Goal: Task Accomplishment & Management: Use online tool/utility

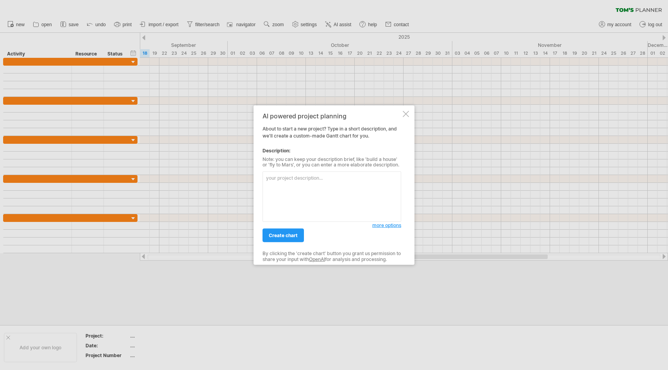
type textarea "U"
type textarea "Milksha US Stores Supporting Plan"
click at [283, 238] on link "create chart" at bounding box center [283, 236] width 41 height 14
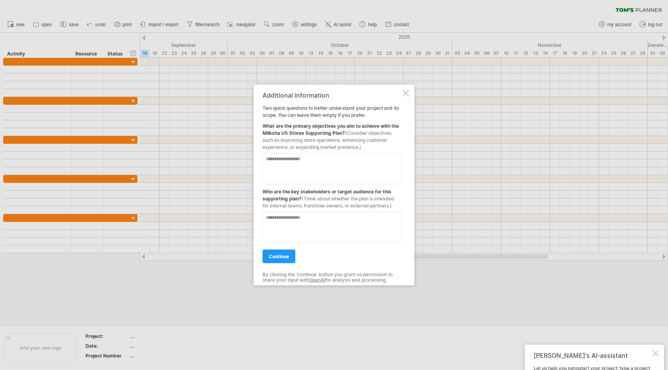
click at [405, 93] on div at bounding box center [406, 93] width 6 height 6
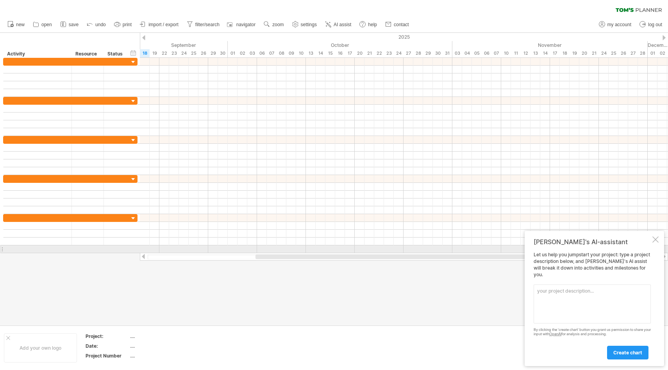
click at [656, 243] on div at bounding box center [656, 239] width 6 height 6
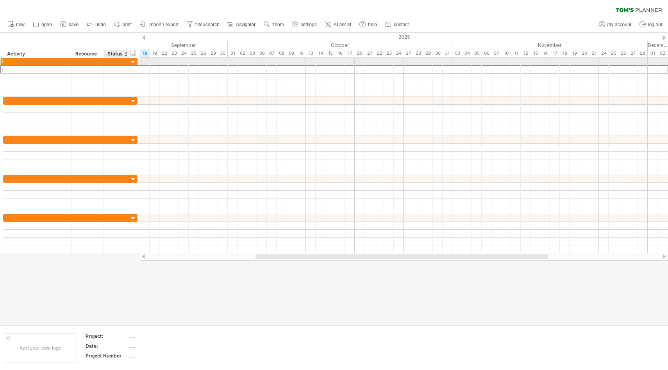
click at [113, 66] on div at bounding box center [116, 69] width 17 height 7
click at [114, 60] on div at bounding box center [116, 61] width 17 height 7
click at [25, 60] on div at bounding box center [37, 61] width 60 height 7
click at [132, 63] on div at bounding box center [133, 62] width 7 height 7
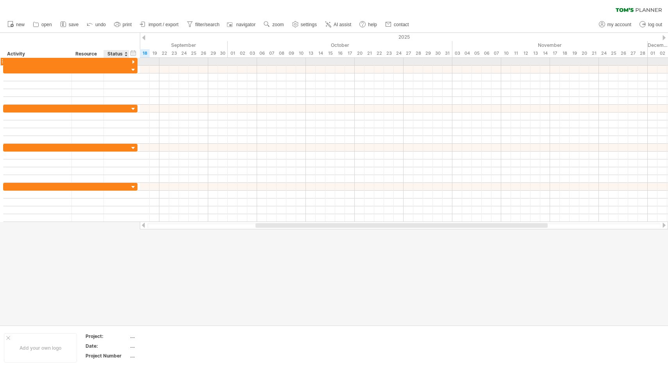
click at [132, 63] on div at bounding box center [133, 62] width 7 height 7
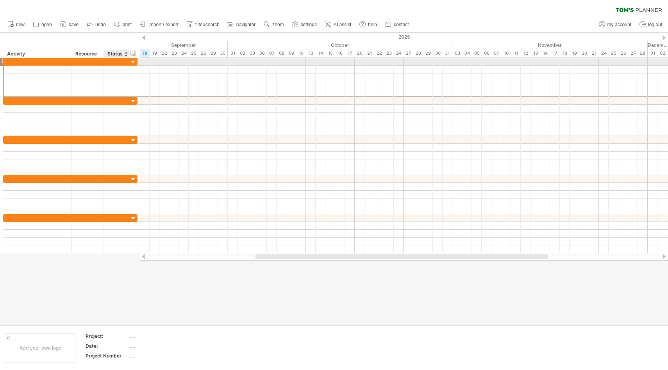
click at [111, 61] on div at bounding box center [116, 61] width 17 height 7
click at [0, 0] on input "text" at bounding box center [0, 0] width 0 height 0
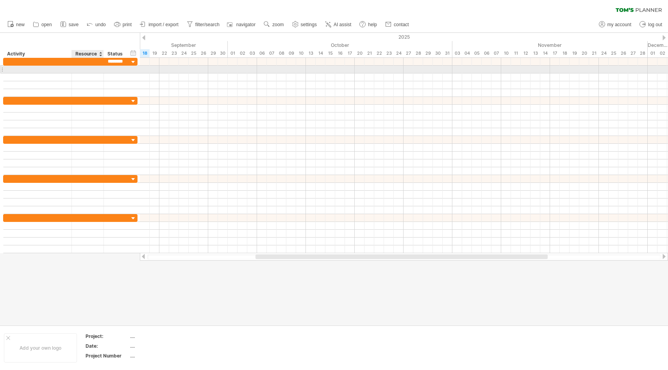
scroll to position [0, 2]
type input "********"
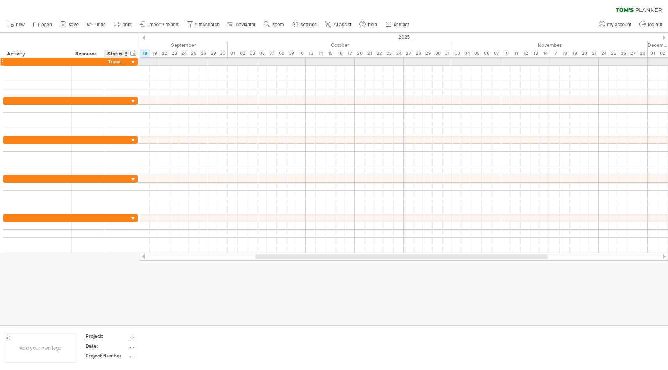
click at [117, 62] on div "Training" at bounding box center [116, 61] width 17 height 7
click at [117, 62] on input "********" at bounding box center [116, 61] width 17 height 7
click at [44, 63] on div at bounding box center [37, 61] width 60 height 7
click at [0, 0] on input "text" at bounding box center [0, 0] width 0 height 0
type input "********"
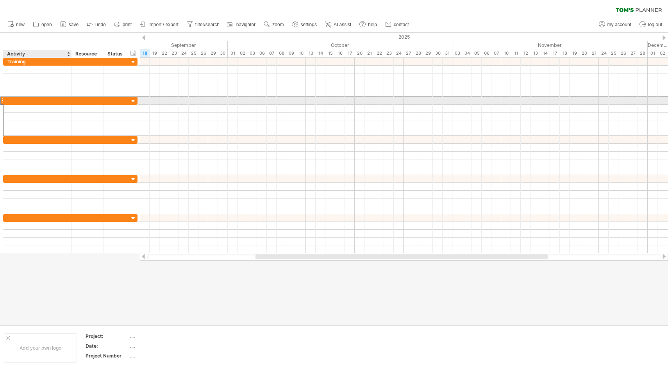
click at [23, 103] on div at bounding box center [37, 100] width 60 height 7
click at [23, 103] on input "text" at bounding box center [37, 100] width 60 height 7
type input "*"
type input "*********"
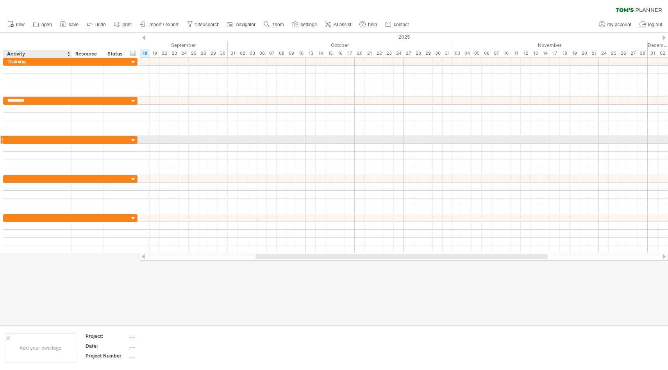
click at [25, 141] on div at bounding box center [37, 139] width 60 height 7
click at [39, 141] on div "WestWood" at bounding box center [37, 139] width 60 height 7
type input "********"
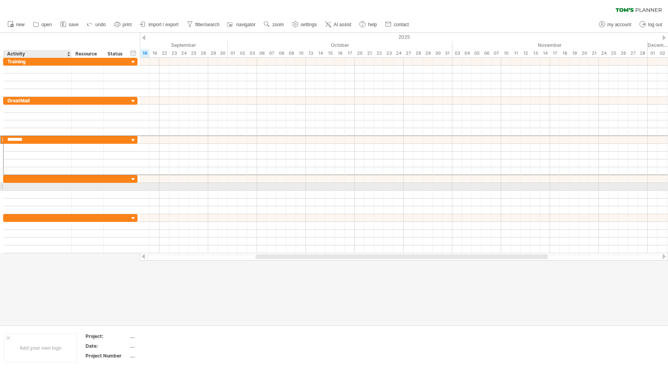
click at [36, 184] on div at bounding box center [37, 186] width 60 height 7
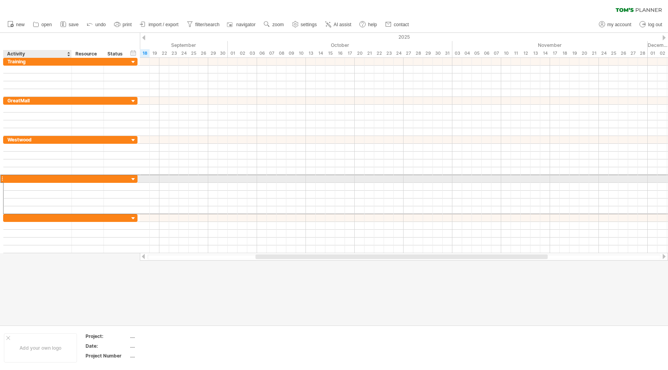
click at [37, 179] on div at bounding box center [37, 178] width 60 height 7
click at [0, 0] on input "text" at bounding box center [0, 0] width 0 height 0
type input "**********"
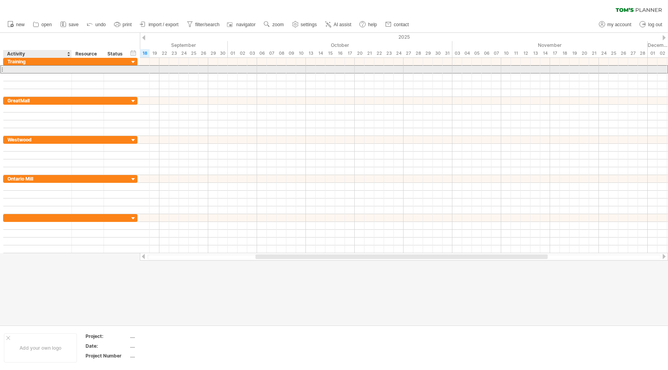
click at [42, 72] on div at bounding box center [37, 69] width 60 height 7
type input "*****"
type input "***"
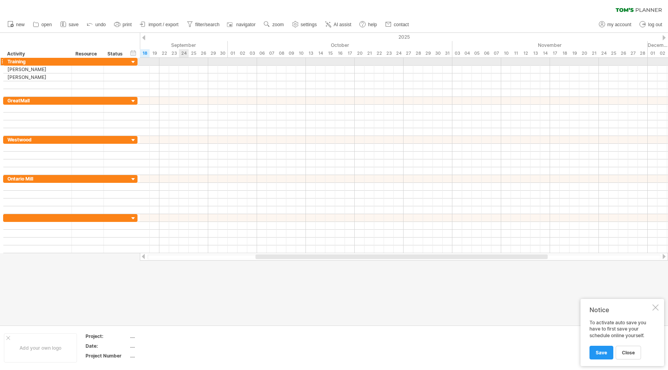
click at [182, 63] on div at bounding box center [404, 62] width 528 height 8
click at [184, 63] on div at bounding box center [404, 62] width 528 height 8
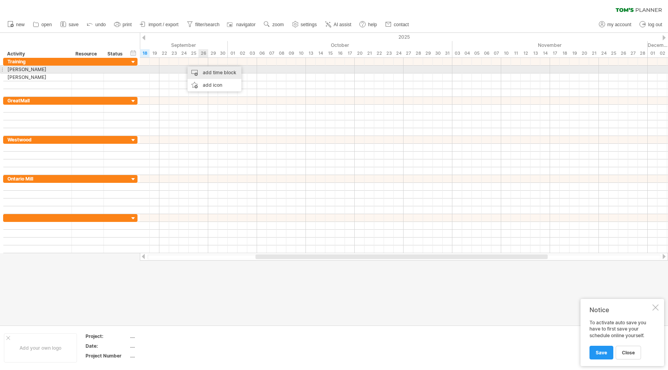
click at [201, 73] on div "add time block" at bounding box center [215, 72] width 54 height 13
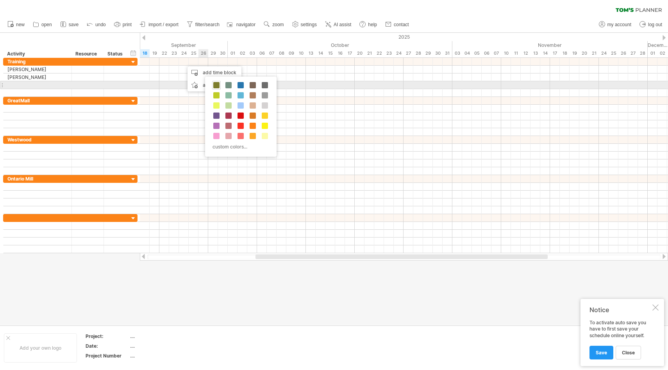
click at [215, 84] on span at bounding box center [216, 85] width 6 height 6
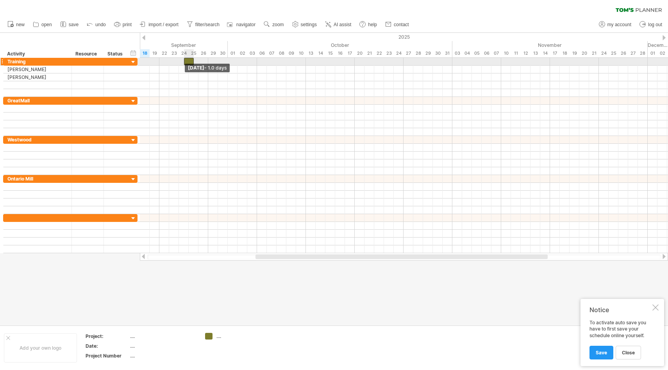
click at [183, 61] on span at bounding box center [184, 61] width 3 height 7
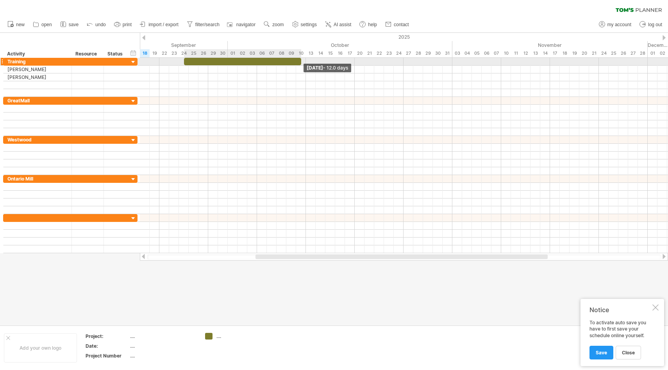
drag, startPoint x: 193, startPoint y: 61, endPoint x: 299, endPoint y: 63, distance: 105.9
click at [299, 63] on div at bounding box center [242, 61] width 117 height 7
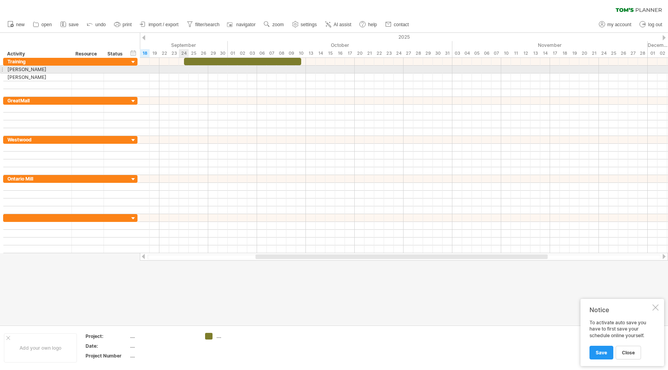
click at [184, 71] on div at bounding box center [404, 70] width 528 height 8
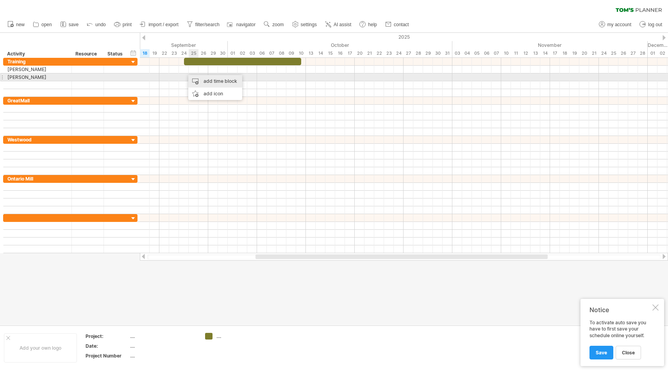
click at [201, 81] on div "add time block" at bounding box center [215, 81] width 54 height 13
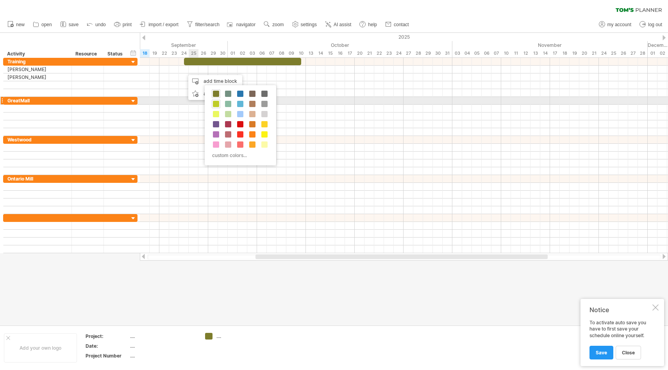
click at [216, 103] on span at bounding box center [216, 104] width 6 height 6
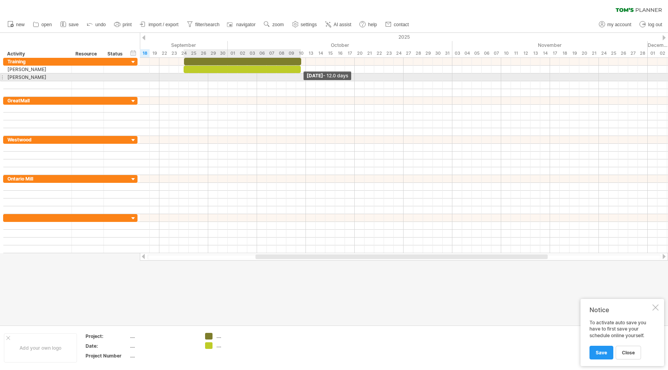
drag, startPoint x: 193, startPoint y: 70, endPoint x: 299, endPoint y: 76, distance: 106.1
click at [299, 76] on div "[DATE] - 12.0 days [DATE] - 1.0 days" at bounding box center [404, 155] width 528 height 195
click at [188, 78] on div at bounding box center [404, 77] width 528 height 8
click at [186, 78] on div at bounding box center [404, 77] width 528 height 8
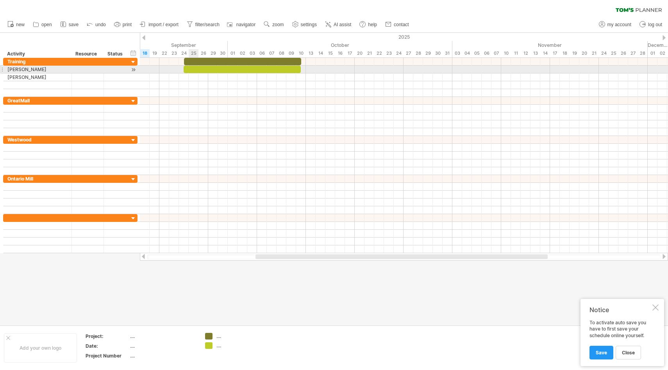
click at [191, 70] on div at bounding box center [242, 69] width 117 height 7
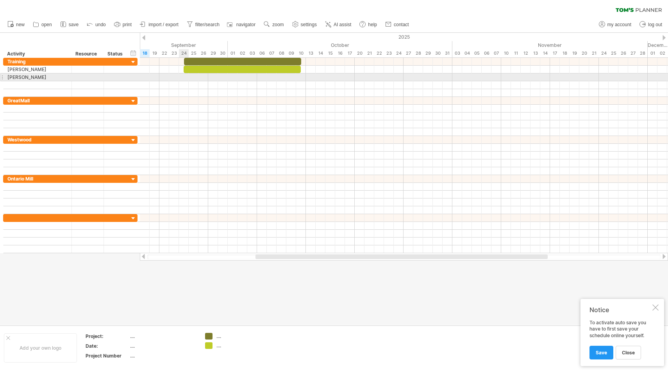
click at [185, 78] on div at bounding box center [404, 77] width 528 height 8
drag, startPoint x: 189, startPoint y: 69, endPoint x: 189, endPoint y: 81, distance: 11.3
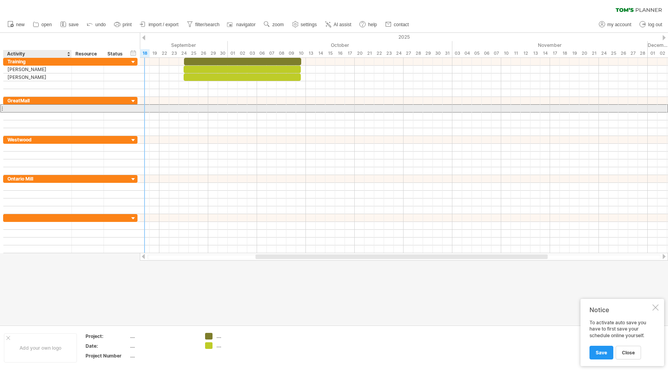
click at [48, 109] on div at bounding box center [37, 108] width 60 height 7
type input "*"
type input "********"
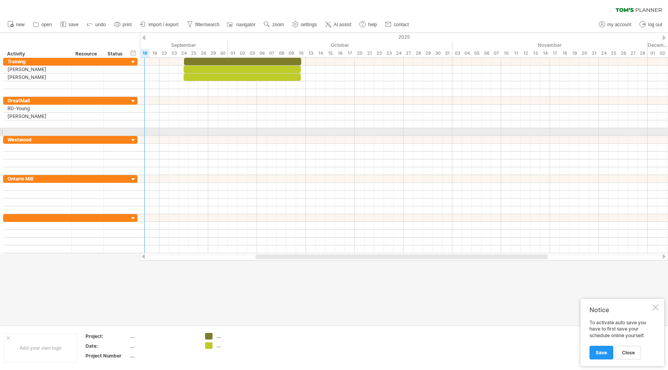
click at [2, 131] on div at bounding box center [1, 132] width 3 height 8
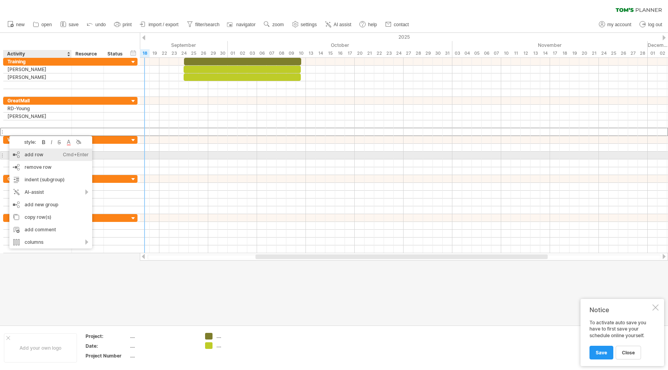
click at [35, 157] on div "add row Ctrl+Enter Cmd+Enter" at bounding box center [50, 155] width 83 height 13
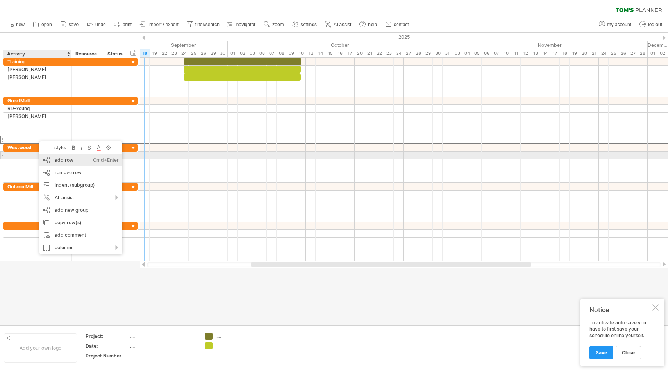
click at [54, 159] on div "add row Ctrl+Enter Cmd+Enter" at bounding box center [80, 160] width 83 height 13
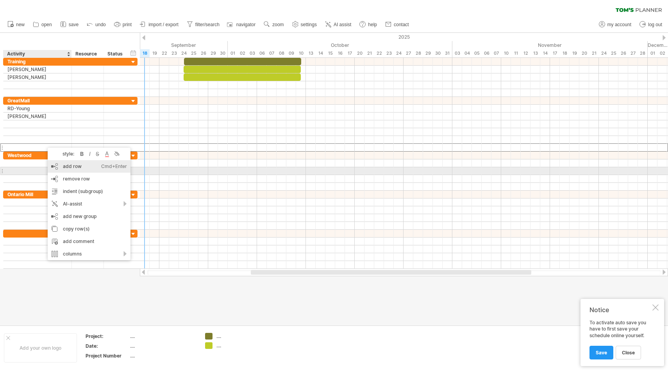
click at [64, 168] on div "add row Ctrl+Enter Cmd+Enter" at bounding box center [89, 166] width 83 height 13
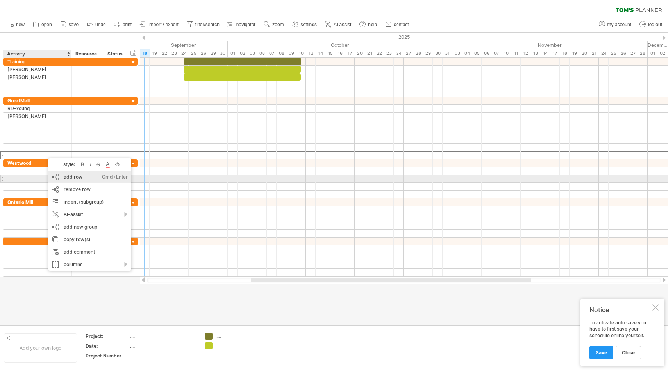
click at [63, 177] on div "add row Ctrl+Enter Cmd+Enter" at bounding box center [89, 177] width 83 height 13
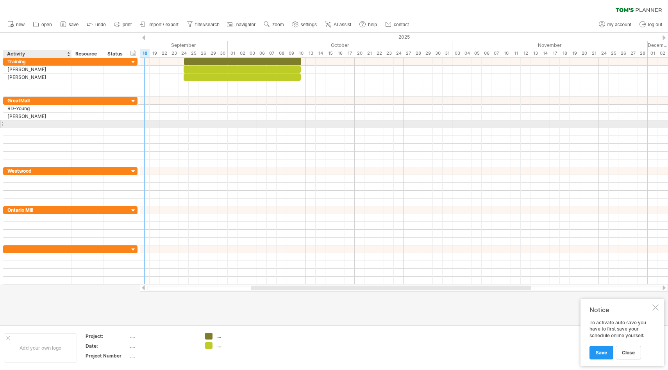
click at [36, 125] on div at bounding box center [37, 123] width 60 height 7
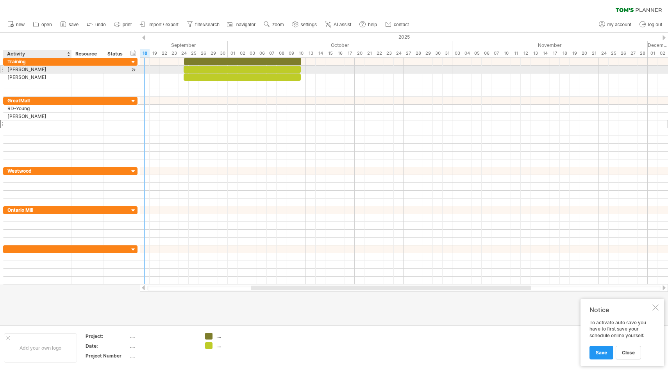
click at [9, 70] on div "[PERSON_NAME]" at bounding box center [37, 69] width 60 height 7
click at [9, 70] on input "*****" at bounding box center [37, 69] width 60 height 7
click at [7, 70] on input "*****" at bounding box center [37, 69] width 60 height 7
type input "********"
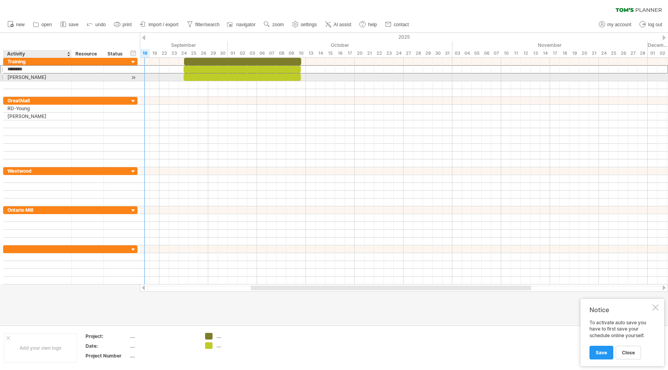
click at [8, 77] on div "[PERSON_NAME]" at bounding box center [37, 76] width 60 height 7
click at [8, 77] on input "***" at bounding box center [37, 76] width 60 height 7
click at [104, 78] on div at bounding box center [116, 76] width 25 height 7
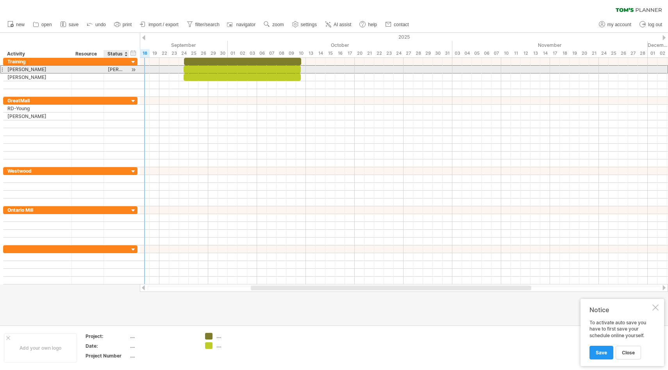
click at [117, 68] on div "[PERSON_NAME]" at bounding box center [116, 69] width 17 height 7
type input "*******"
click at [117, 67] on input "*******" at bounding box center [116, 69] width 17 height 7
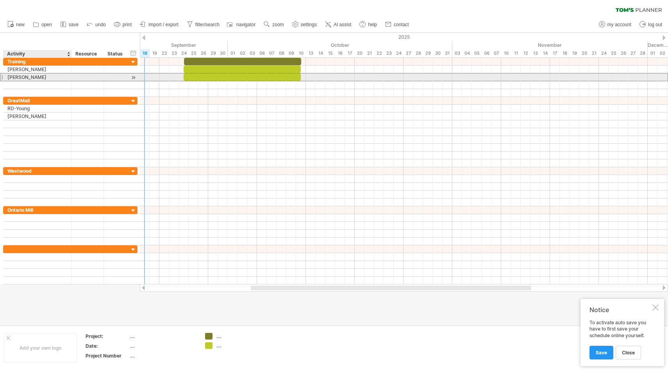
click at [16, 78] on div "[PERSON_NAME]" at bounding box center [37, 76] width 60 height 7
click at [0, 0] on input "***" at bounding box center [0, 0] width 0 height 0
click at [16, 78] on input "***" at bounding box center [37, 76] width 60 height 7
type input "******"
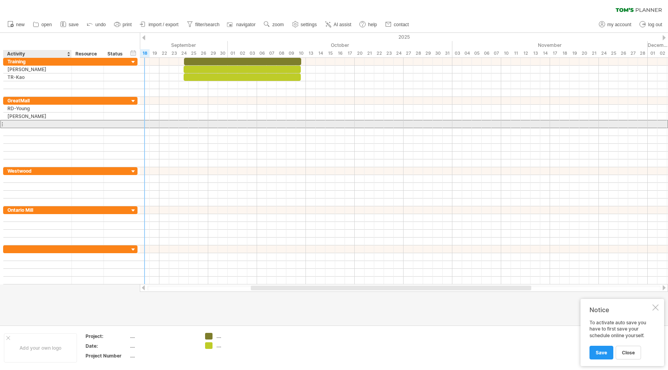
click at [33, 124] on div at bounding box center [37, 123] width 60 height 7
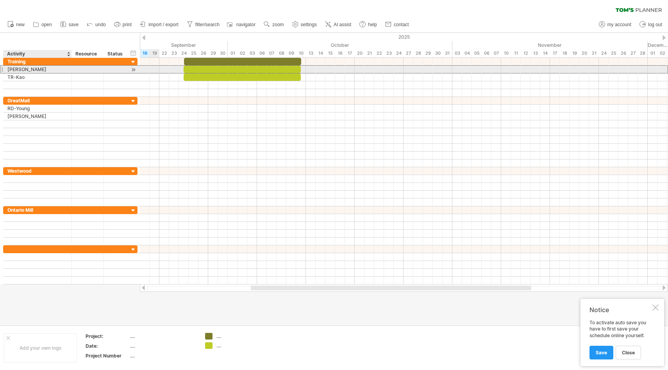
click at [47, 70] on div "[PERSON_NAME]" at bounding box center [37, 69] width 60 height 7
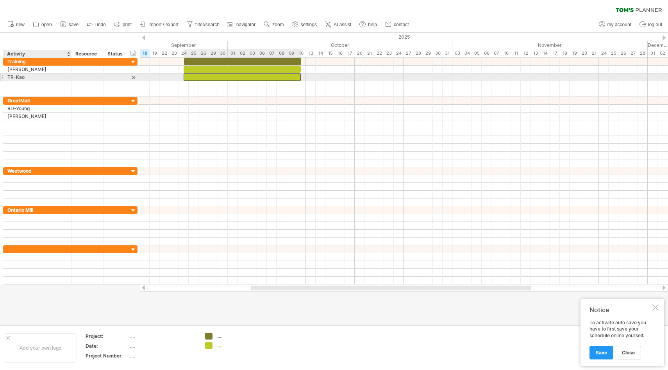
click at [187, 77] on div at bounding box center [242, 76] width 117 height 7
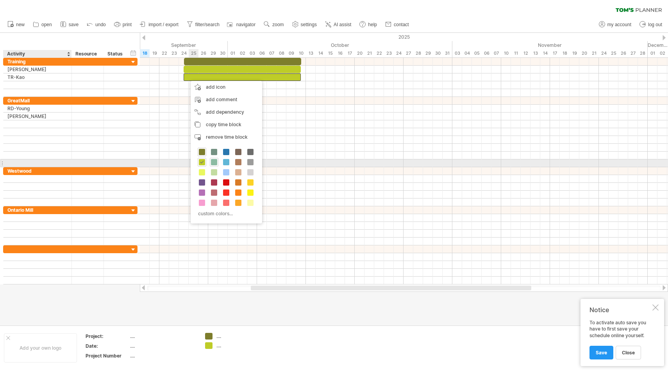
click at [215, 163] on span at bounding box center [214, 162] width 6 height 6
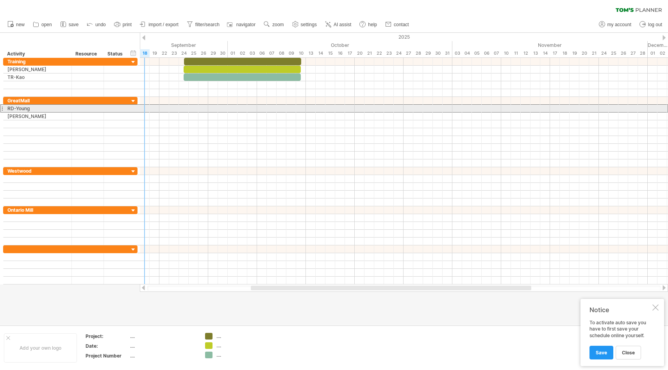
click at [4, 108] on div "******** RD-Young" at bounding box center [38, 108] width 68 height 7
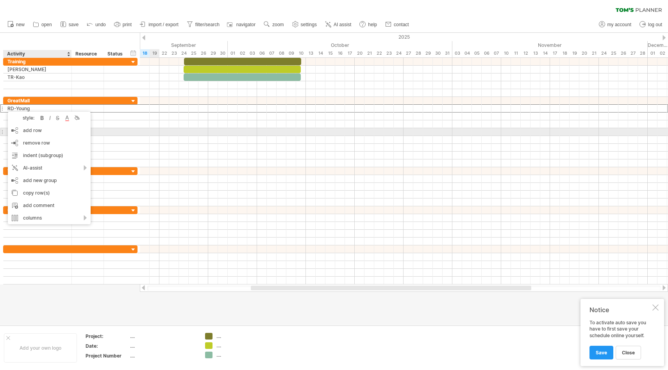
click at [152, 134] on div at bounding box center [404, 132] width 528 height 8
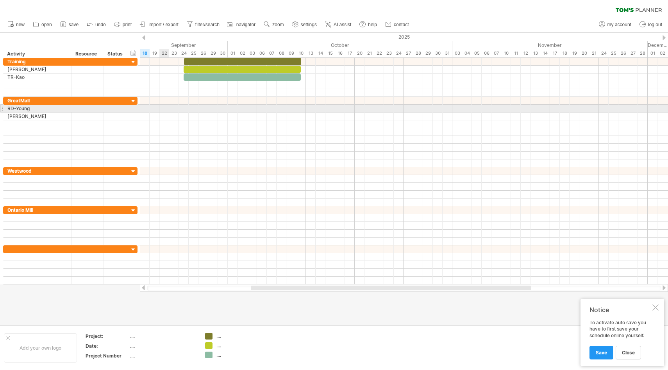
click at [163, 111] on div at bounding box center [404, 109] width 528 height 8
click at [163, 108] on div at bounding box center [404, 109] width 528 height 8
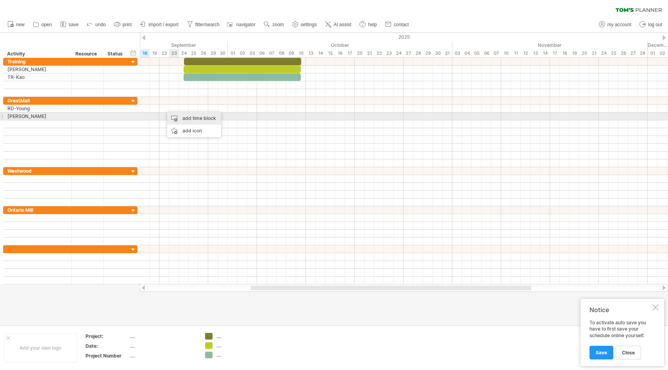
click at [189, 118] on div "add time block" at bounding box center [194, 118] width 54 height 13
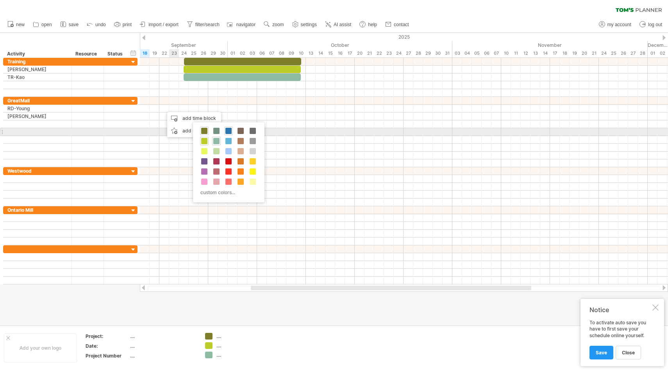
click at [230, 132] on span at bounding box center [228, 131] width 6 height 6
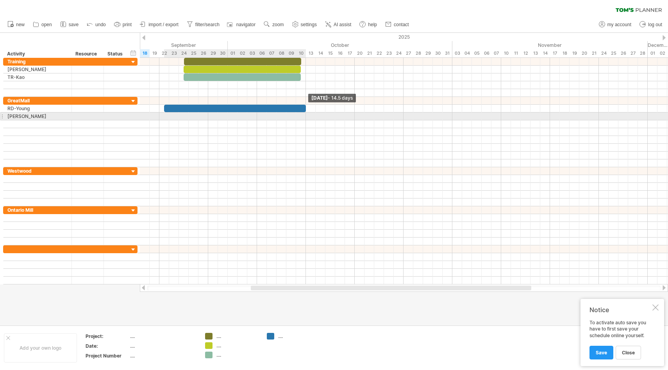
drag, startPoint x: 174, startPoint y: 107, endPoint x: 307, endPoint y: 115, distance: 133.1
click at [307, 115] on div "[DATE] - 14.5 days [DATE]" at bounding box center [404, 171] width 528 height 227
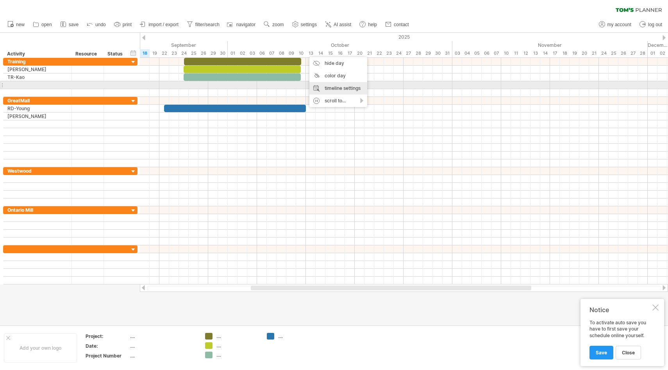
click at [320, 88] on div "timeline settings" at bounding box center [339, 88] width 58 height 13
select select "*"
select select "**"
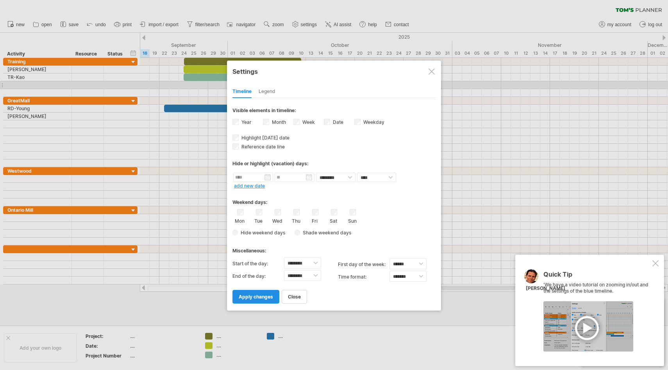
click at [265, 297] on span "apply changes" at bounding box center [256, 297] width 34 height 6
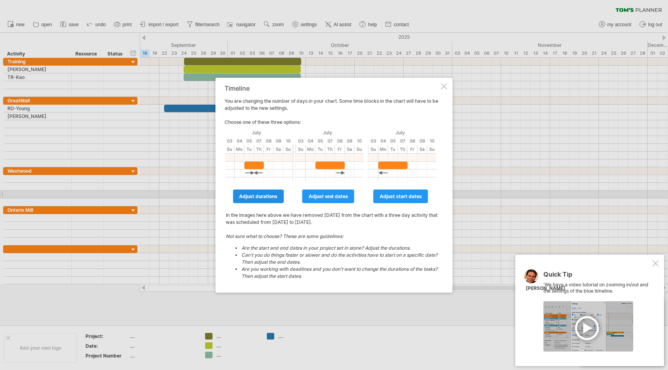
click at [273, 198] on span "adjust durations" at bounding box center [258, 196] width 38 height 6
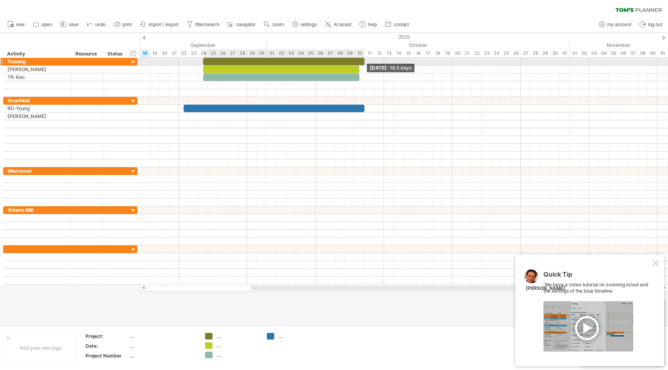
click at [361, 59] on div at bounding box center [283, 61] width 161 height 7
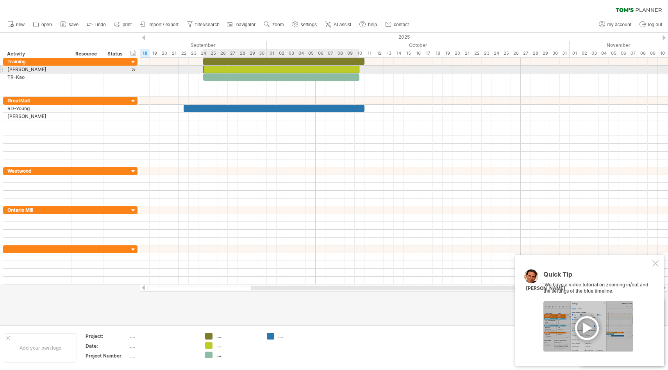
click at [356, 68] on div at bounding box center [281, 69] width 156 height 7
click at [363, 69] on span at bounding box center [364, 69] width 3 height 7
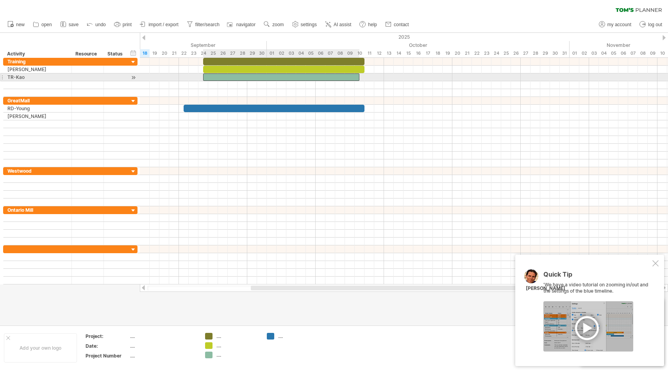
click at [353, 78] on div at bounding box center [281, 76] width 156 height 7
click at [363, 78] on span at bounding box center [364, 76] width 3 height 7
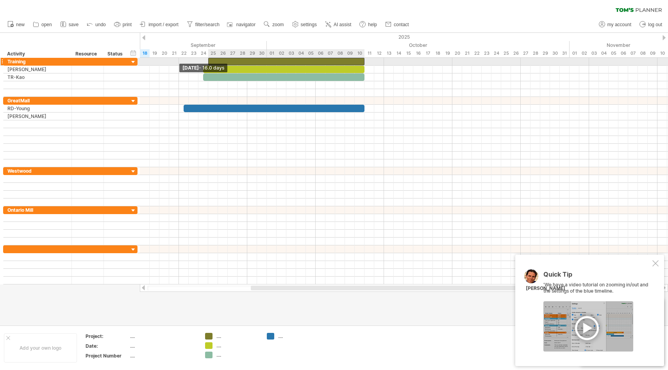
drag, startPoint x: 204, startPoint y: 59, endPoint x: 210, endPoint y: 61, distance: 5.6
click at [210, 61] on div at bounding box center [286, 61] width 156 height 7
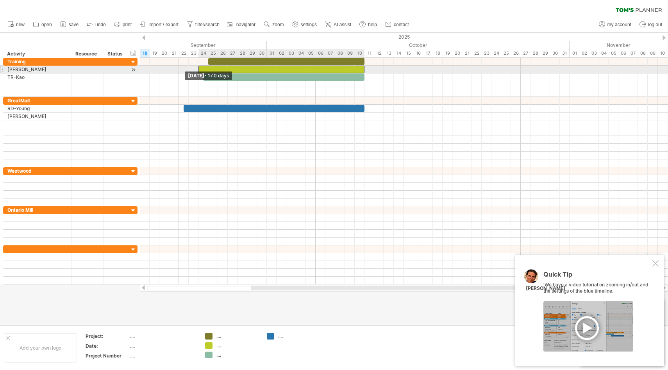
click at [200, 69] on div at bounding box center [282, 69] width 166 height 7
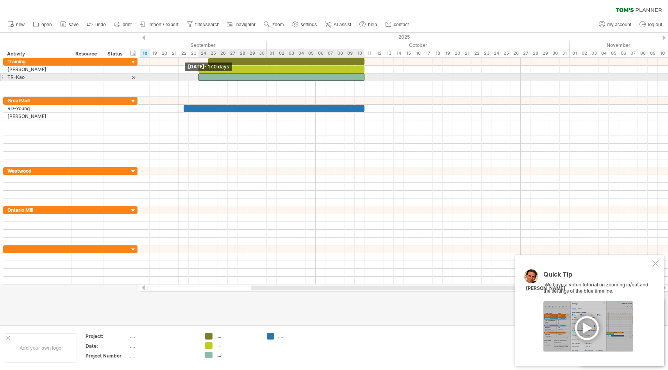
click at [200, 77] on div at bounding box center [282, 76] width 166 height 7
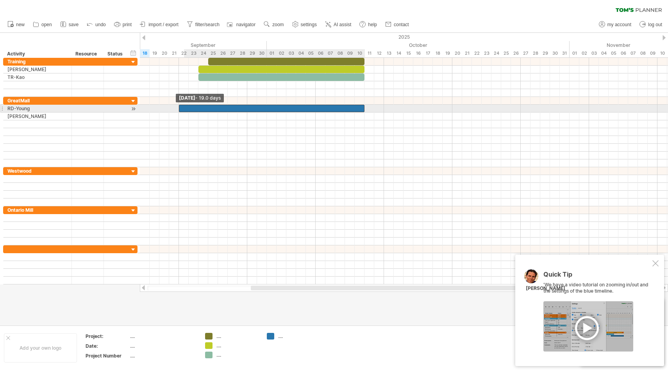
click at [183, 108] on div at bounding box center [272, 108] width 186 height 7
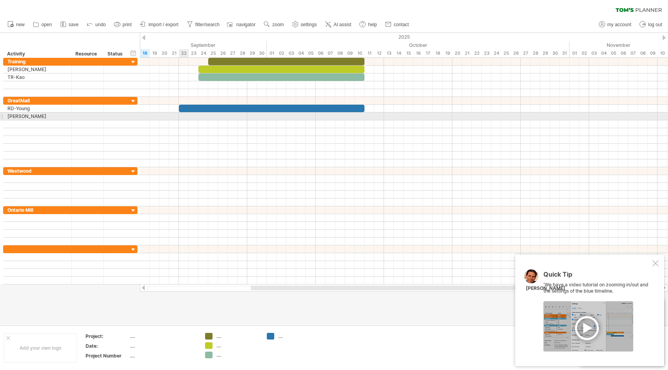
click at [182, 117] on div at bounding box center [404, 117] width 528 height 8
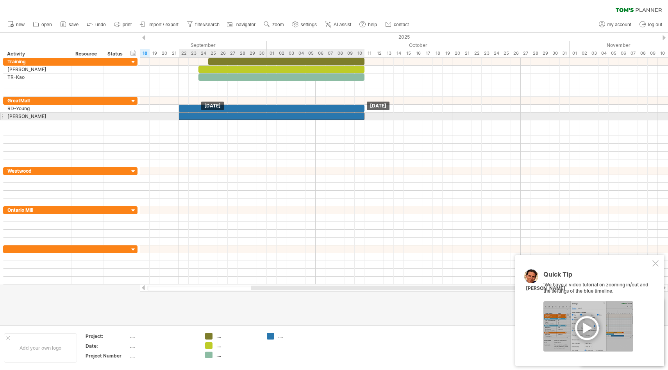
drag, startPoint x: 184, startPoint y: 109, endPoint x: 184, endPoint y: 116, distance: 7.0
click at [186, 116] on div at bounding box center [272, 116] width 186 height 7
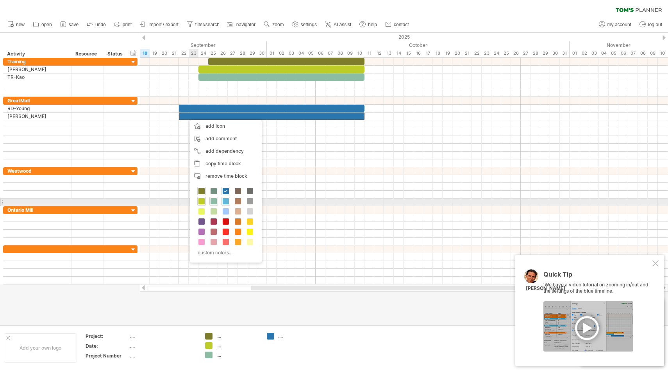
click at [227, 200] on span at bounding box center [226, 201] width 6 height 6
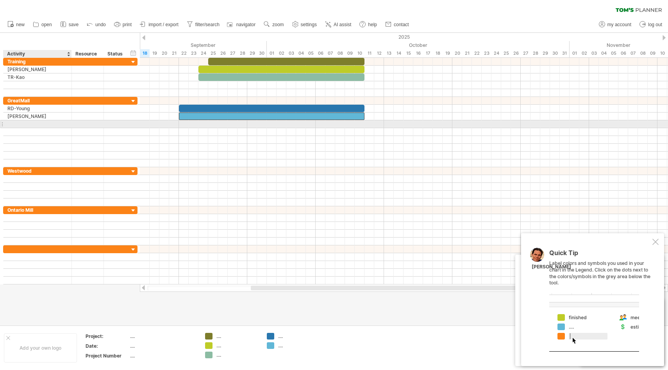
click at [12, 123] on div at bounding box center [37, 123] width 60 height 7
type input "********"
type input "**********"
click at [388, 125] on div at bounding box center [404, 124] width 528 height 8
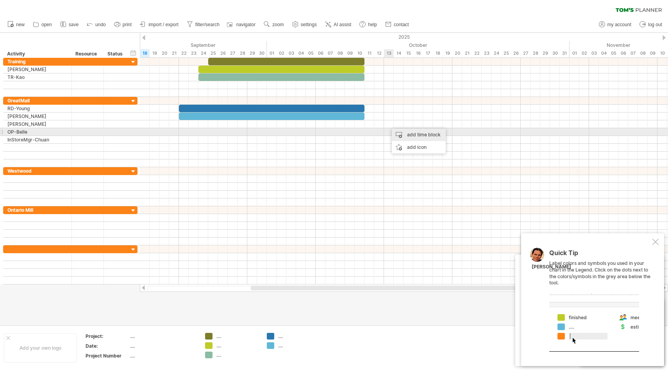
click at [397, 135] on div "add time block" at bounding box center [419, 135] width 54 height 13
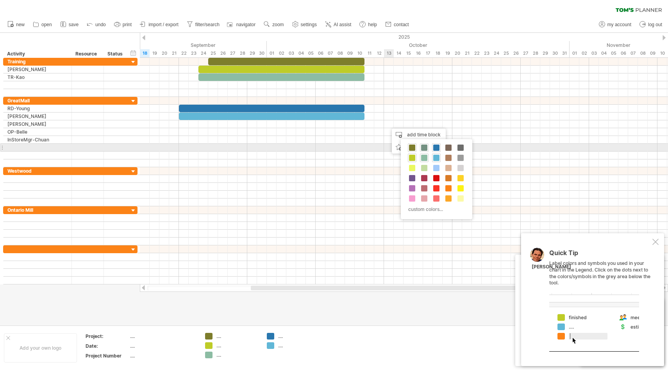
click at [424, 149] on span at bounding box center [424, 148] width 6 height 6
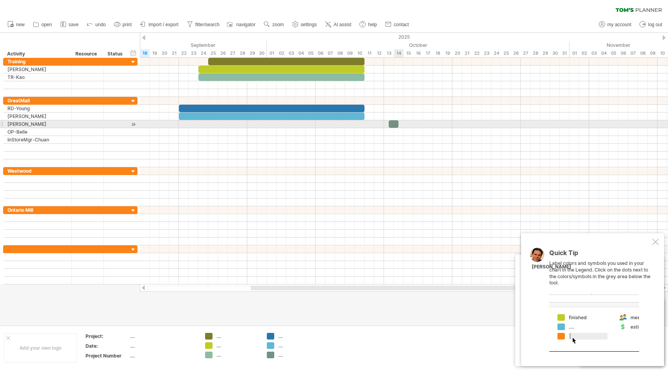
click at [396, 124] on div at bounding box center [394, 123] width 10 height 7
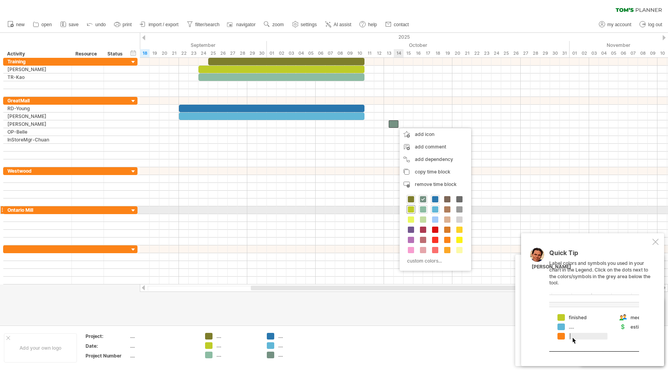
click at [413, 209] on span at bounding box center [411, 209] width 6 height 6
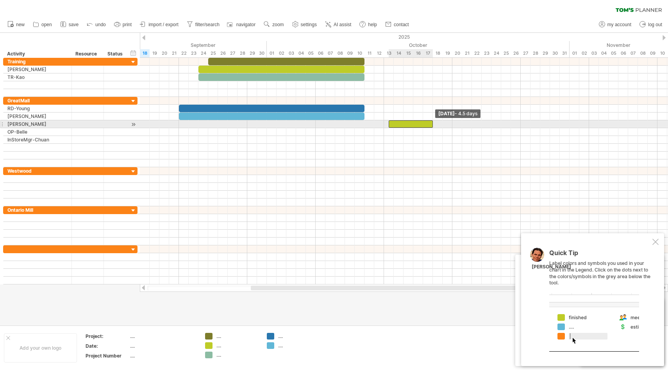
drag, startPoint x: 398, startPoint y: 123, endPoint x: 433, endPoint y: 125, distance: 35.3
click at [433, 125] on span at bounding box center [432, 123] width 3 height 7
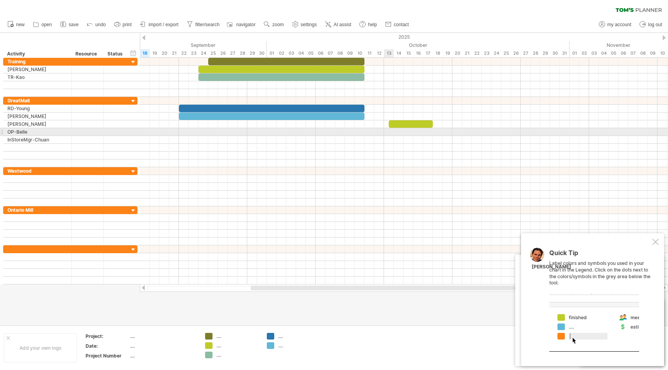
click at [393, 132] on div at bounding box center [404, 132] width 528 height 8
click at [387, 131] on div at bounding box center [404, 132] width 528 height 8
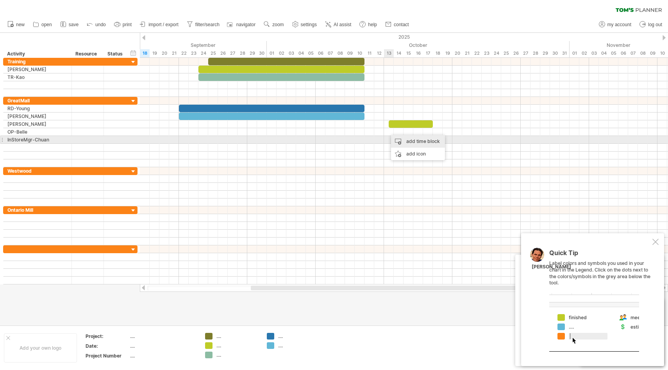
click at [396, 140] on div "add time block" at bounding box center [418, 141] width 54 height 13
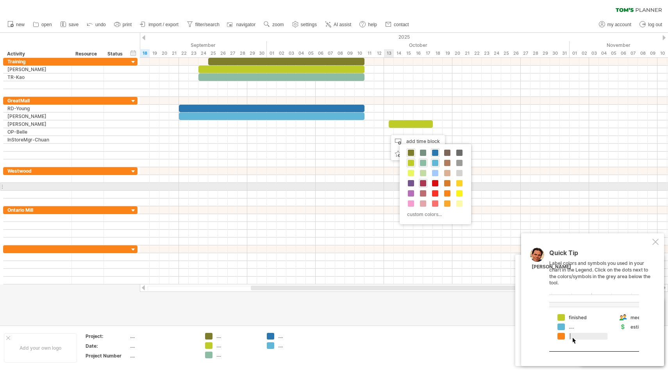
click at [424, 185] on span at bounding box center [423, 183] width 6 height 6
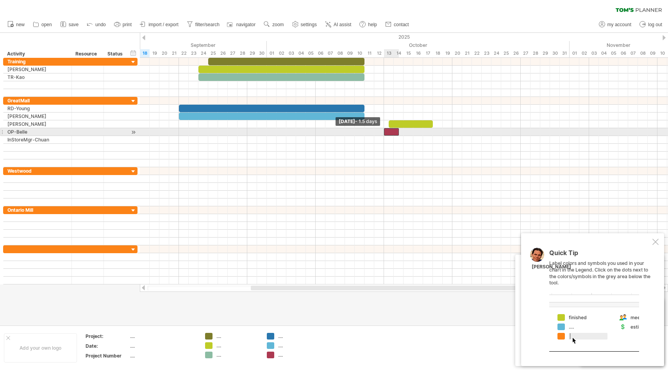
drag, startPoint x: 388, startPoint y: 133, endPoint x: 384, endPoint y: 133, distance: 4.3
click at [384, 133] on span at bounding box center [384, 131] width 3 height 7
click at [388, 131] on div at bounding box center [391, 131] width 15 height 7
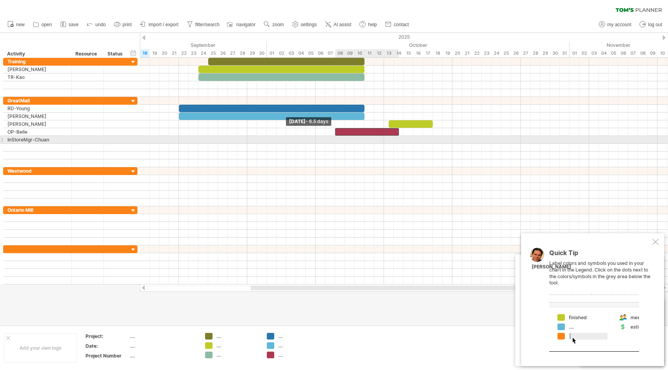
drag, startPoint x: 384, startPoint y: 131, endPoint x: 335, endPoint y: 137, distance: 49.5
click at [335, 137] on div "[DATE] [DATE] - 6.5 days" at bounding box center [404, 171] width 528 height 227
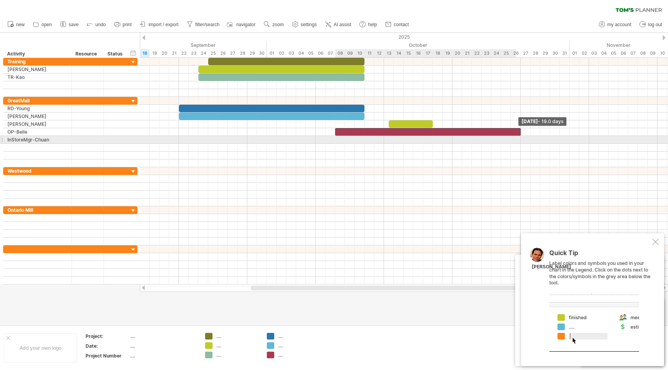
drag, startPoint x: 398, startPoint y: 131, endPoint x: 518, endPoint y: 136, distance: 119.7
click at [518, 136] on div "[DATE] - 19.0 days [DATE] - 6.5 days" at bounding box center [404, 171] width 528 height 227
click at [457, 140] on div at bounding box center [404, 140] width 528 height 8
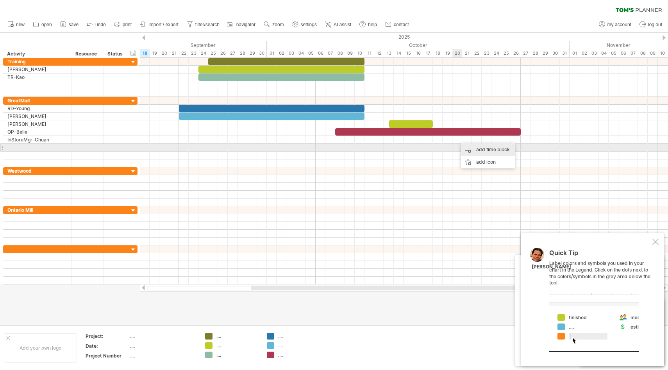
click at [467, 148] on div "add time block" at bounding box center [488, 149] width 54 height 13
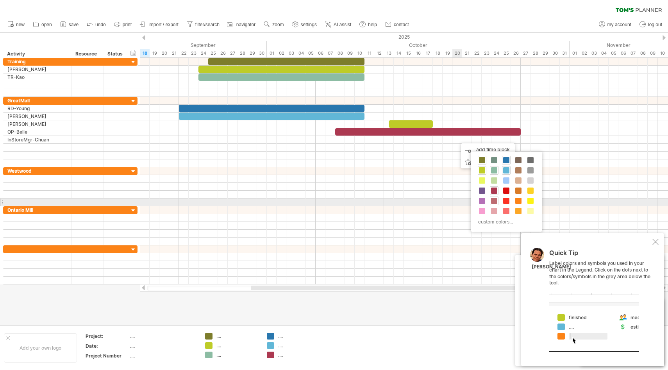
click at [495, 201] on span at bounding box center [494, 201] width 6 height 6
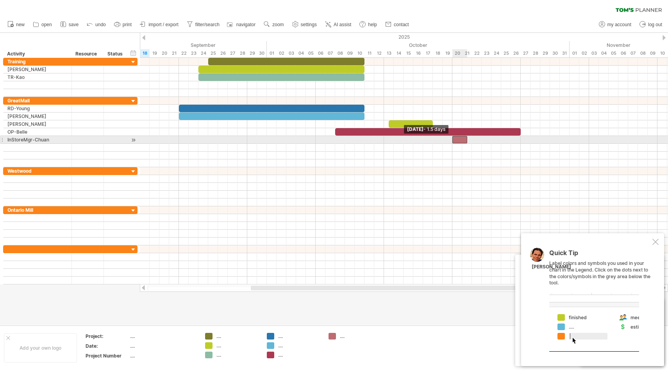
drag, startPoint x: 458, startPoint y: 139, endPoint x: 453, endPoint y: 140, distance: 5.5
click at [453, 140] on span at bounding box center [452, 139] width 3 height 7
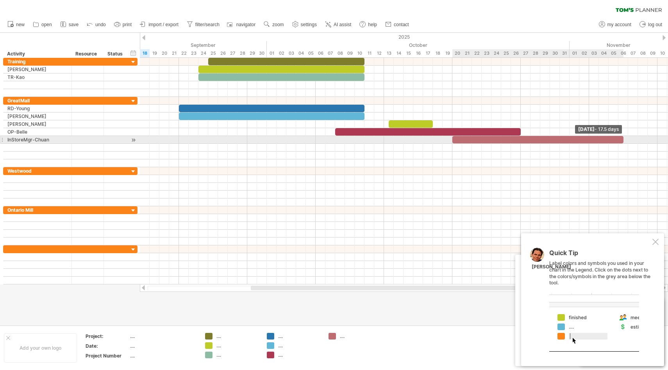
drag, startPoint x: 467, startPoint y: 140, endPoint x: 625, endPoint y: 141, distance: 157.9
click at [625, 141] on div "[DATE] - 17.5 days [DATE] - 1.5 days" at bounding box center [404, 171] width 528 height 227
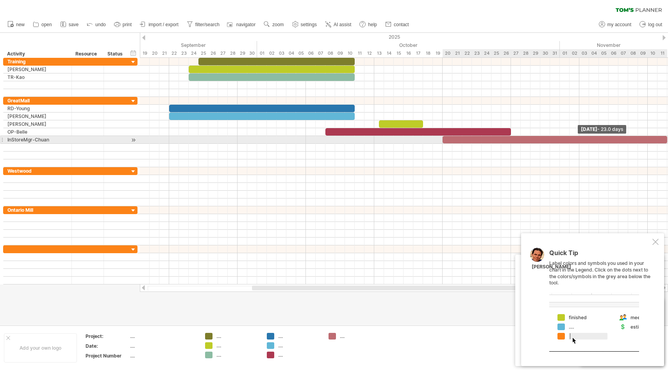
drag, startPoint x: 623, startPoint y: 138, endPoint x: 668, endPoint y: 138, distance: 44.9
click at [668, 138] on span at bounding box center [667, 139] width 3 height 7
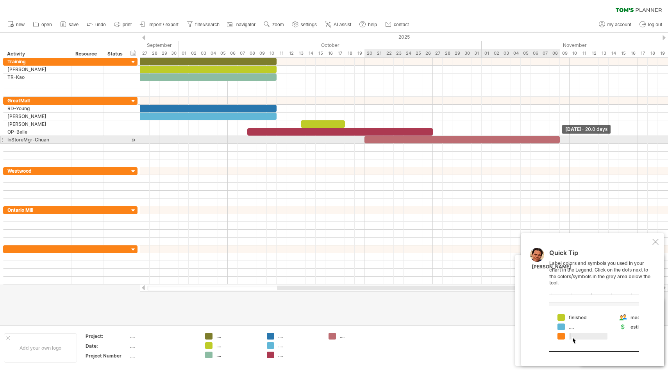
drag, startPoint x: 608, startPoint y: 139, endPoint x: 560, endPoint y: 143, distance: 49.0
click at [560, 142] on span at bounding box center [559, 139] width 3 height 7
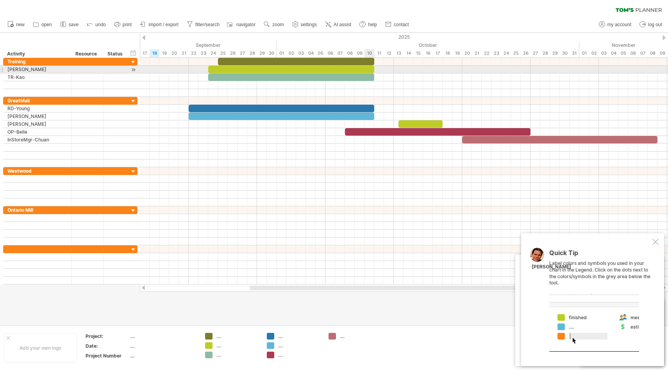
click at [369, 70] on div at bounding box center [291, 69] width 166 height 7
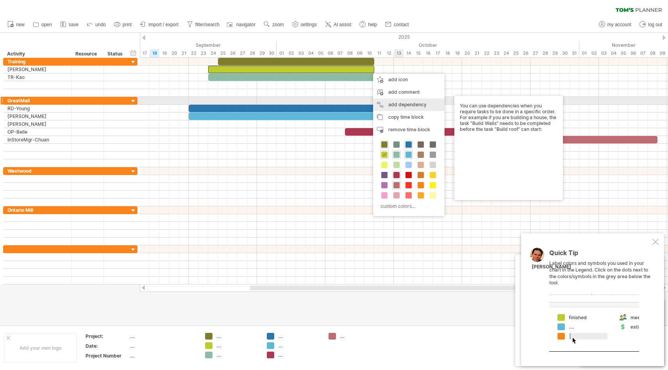
click at [406, 104] on div "add dependency You can use dependencies when you require tasks to be done in a …" at bounding box center [409, 104] width 72 height 13
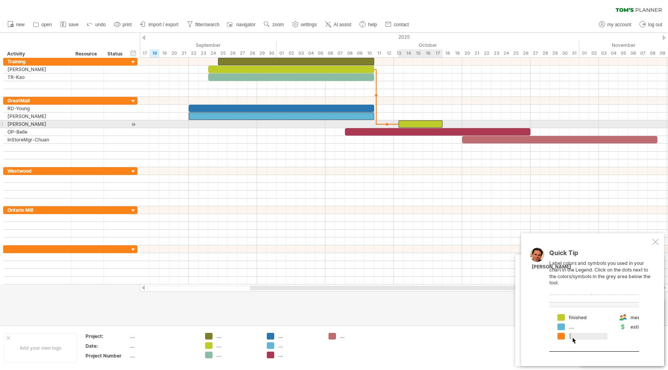
click at [403, 125] on div at bounding box center [421, 123] width 44 height 7
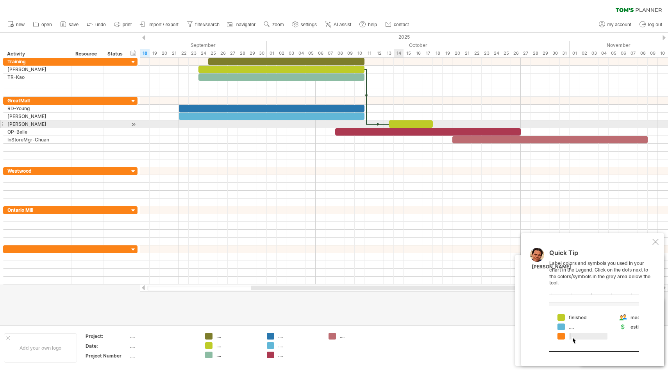
click at [395, 123] on div at bounding box center [411, 123] width 44 height 7
click at [385, 123] on span at bounding box center [384, 123] width 3 height 7
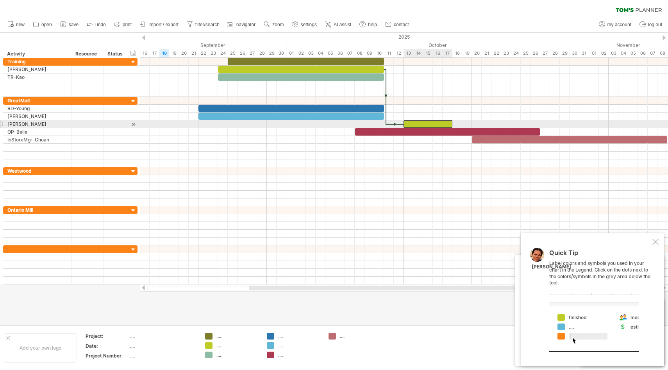
click at [408, 123] on div at bounding box center [428, 123] width 49 height 7
drag, startPoint x: 404, startPoint y: 123, endPoint x: 396, endPoint y: 124, distance: 7.8
click at [396, 124] on div at bounding box center [423, 123] width 59 height 7
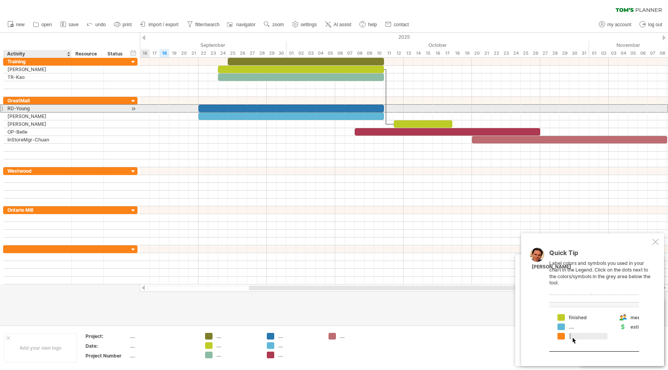
click at [28, 109] on div "RD-Young" at bounding box center [37, 108] width 60 height 7
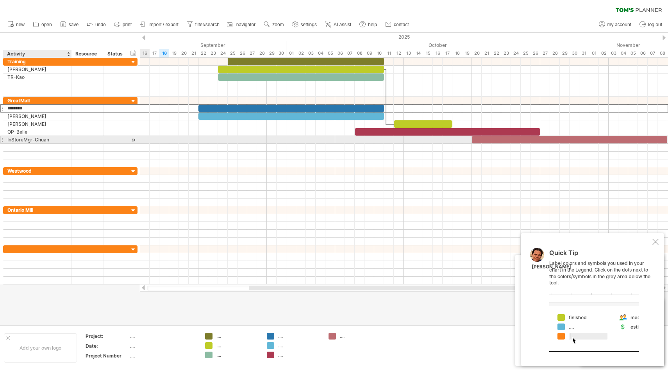
click at [39, 142] on div "InStoreMgr-Chuan" at bounding box center [37, 139] width 60 height 7
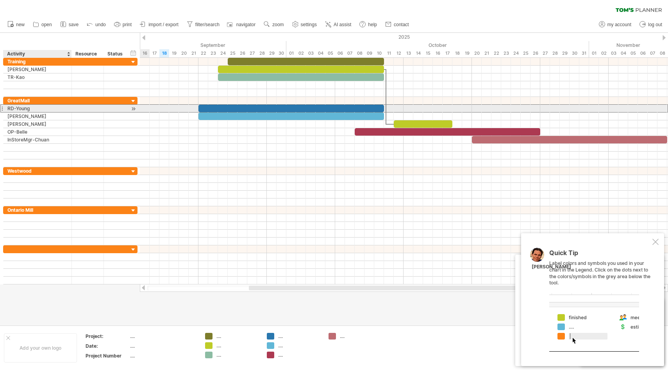
click at [46, 112] on div "RD-Young" at bounding box center [37, 108] width 60 height 7
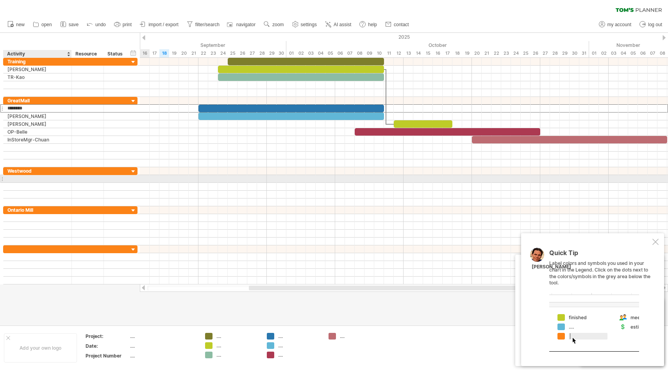
click at [38, 181] on div at bounding box center [37, 178] width 60 height 7
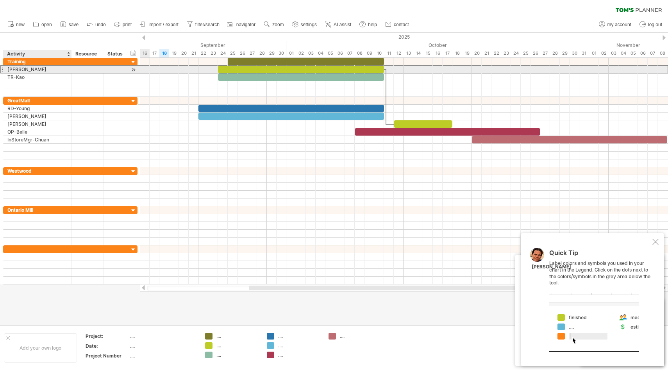
click at [34, 71] on div "[PERSON_NAME]" at bounding box center [37, 69] width 60 height 7
click at [34, 71] on input "********" at bounding box center [37, 69] width 60 height 7
click at [7, 68] on input "********" at bounding box center [37, 69] width 60 height 7
click at [79, 71] on div at bounding box center [88, 69] width 24 height 7
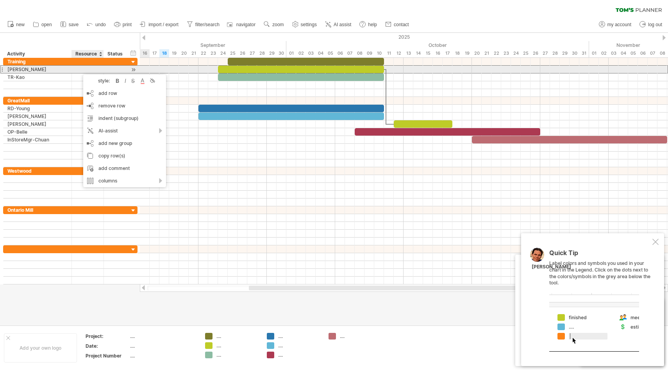
click at [79, 70] on div at bounding box center [88, 69] width 24 height 7
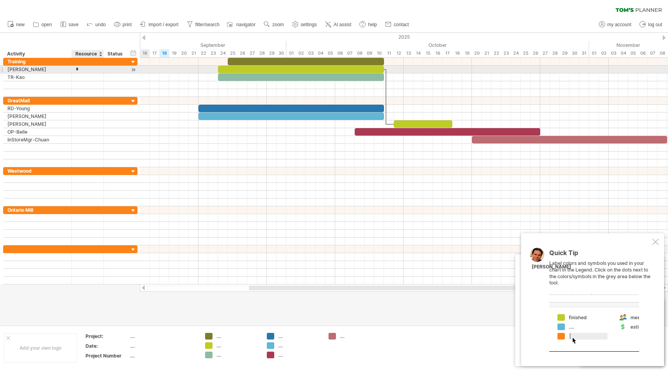
type input "**"
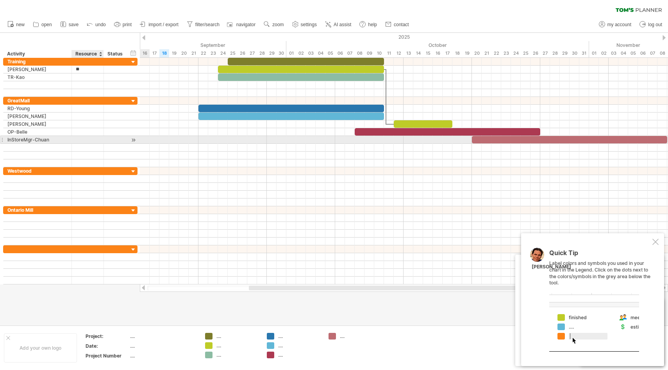
click at [80, 140] on div at bounding box center [88, 139] width 24 height 7
type input "**"
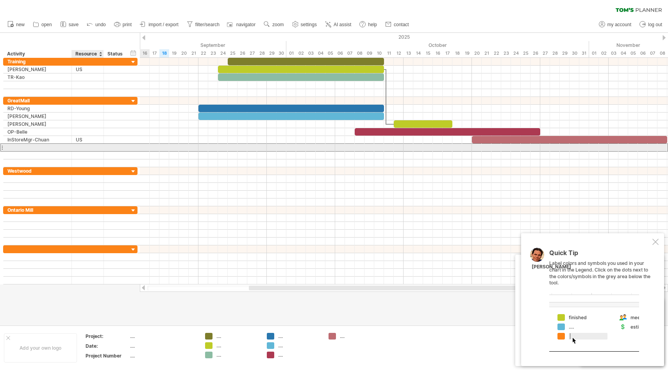
click at [99, 148] on div at bounding box center [88, 147] width 24 height 7
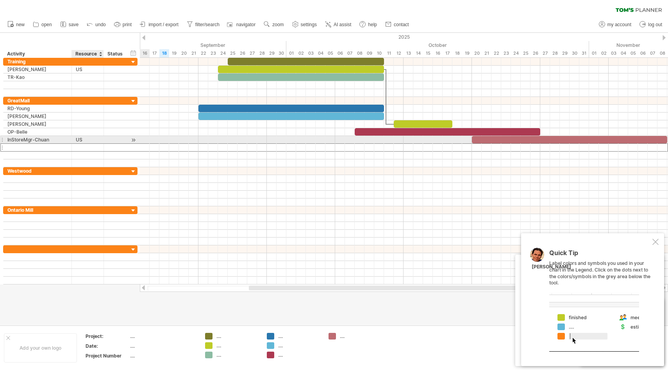
click at [95, 138] on div "US" at bounding box center [88, 139] width 24 height 7
click at [496, 140] on div at bounding box center [569, 139] width 195 height 7
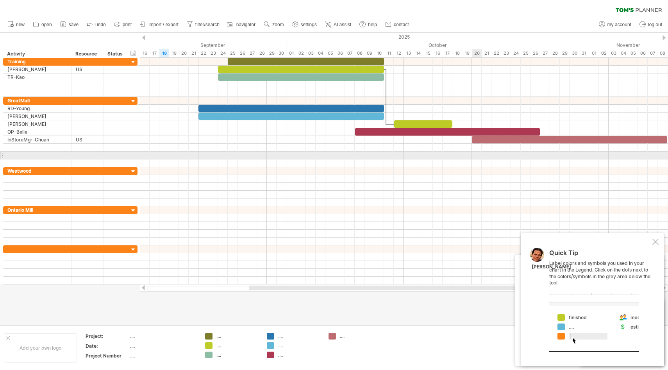
click at [477, 154] on div at bounding box center [404, 156] width 528 height 8
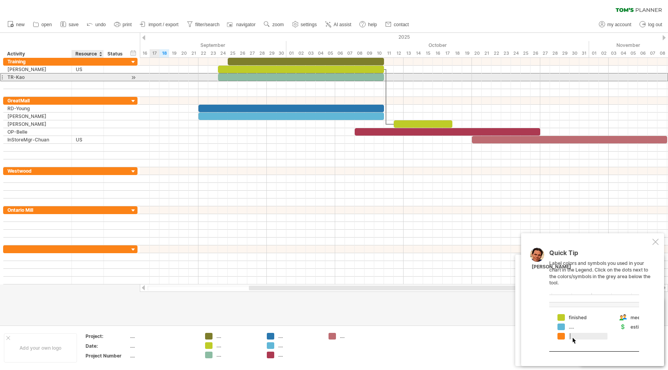
click at [81, 75] on div at bounding box center [88, 76] width 24 height 7
type input "**"
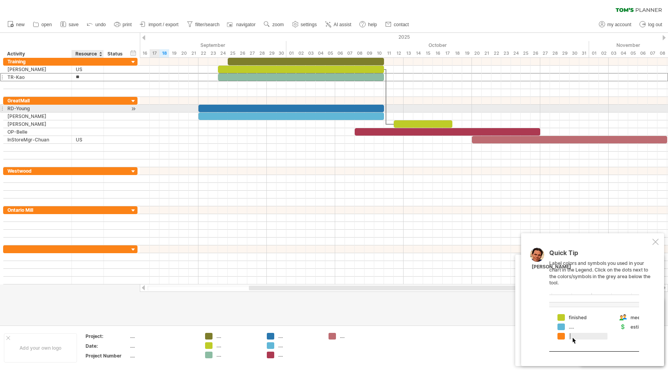
click at [86, 109] on div at bounding box center [88, 108] width 24 height 7
type input "*"
click at [88, 77] on div "TW" at bounding box center [88, 76] width 24 height 7
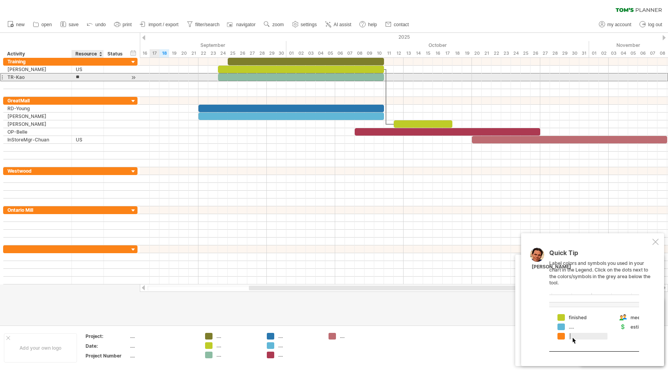
type input "*"
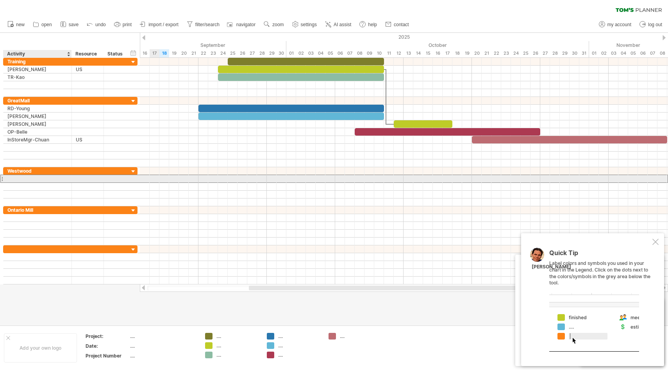
click at [53, 181] on div at bounding box center [37, 178] width 60 height 7
type input "********"
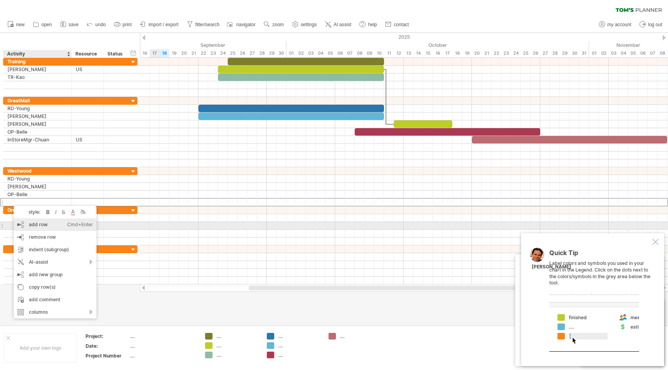
click at [41, 224] on div "add row Ctrl+Enter Cmd+Enter" at bounding box center [55, 224] width 83 height 13
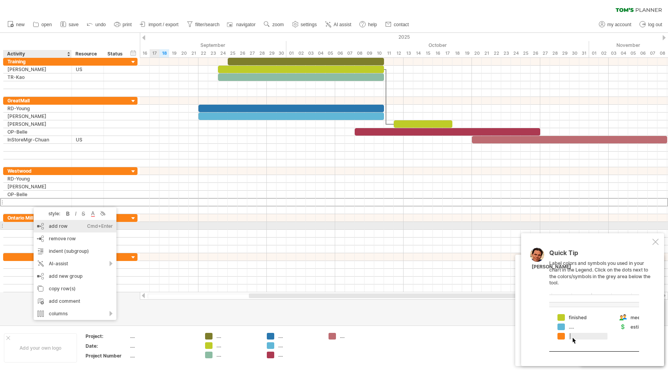
click at [47, 225] on div "add row Ctrl+Enter Cmd+Enter" at bounding box center [75, 226] width 83 height 13
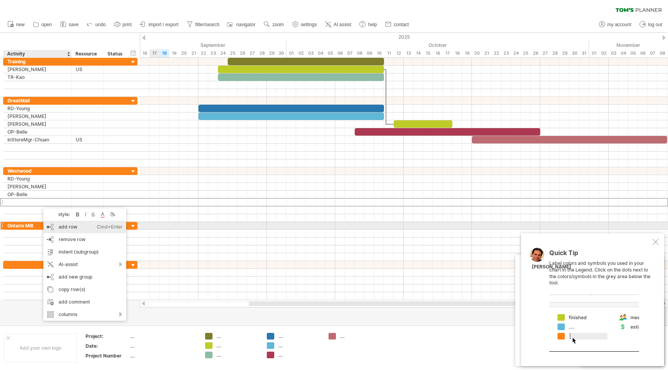
click at [55, 223] on div "add row Ctrl+Enter Cmd+Enter" at bounding box center [84, 227] width 83 height 13
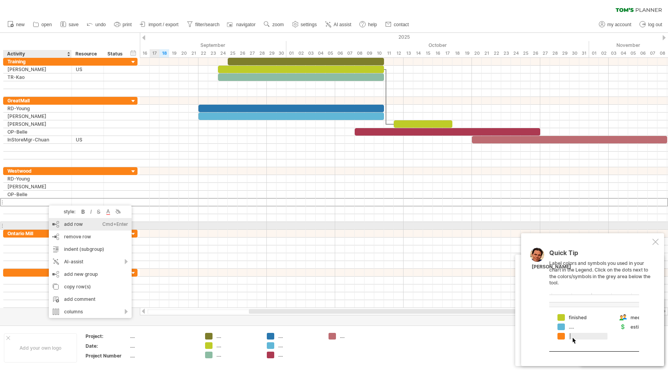
click at [63, 224] on div "add row Ctrl+Enter Cmd+Enter" at bounding box center [90, 224] width 83 height 13
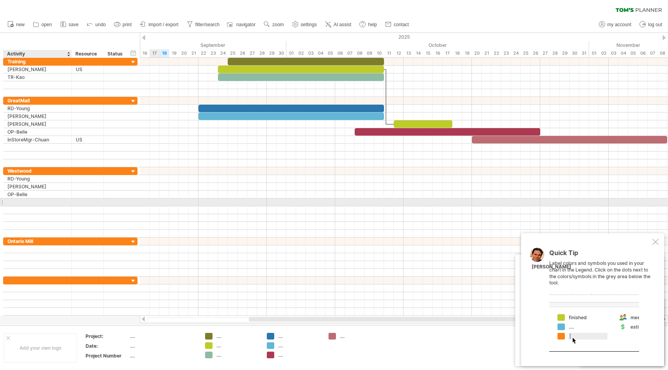
click at [27, 201] on div at bounding box center [37, 202] width 60 height 7
type input "**********"
type input "*******"
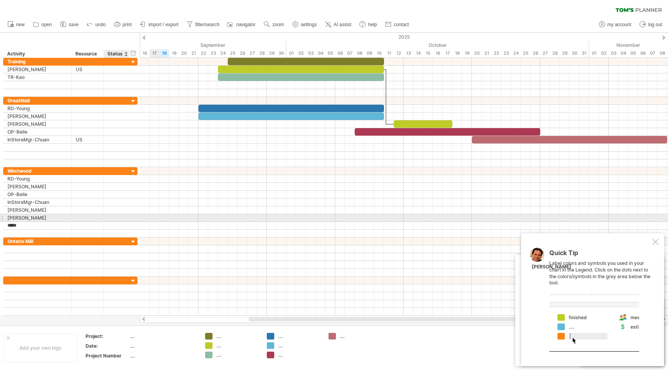
type input "******"
click at [177, 215] on div at bounding box center [404, 218] width 528 height 8
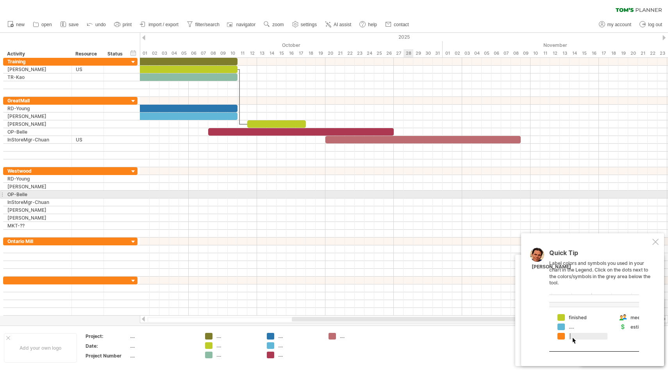
click at [410, 193] on div at bounding box center [404, 195] width 528 height 8
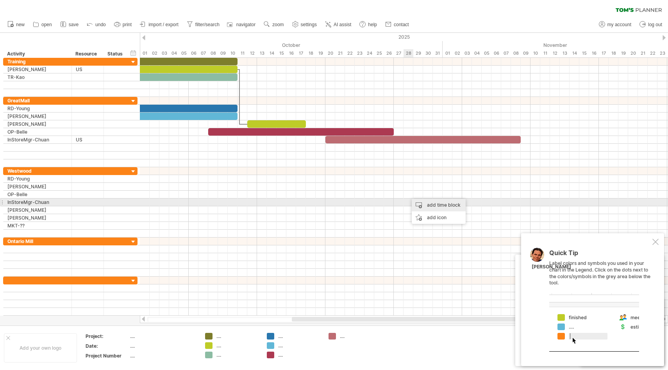
click at [417, 204] on div "add time block" at bounding box center [439, 205] width 54 height 13
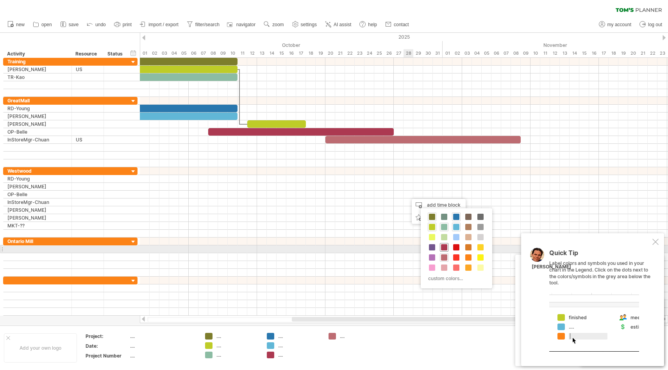
click at [447, 249] on span at bounding box center [444, 247] width 6 height 6
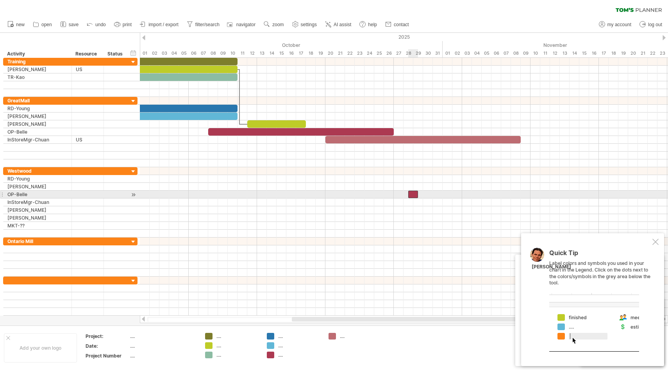
click at [413, 194] on div at bounding box center [413, 194] width 10 height 7
click at [405, 194] on span at bounding box center [403, 194] width 3 height 7
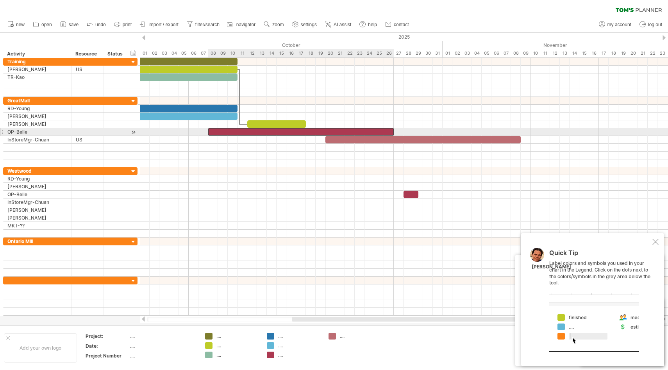
click at [389, 131] on div at bounding box center [301, 131] width 186 height 7
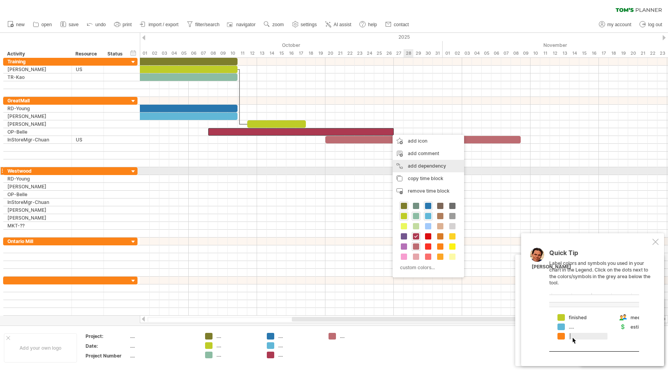
click at [417, 171] on div "add dependency You can use dependencies when you require tasks to be done in a …" at bounding box center [429, 166] width 72 height 13
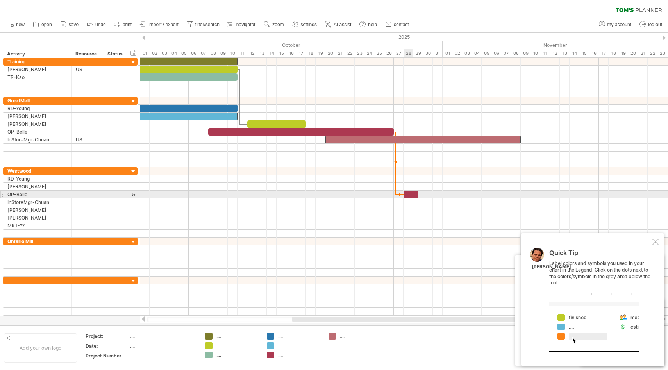
click at [410, 196] on div at bounding box center [411, 194] width 15 height 7
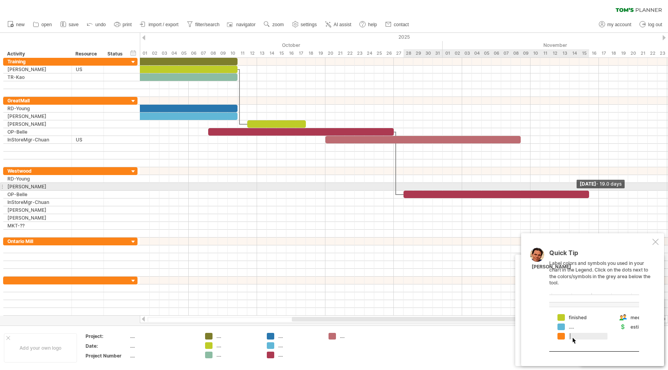
drag, startPoint x: 418, startPoint y: 194, endPoint x: 589, endPoint y: 185, distance: 171.0
click at [589, 185] on div "[DATE] - 19.0 days [DATE]" at bounding box center [404, 187] width 528 height 258
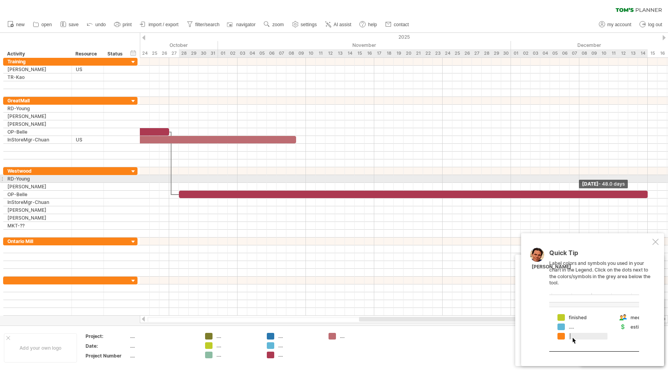
drag, startPoint x: 364, startPoint y: 193, endPoint x: 647, endPoint y: 181, distance: 283.2
click at [647, 181] on div "[DATE] - 48.0 days [DATE]" at bounding box center [404, 187] width 528 height 258
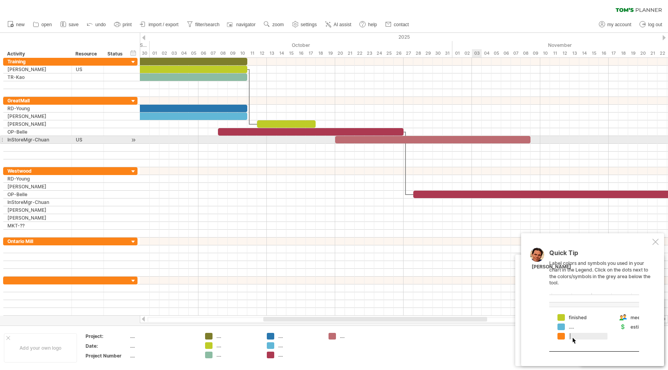
click at [481, 141] on div at bounding box center [432, 139] width 195 height 7
click at [426, 140] on div at bounding box center [432, 139] width 195 height 7
click at [348, 139] on div at bounding box center [432, 139] width 195 height 7
click at [530, 139] on span at bounding box center [530, 139] width 3 height 7
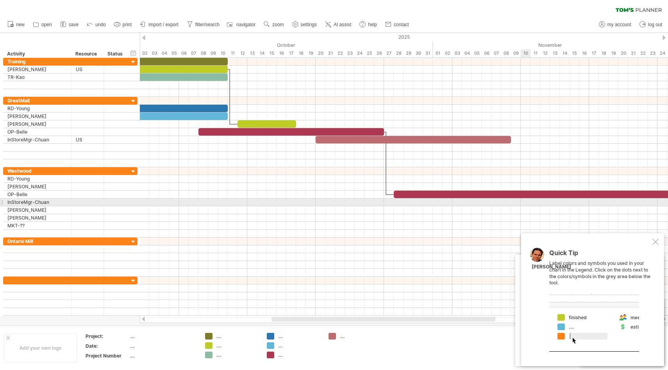
click at [528, 202] on div at bounding box center [404, 203] width 528 height 8
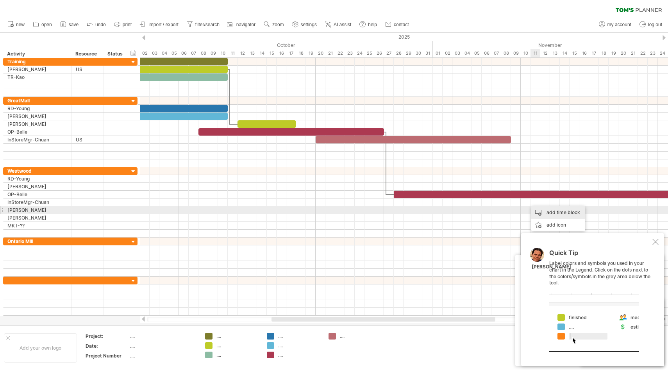
click at [534, 212] on div "add time block" at bounding box center [559, 212] width 54 height 13
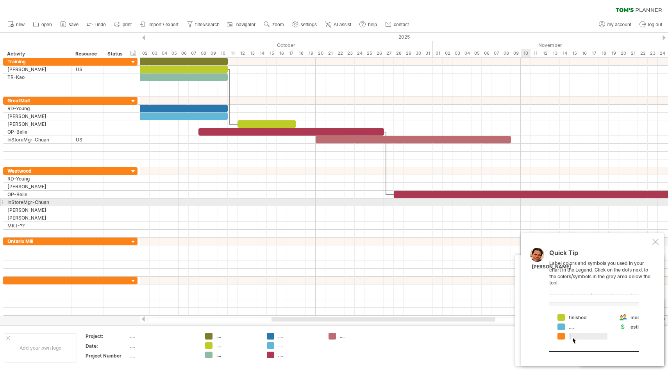
click at [528, 203] on div at bounding box center [404, 203] width 528 height 8
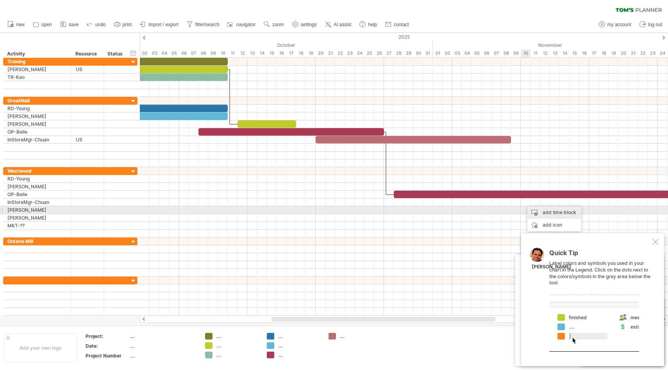
click at [540, 213] on div "add time block" at bounding box center [555, 212] width 54 height 13
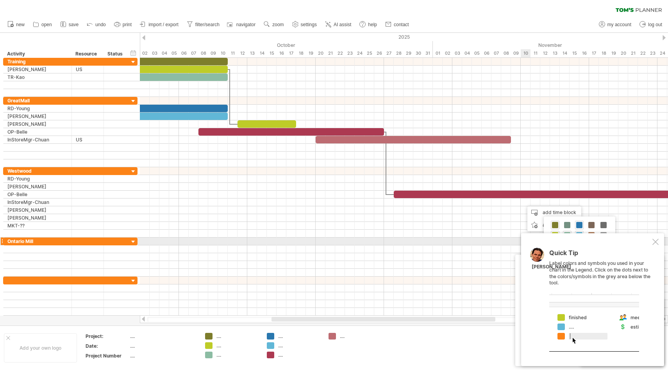
click at [658, 242] on div at bounding box center [656, 242] width 6 height 6
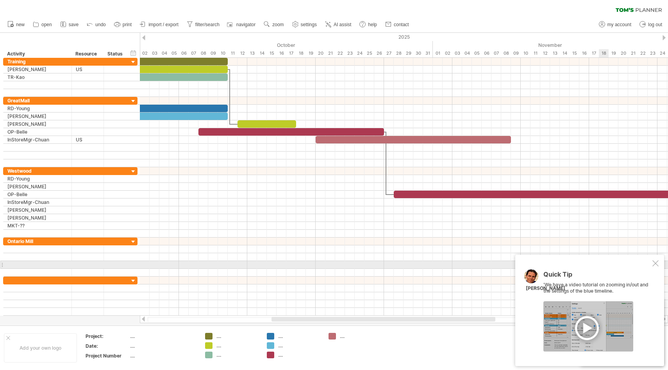
click at [653, 264] on div at bounding box center [656, 263] width 6 height 6
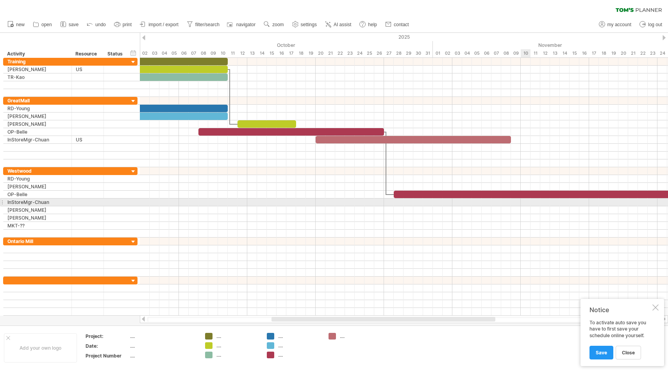
click at [524, 201] on div at bounding box center [404, 203] width 528 height 8
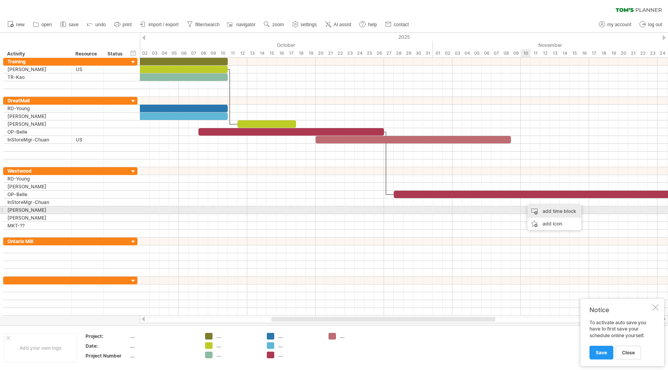
click at [538, 211] on div "add time block" at bounding box center [555, 211] width 54 height 13
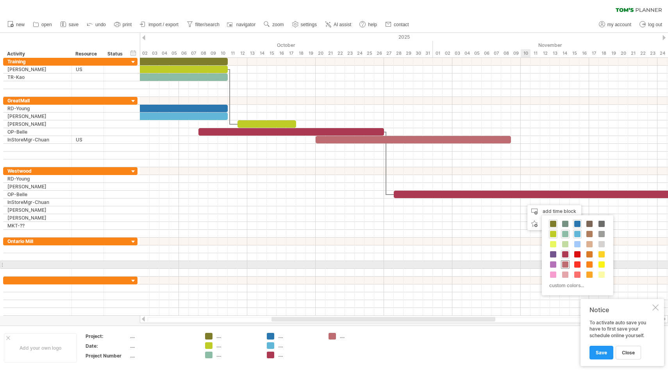
click at [566, 265] on span at bounding box center [565, 264] width 6 height 6
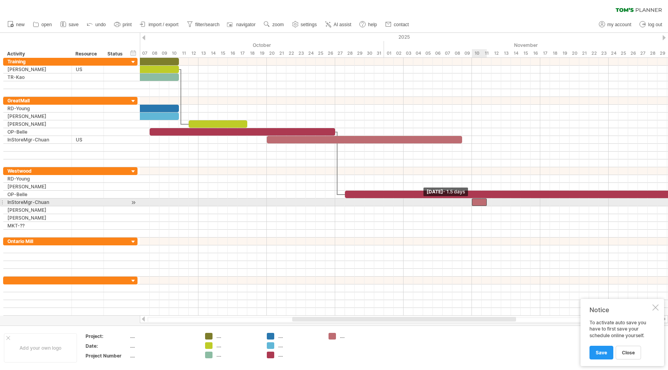
drag, startPoint x: 477, startPoint y: 201, endPoint x: 472, endPoint y: 201, distance: 4.7
click at [472, 201] on span at bounding box center [472, 202] width 3 height 7
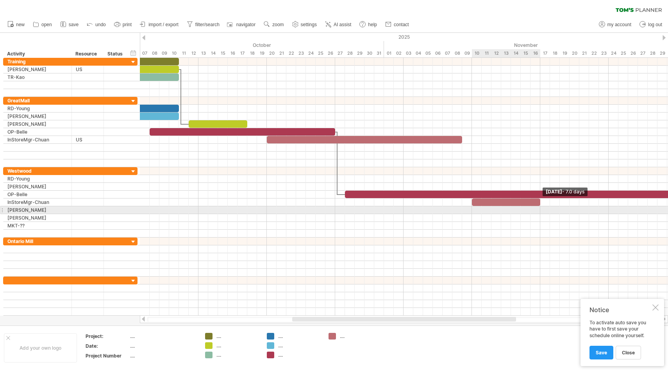
drag, startPoint x: 487, startPoint y: 202, endPoint x: 539, endPoint y: 209, distance: 52.0
click at [539, 209] on div "[DATE] - 7.0 days [DATE] - 1.5 days" at bounding box center [404, 187] width 528 height 258
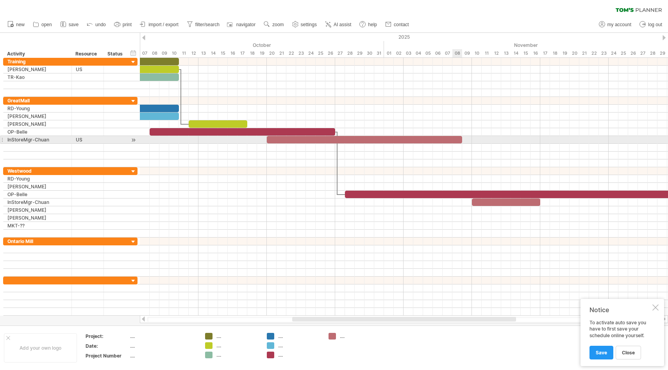
click at [459, 140] on div at bounding box center [364, 139] width 195 height 7
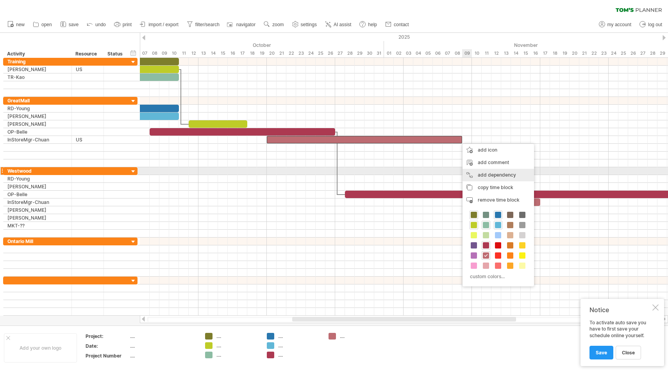
click at [478, 172] on div "add dependency You can use dependencies when you require tasks to be done in a …" at bounding box center [499, 175] width 72 height 13
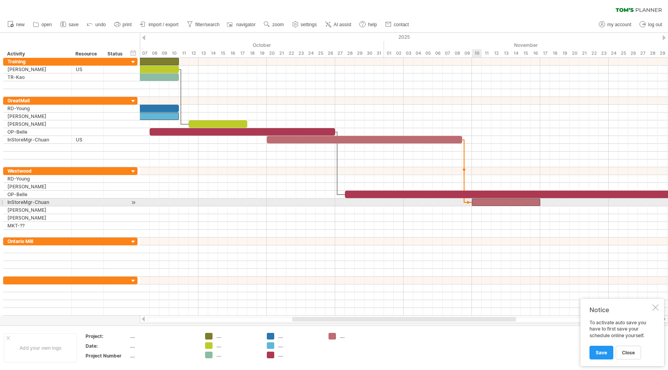
click at [475, 203] on div at bounding box center [506, 202] width 68 height 7
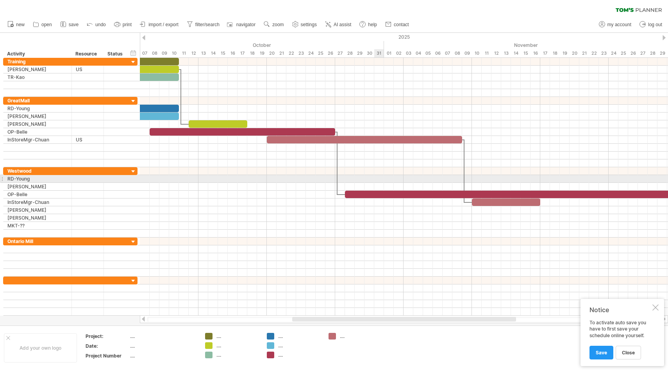
click at [379, 177] on div at bounding box center [404, 179] width 528 height 8
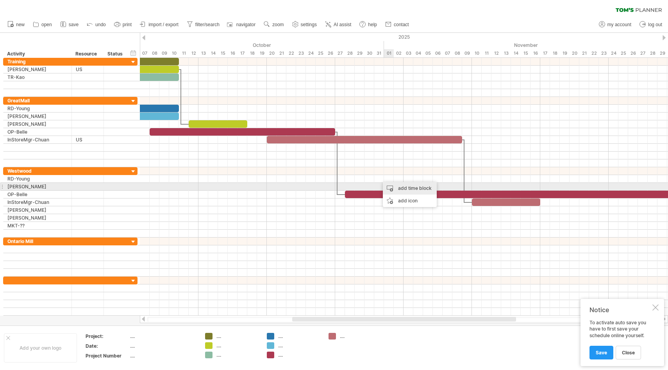
click at [394, 188] on div "add time block" at bounding box center [410, 188] width 54 height 13
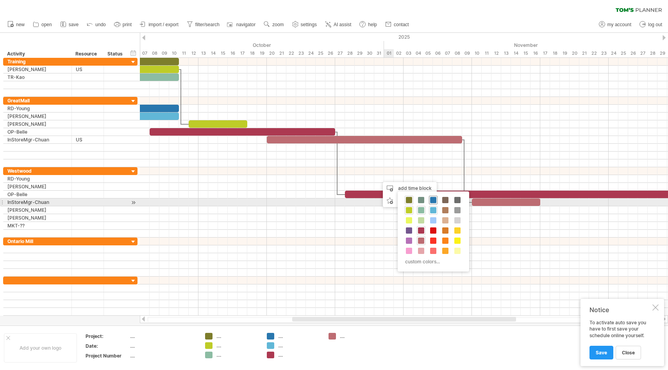
click at [434, 201] on span at bounding box center [433, 200] width 6 height 6
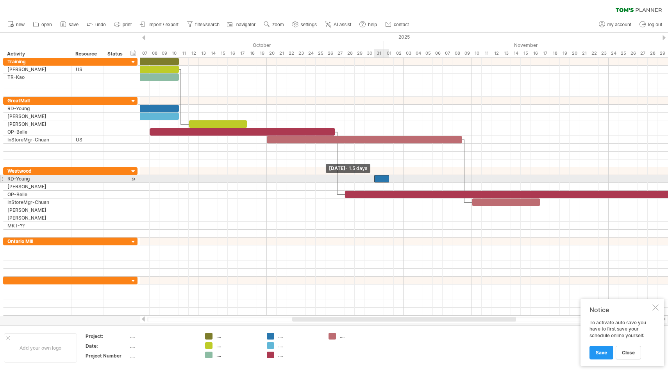
click at [377, 178] on div at bounding box center [381, 178] width 15 height 7
drag, startPoint x: 389, startPoint y: 180, endPoint x: 401, endPoint y: 181, distance: 12.1
click at [401, 181] on div at bounding box center [388, 178] width 29 height 7
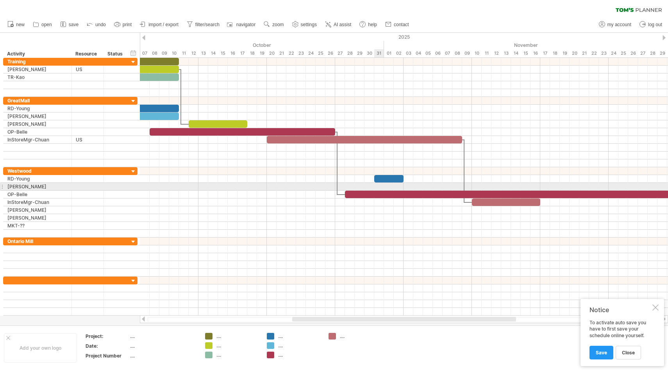
click at [376, 185] on div at bounding box center [404, 187] width 528 height 8
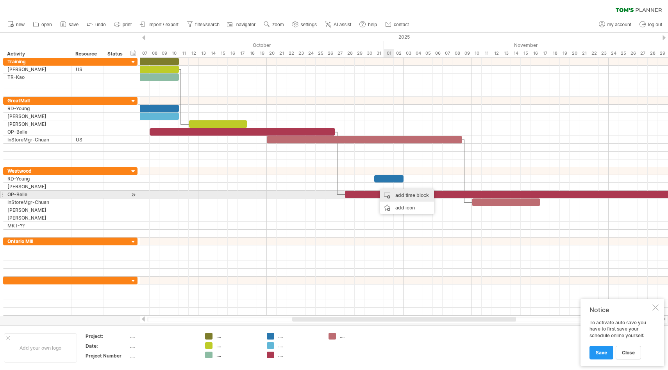
click at [392, 193] on div "add time block" at bounding box center [407, 195] width 54 height 13
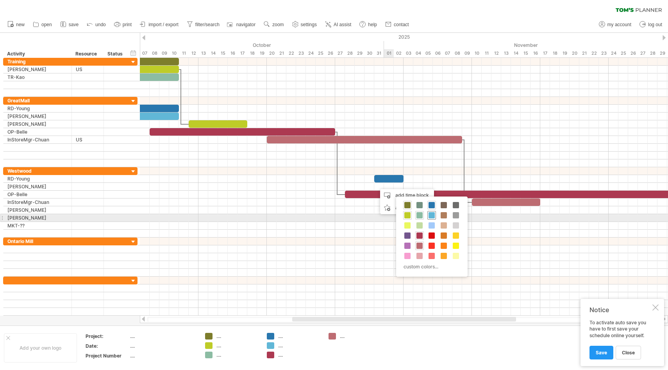
click at [434, 214] on span at bounding box center [432, 215] width 6 height 6
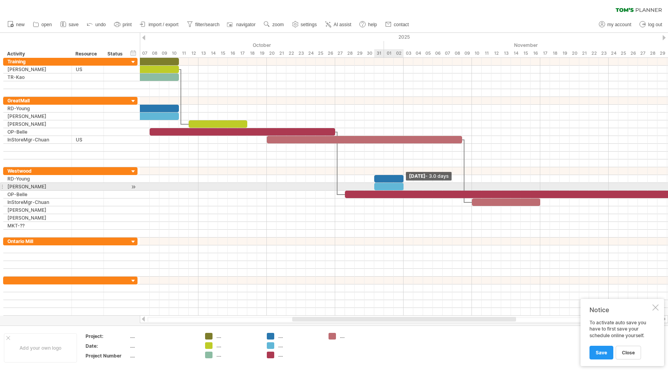
drag, startPoint x: 385, startPoint y: 186, endPoint x: 403, endPoint y: 186, distance: 18.0
click at [403, 186] on span at bounding box center [403, 186] width 3 height 7
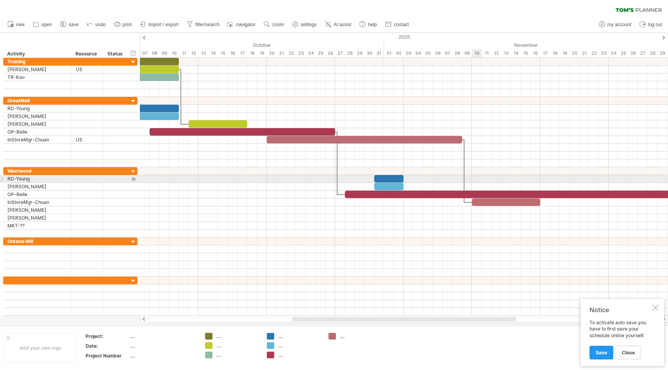
click at [476, 180] on div at bounding box center [404, 179] width 528 height 8
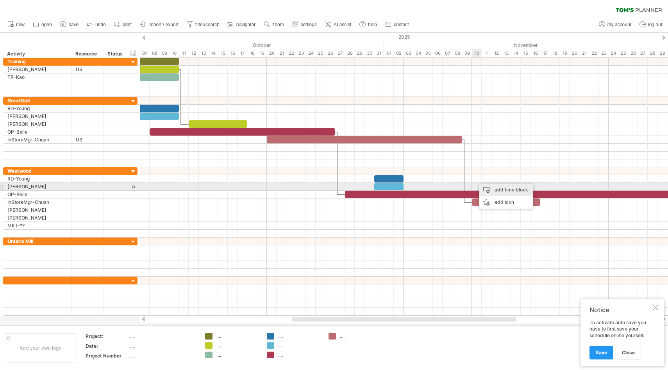
click at [485, 189] on div "add time block" at bounding box center [507, 190] width 54 height 13
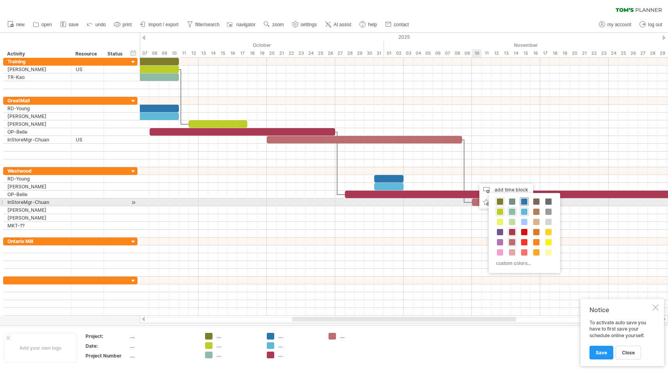
click at [526, 201] on span at bounding box center [524, 202] width 6 height 6
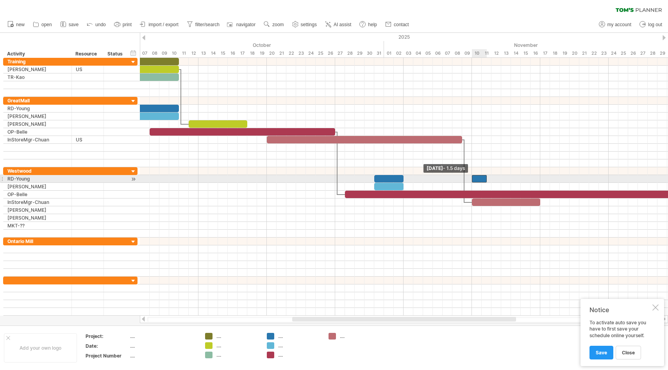
drag, startPoint x: 476, startPoint y: 179, endPoint x: 472, endPoint y: 179, distance: 4.3
click at [472, 179] on span at bounding box center [472, 178] width 3 height 7
drag, startPoint x: 487, startPoint y: 179, endPoint x: 509, endPoint y: 181, distance: 22.8
click at [509, 181] on div at bounding box center [491, 178] width 39 height 7
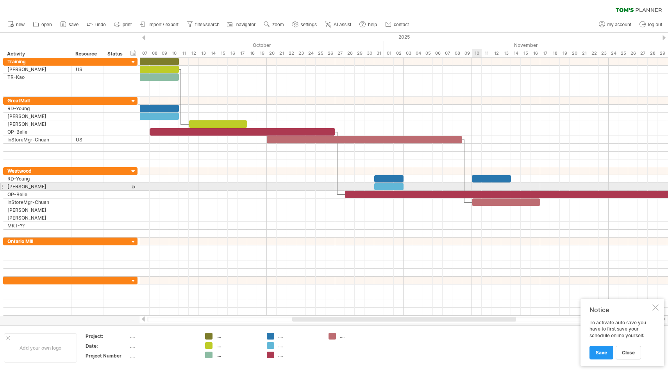
click at [476, 187] on div at bounding box center [404, 187] width 528 height 8
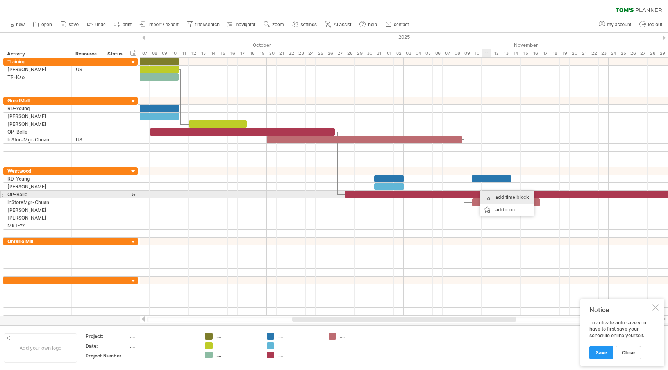
click at [490, 196] on div "add time block" at bounding box center [507, 197] width 54 height 13
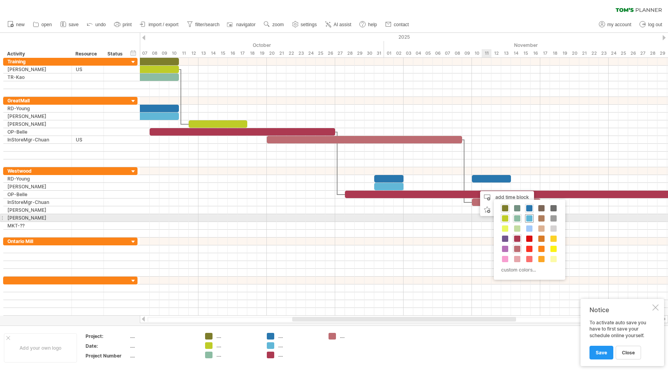
click at [530, 218] on span at bounding box center [529, 218] width 6 height 6
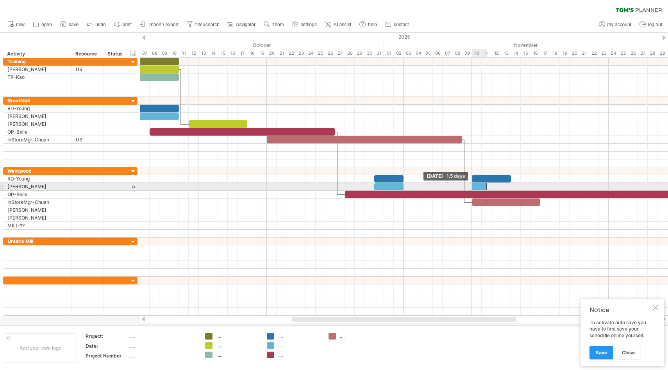
click at [474, 186] on div at bounding box center [479, 186] width 15 height 7
drag, startPoint x: 485, startPoint y: 186, endPoint x: 508, endPoint y: 187, distance: 23.1
click at [508, 187] on div at bounding box center [491, 186] width 39 height 7
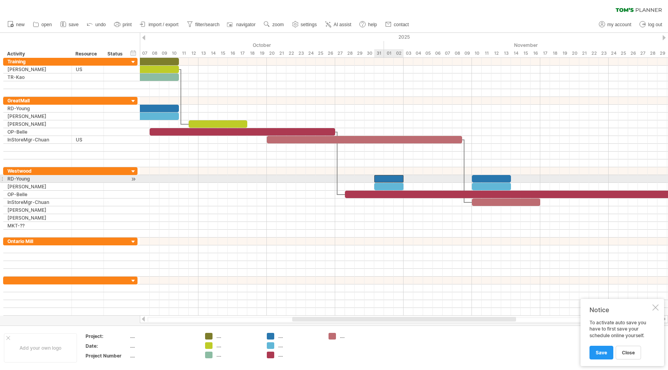
click at [397, 177] on div at bounding box center [388, 178] width 29 height 7
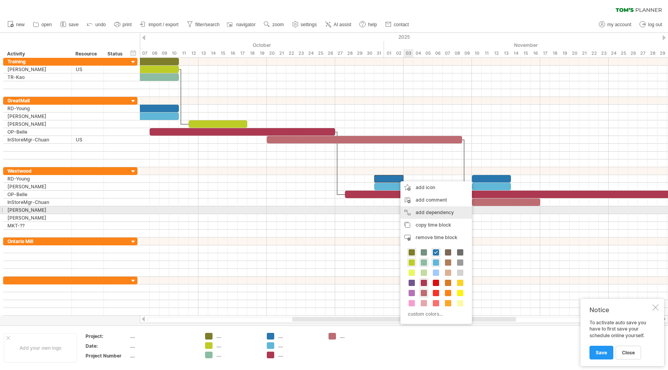
click at [431, 214] on div "add dependency You can use dependencies when you require tasks to be done in a …" at bounding box center [437, 212] width 72 height 13
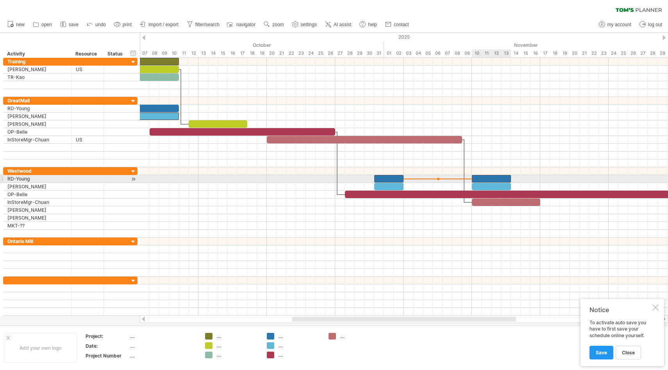
click at [477, 179] on div at bounding box center [491, 178] width 39 height 7
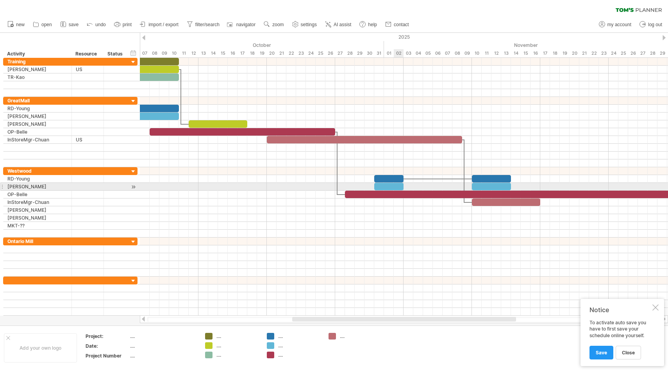
click at [400, 186] on div at bounding box center [388, 186] width 29 height 7
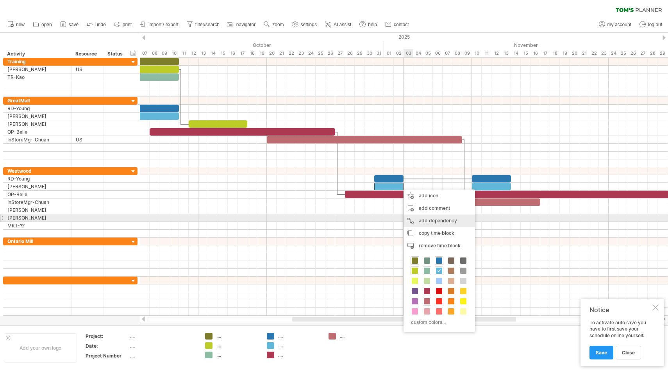
click at [430, 220] on div "add dependency You can use dependencies when you require tasks to be done in a …" at bounding box center [440, 221] width 72 height 13
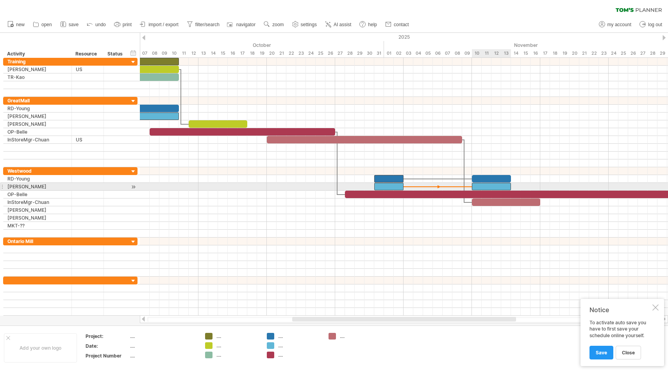
click at [481, 187] on div at bounding box center [491, 186] width 39 height 7
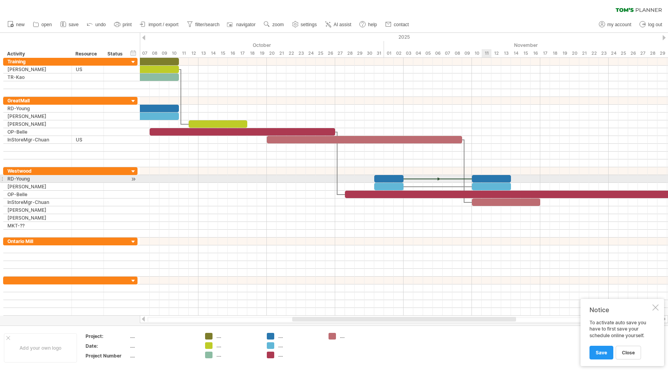
click at [490, 179] on div at bounding box center [491, 178] width 39 height 7
click at [384, 177] on div at bounding box center [388, 178] width 29 height 7
click at [382, 178] on div at bounding box center [388, 178] width 29 height 7
click at [389, 183] on div at bounding box center [388, 186] width 29 height 7
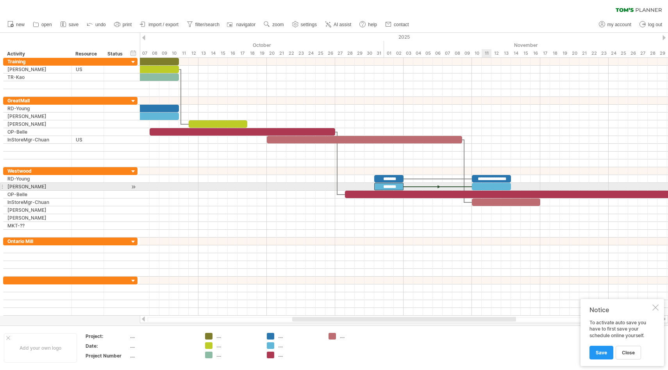
click at [485, 188] on div at bounding box center [491, 186] width 39 height 7
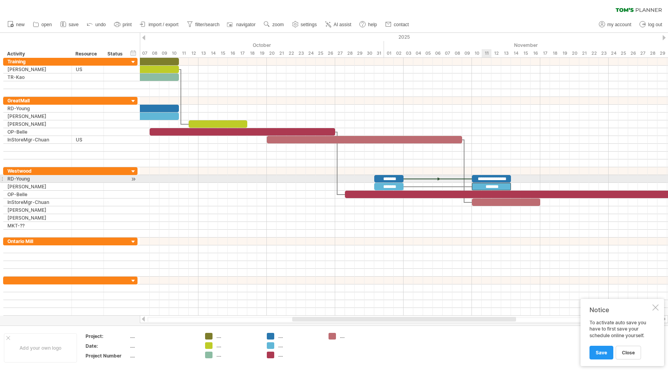
click at [486, 181] on div "**********" at bounding box center [491, 178] width 39 height 7
click at [487, 180] on div "**********" at bounding box center [491, 178] width 39 height 7
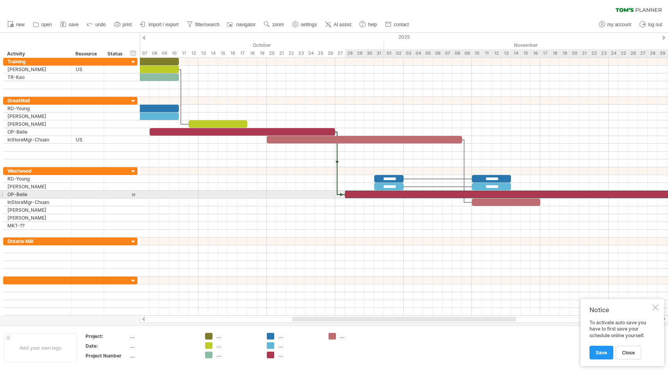
click at [494, 192] on div at bounding box center [579, 194] width 469 height 7
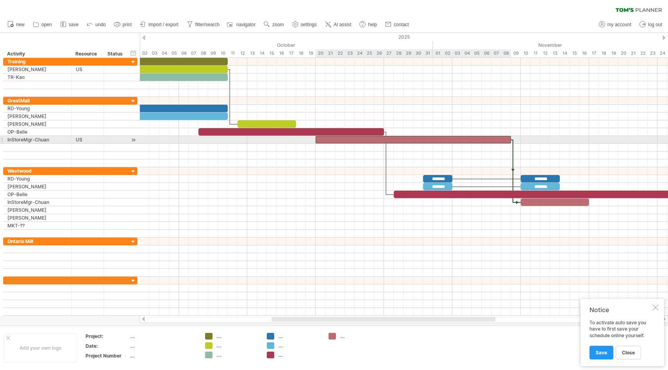
click at [413, 138] on div at bounding box center [413, 139] width 195 height 7
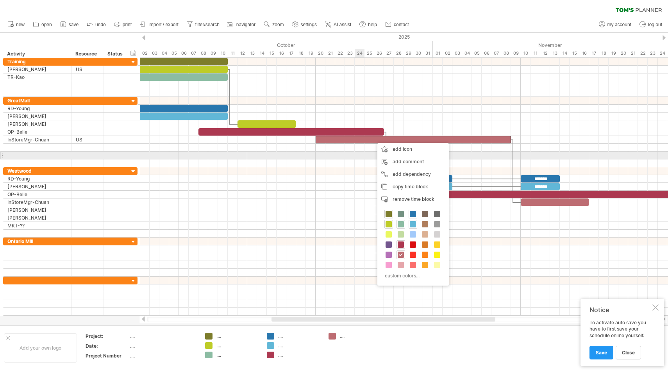
click at [357, 157] on div at bounding box center [404, 156] width 528 height 8
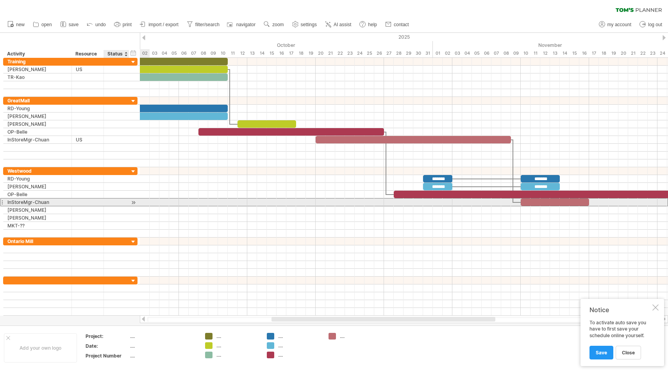
click at [105, 201] on div at bounding box center [116, 202] width 25 height 7
click at [90, 202] on div at bounding box center [88, 202] width 24 height 7
type input "**"
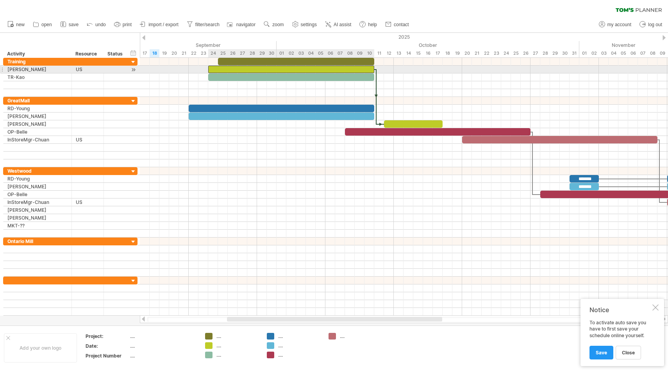
click at [242, 68] on div at bounding box center [291, 69] width 166 height 7
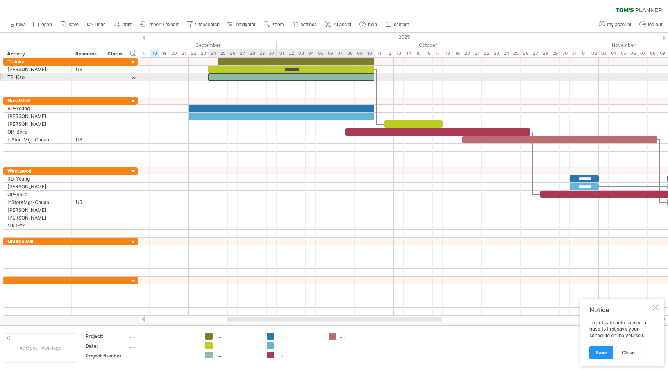
click at [298, 77] on div at bounding box center [291, 76] width 166 height 7
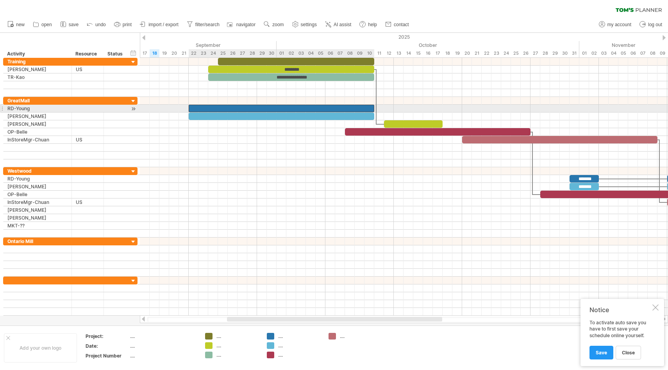
click at [300, 107] on div at bounding box center [282, 108] width 186 height 7
click at [339, 107] on div at bounding box center [282, 108] width 186 height 7
click at [195, 108] on div at bounding box center [282, 108] width 186 height 7
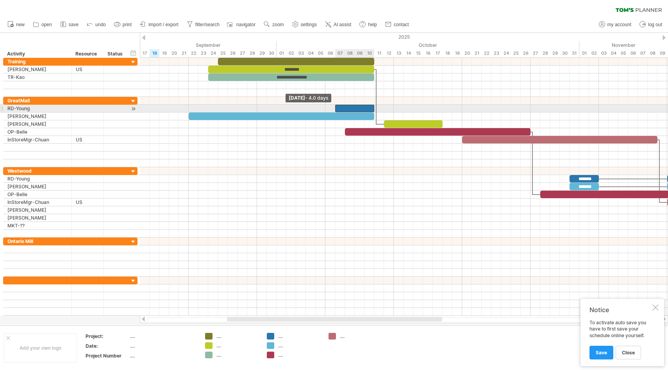
drag, startPoint x: 189, startPoint y: 108, endPoint x: 338, endPoint y: 110, distance: 148.5
click at [338, 110] on div at bounding box center [354, 108] width 39 height 7
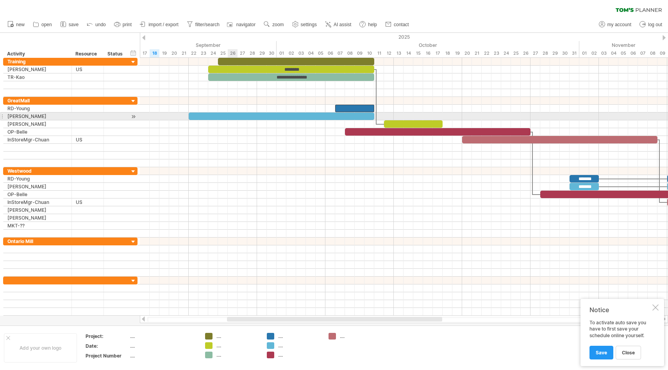
click at [235, 115] on div at bounding box center [282, 116] width 186 height 7
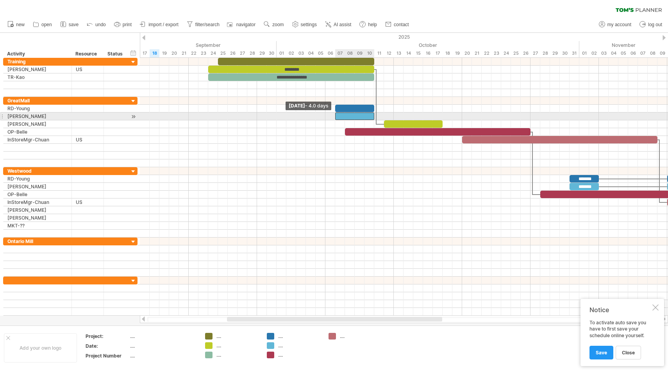
drag, startPoint x: 189, startPoint y: 116, endPoint x: 336, endPoint y: 116, distance: 146.9
click at [336, 116] on span at bounding box center [335, 116] width 3 height 7
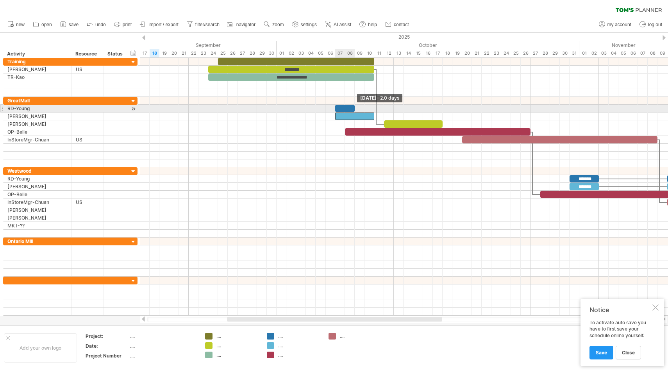
drag, startPoint x: 373, startPoint y: 108, endPoint x: 353, endPoint y: 108, distance: 20.3
click at [353, 108] on div at bounding box center [345, 108] width 20 height 7
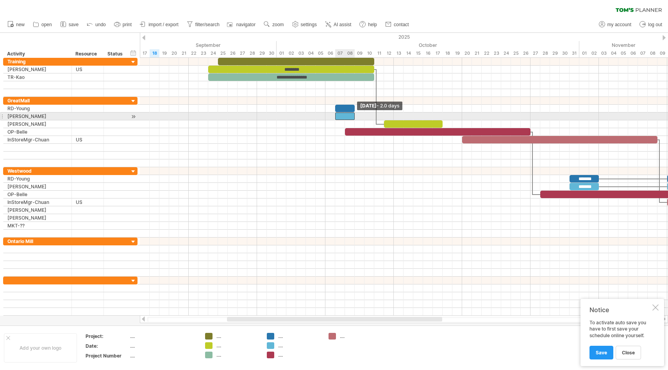
drag, startPoint x: 374, startPoint y: 116, endPoint x: 355, endPoint y: 117, distance: 19.2
click at [355, 117] on span at bounding box center [354, 116] width 3 height 7
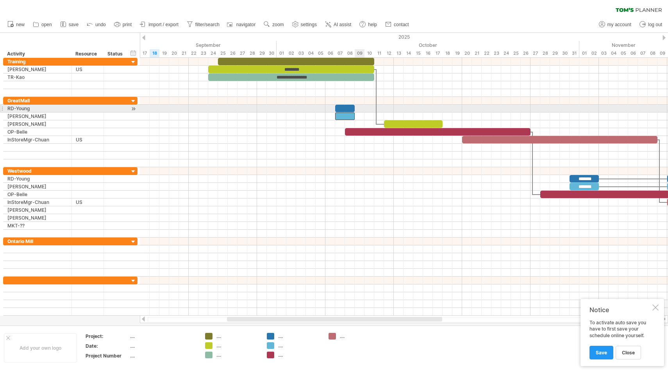
click at [358, 108] on div at bounding box center [404, 109] width 528 height 8
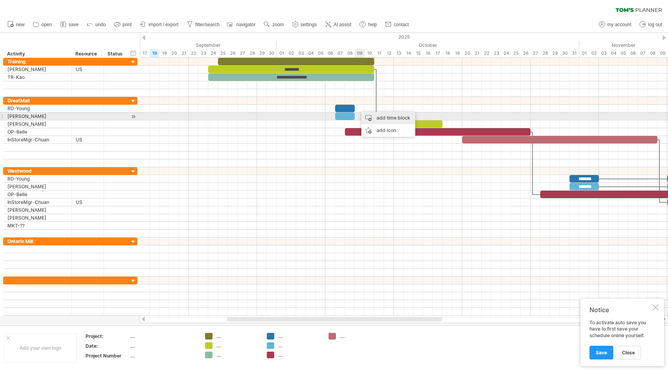
click at [369, 114] on div "add time block" at bounding box center [388, 118] width 54 height 13
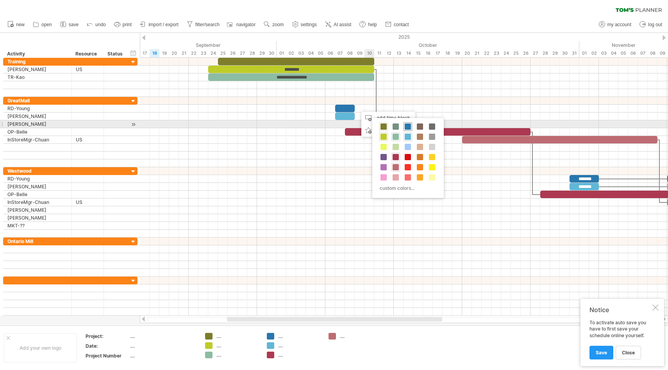
click at [408, 127] on span at bounding box center [408, 126] width 6 height 6
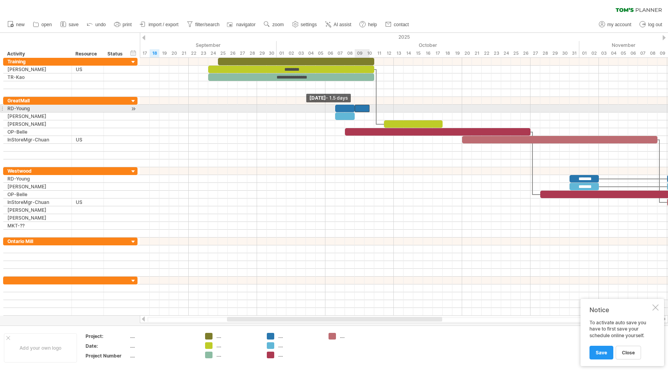
click at [358, 110] on div at bounding box center [362, 108] width 15 height 7
drag, startPoint x: 370, startPoint y: 109, endPoint x: 392, endPoint y: 109, distance: 22.3
click at [392, 109] on span at bounding box center [393, 108] width 3 height 7
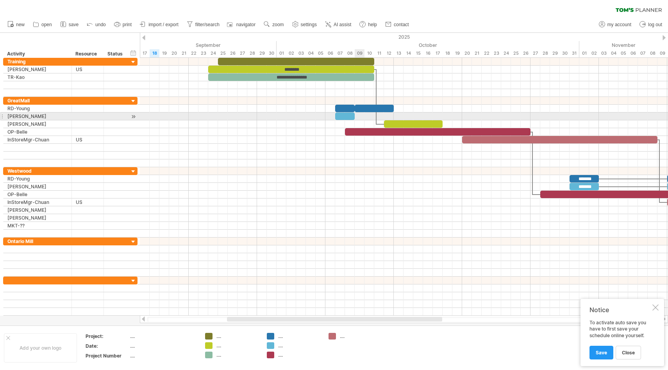
click at [357, 118] on div at bounding box center [404, 117] width 528 height 8
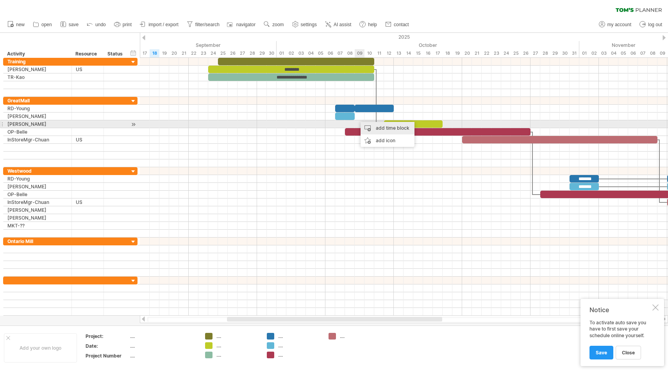
click at [370, 126] on div "add time block" at bounding box center [388, 128] width 54 height 13
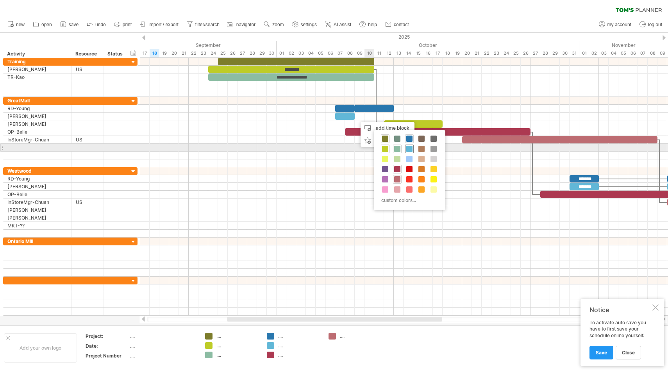
click at [410, 149] on span at bounding box center [409, 149] width 6 height 6
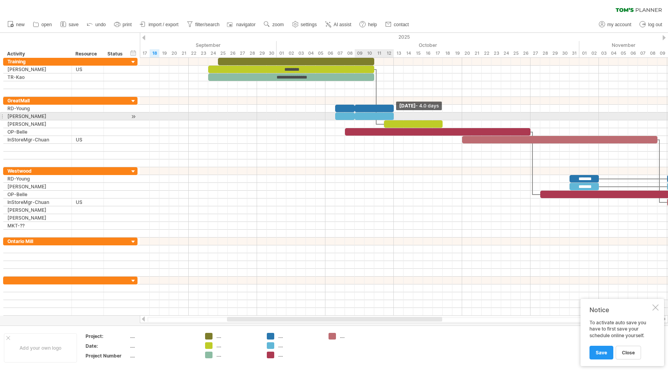
drag, startPoint x: 365, startPoint y: 115, endPoint x: 392, endPoint y: 116, distance: 27.8
click at [392, 116] on span at bounding box center [393, 116] width 3 height 7
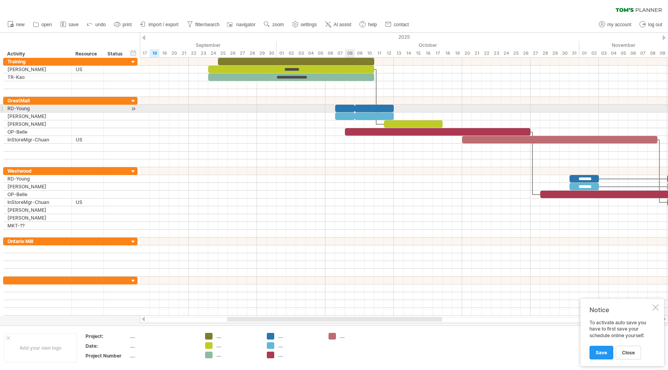
click at [347, 109] on div at bounding box center [345, 108] width 20 height 7
click at [354, 108] on span at bounding box center [354, 108] width 3 height 7
click at [346, 109] on div at bounding box center [345, 108] width 20 height 7
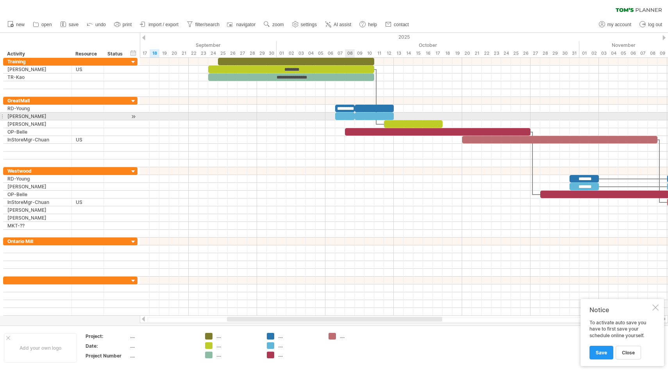
click at [347, 115] on div at bounding box center [345, 116] width 20 height 7
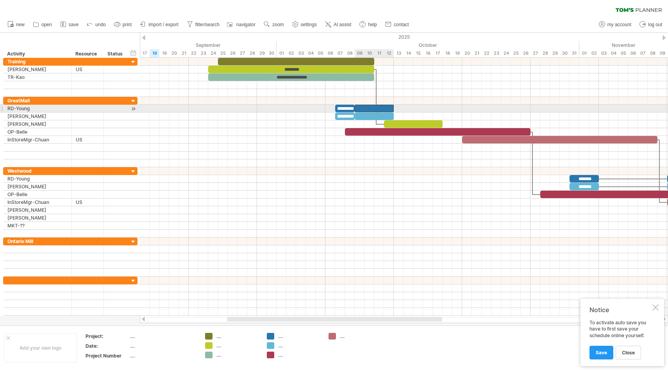
click at [367, 107] on div at bounding box center [374, 108] width 39 height 7
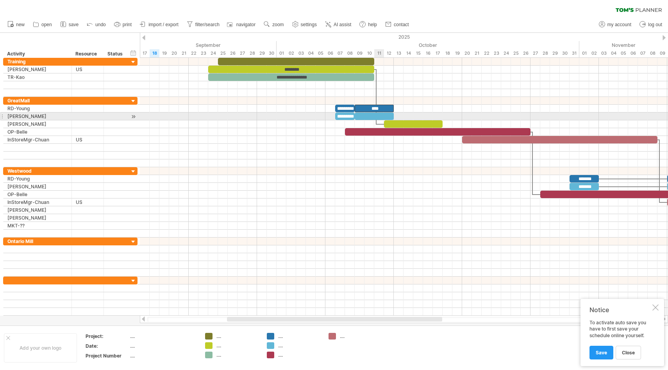
click at [375, 116] on div at bounding box center [374, 116] width 39 height 7
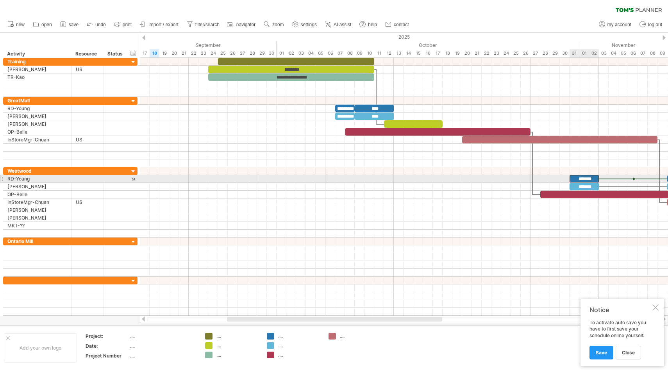
click at [585, 181] on div "*******" at bounding box center [584, 178] width 29 height 7
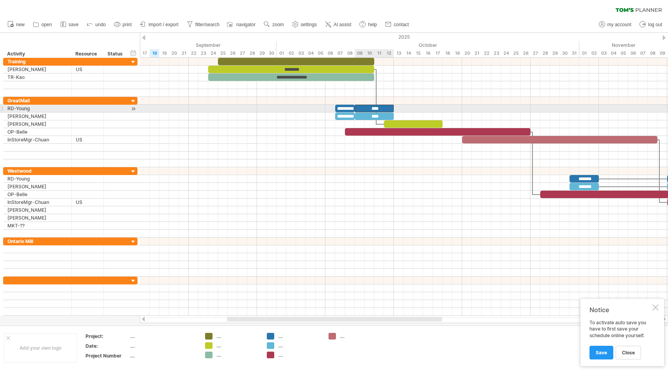
click at [384, 106] on div "****" at bounding box center [374, 108] width 39 height 7
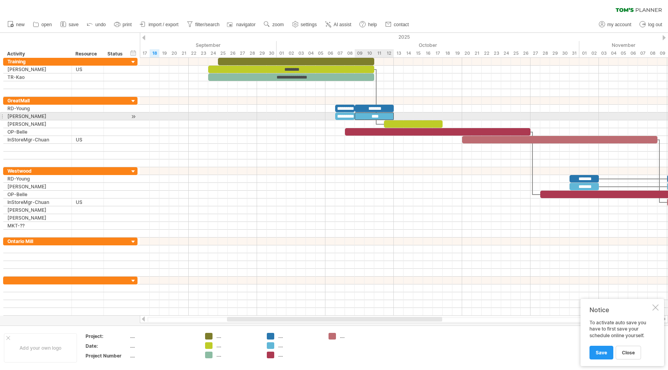
click at [381, 116] on div "****" at bounding box center [374, 116] width 39 height 7
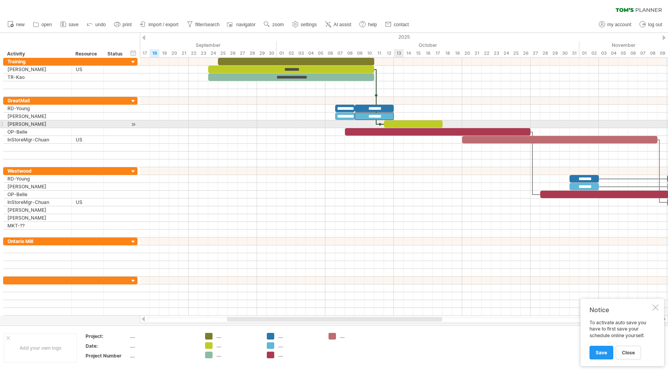
click at [399, 124] on div at bounding box center [413, 123] width 59 height 7
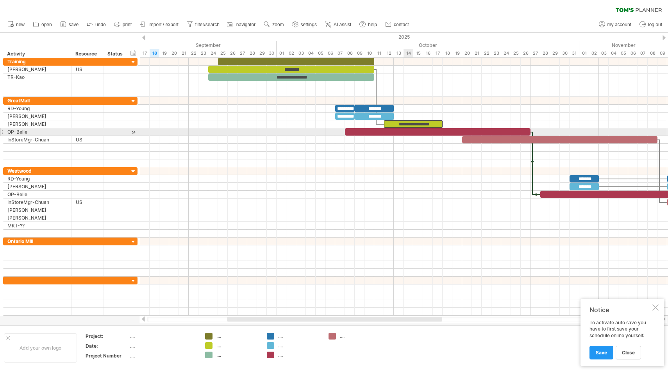
click at [409, 133] on div at bounding box center [438, 131] width 186 height 7
click at [449, 132] on div at bounding box center [438, 131] width 186 height 7
click at [527, 132] on div at bounding box center [438, 131] width 186 height 7
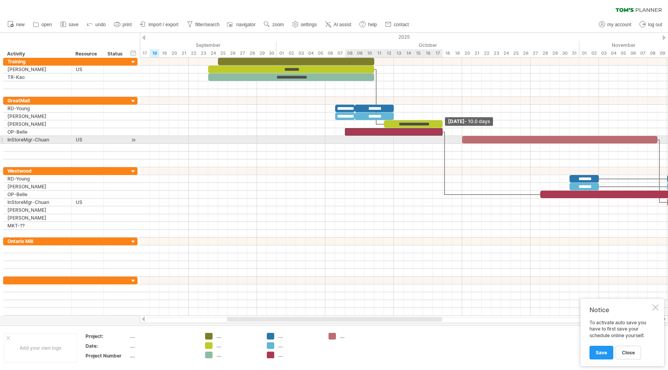
drag, startPoint x: 530, startPoint y: 131, endPoint x: 443, endPoint y: 136, distance: 86.9
click at [443, 136] on div "**********" at bounding box center [404, 187] width 528 height 258
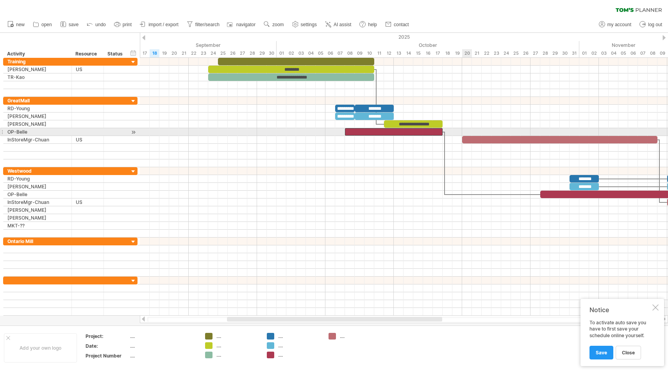
click at [467, 132] on div at bounding box center [404, 132] width 528 height 8
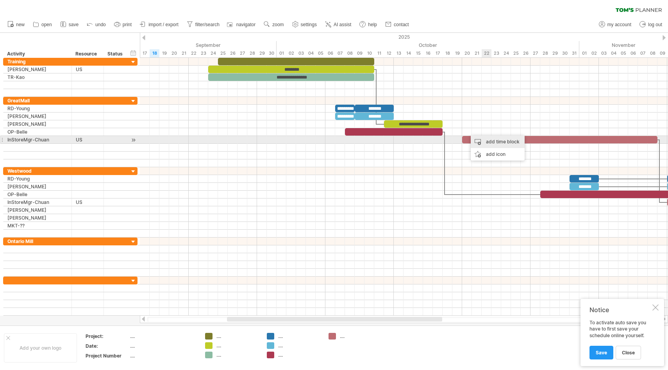
click at [492, 141] on div "add time block" at bounding box center [498, 142] width 54 height 13
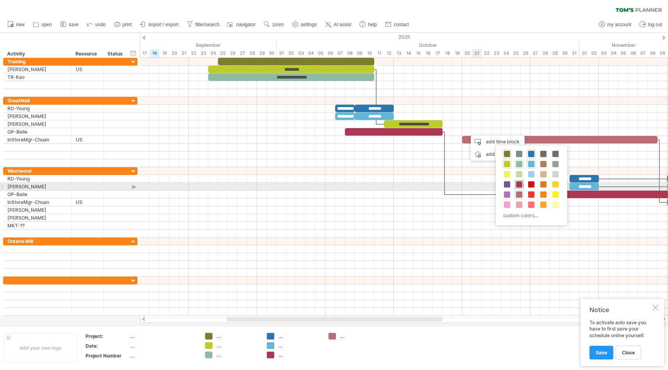
click at [520, 185] on span at bounding box center [519, 184] width 6 height 6
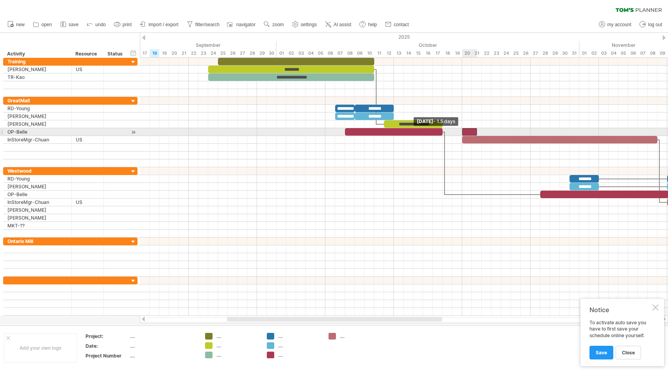
click at [464, 131] on div at bounding box center [469, 131] width 15 height 7
drag, startPoint x: 476, startPoint y: 133, endPoint x: 480, endPoint y: 133, distance: 4.3
click at [480, 133] on span at bounding box center [481, 131] width 3 height 7
click at [418, 133] on div at bounding box center [394, 131] width 98 height 7
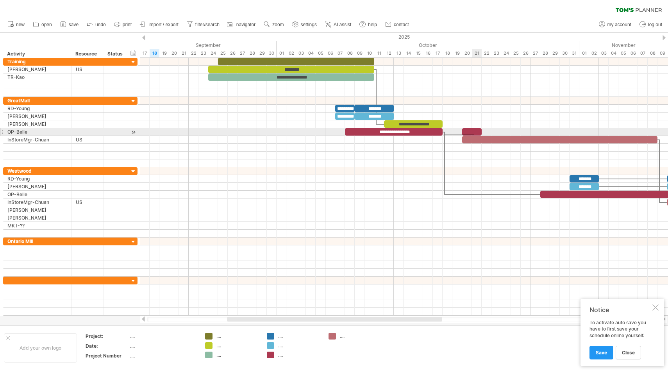
drag, startPoint x: 445, startPoint y: 135, endPoint x: 474, endPoint y: 134, distance: 29.3
click at [474, 134] on div "**********" at bounding box center [404, 187] width 528 height 258
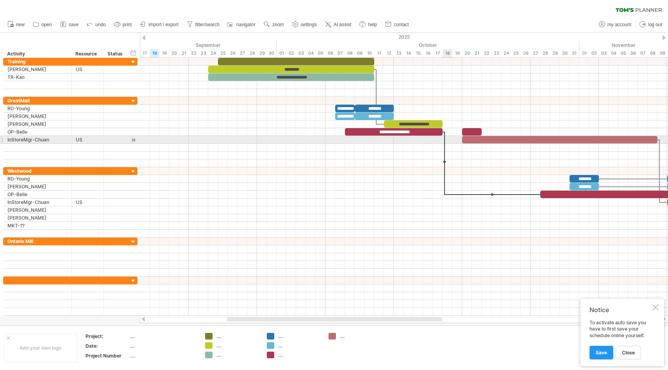
click at [446, 143] on div at bounding box center [445, 163] width 2 height 63
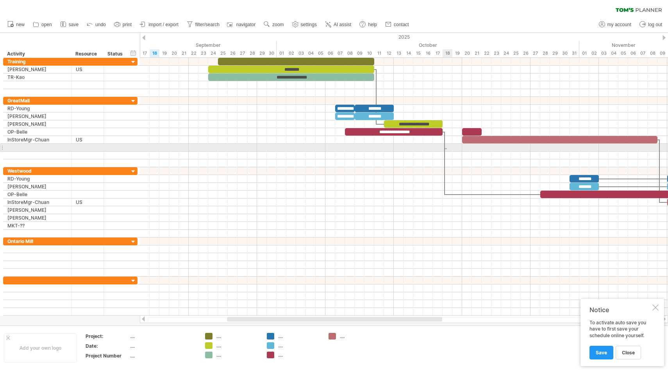
click at [446, 150] on div at bounding box center [445, 163] width 2 height 63
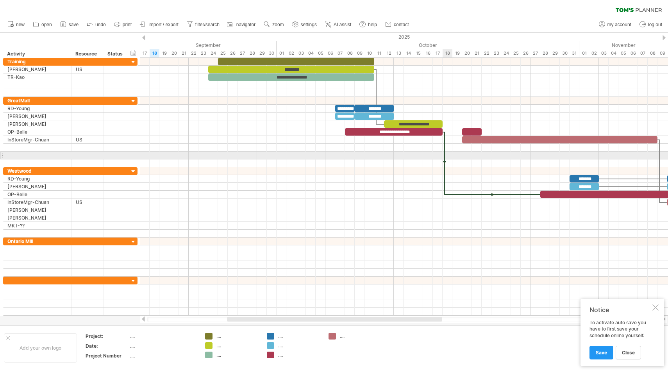
click at [445, 156] on div at bounding box center [445, 163] width 2 height 63
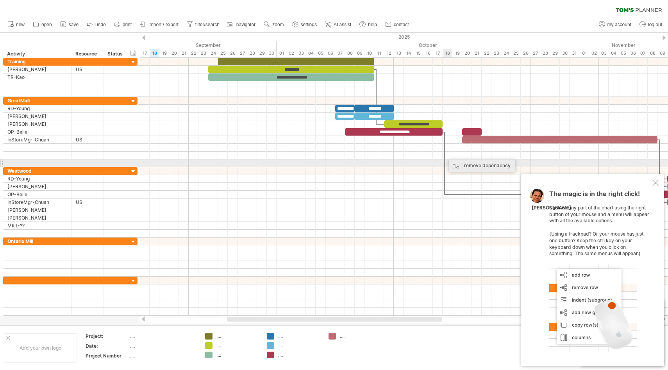
click at [457, 163] on div "remove dependency" at bounding box center [482, 165] width 66 height 13
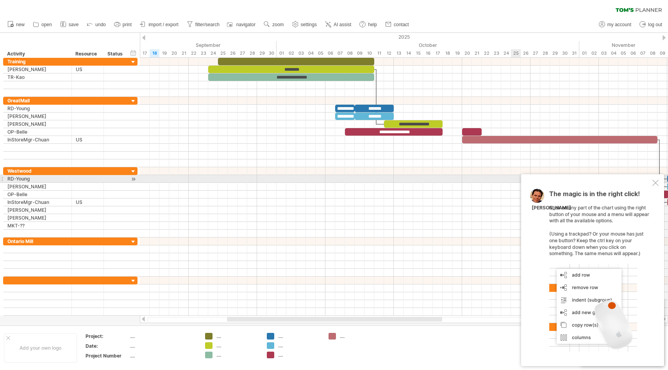
click at [657, 179] on div "The magic is in the right click! Click on any part of the chart using the right…" at bounding box center [592, 270] width 143 height 192
click at [657, 182] on div at bounding box center [656, 183] width 6 height 6
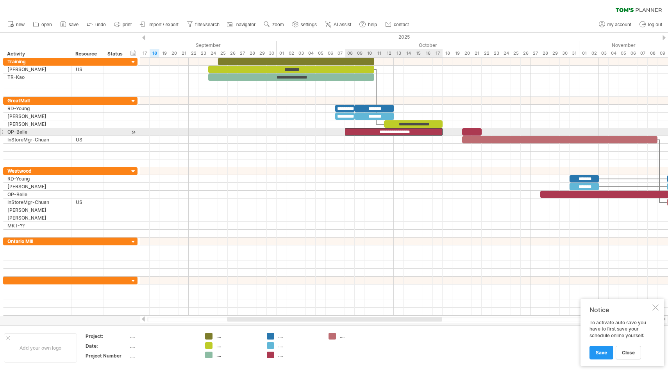
click at [437, 132] on div "**********" at bounding box center [394, 131] width 98 height 7
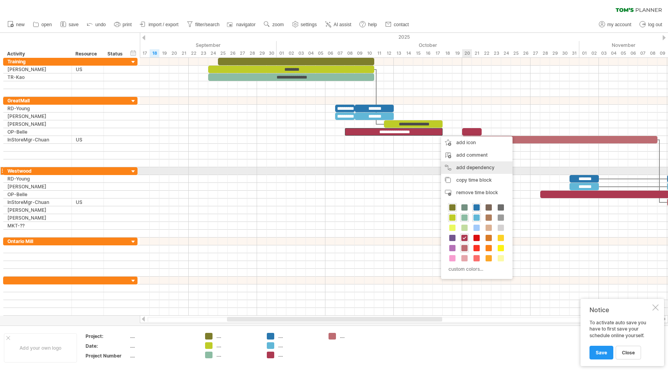
click at [477, 168] on div "add dependency You can use dependencies when you require tasks to be done in a …" at bounding box center [477, 167] width 72 height 13
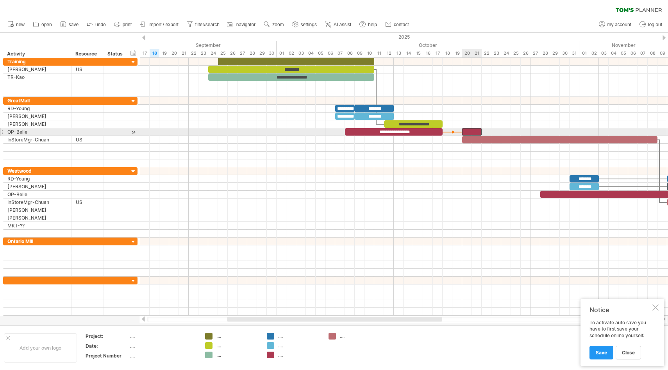
click at [469, 133] on div at bounding box center [472, 131] width 20 height 7
click at [478, 131] on div at bounding box center [472, 131] width 20 height 7
click at [471, 133] on div at bounding box center [472, 131] width 20 height 7
click at [471, 132] on div at bounding box center [472, 131] width 20 height 7
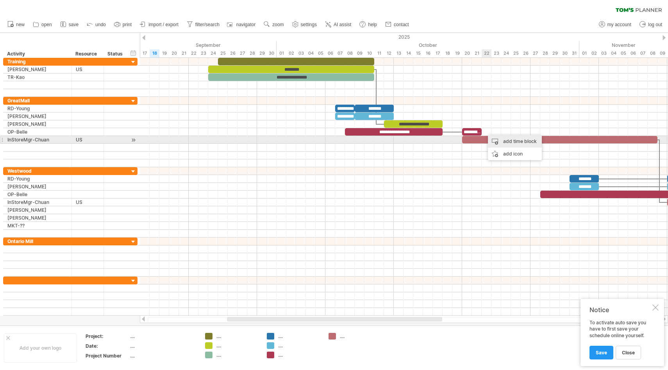
click at [498, 143] on div "add time block" at bounding box center [515, 141] width 54 height 13
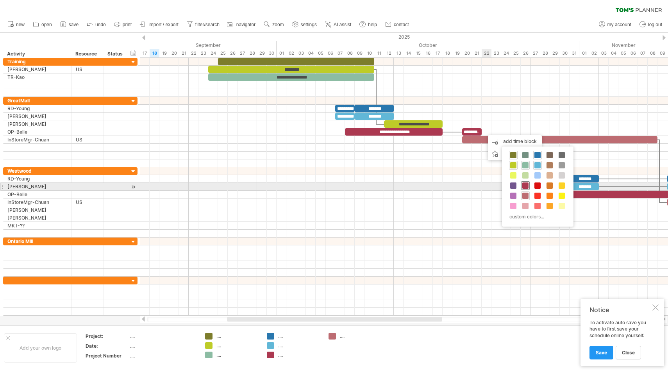
click at [526, 186] on span at bounding box center [526, 186] width 6 height 6
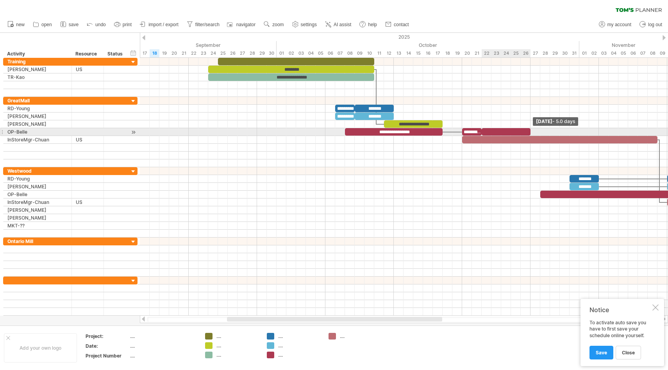
drag, startPoint x: 490, startPoint y: 131, endPoint x: 528, endPoint y: 131, distance: 37.9
click at [528, 131] on div at bounding box center [506, 131] width 49 height 7
click at [511, 131] on div at bounding box center [506, 131] width 49 height 7
click at [527, 131] on div "**********" at bounding box center [506, 131] width 49 height 7
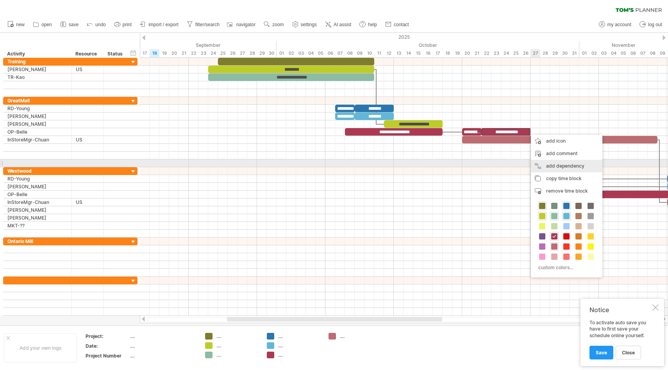
click at [555, 166] on div "add dependency You can use dependencies when you require tasks to be done in a …" at bounding box center [567, 166] width 72 height 13
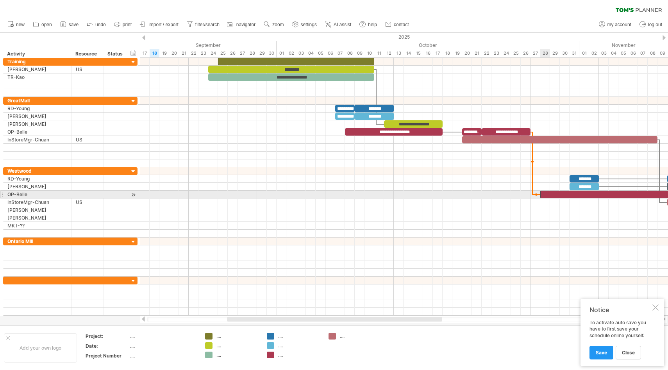
click at [541, 195] on span at bounding box center [540, 194] width 3 height 7
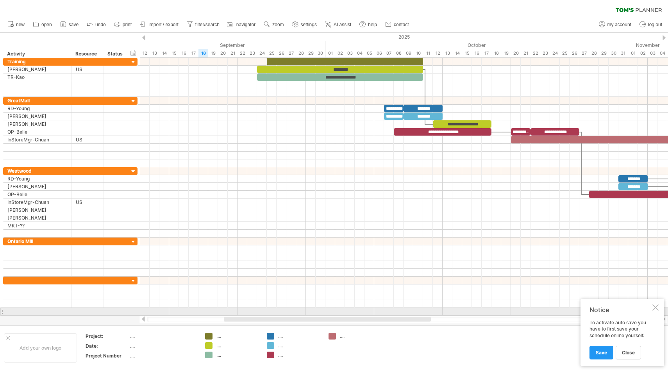
click at [657, 309] on div at bounding box center [656, 307] width 6 height 6
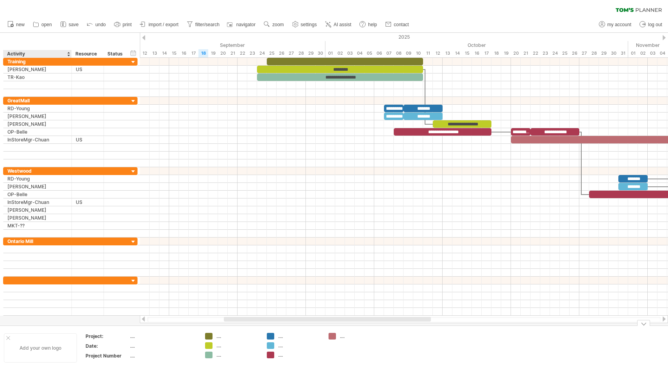
click at [40, 347] on div "Add your own logo" at bounding box center [40, 347] width 73 height 29
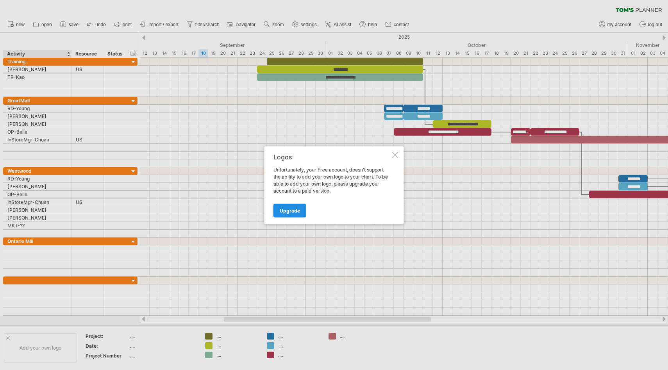
click at [293, 209] on span "Upgrade" at bounding box center [290, 211] width 20 height 6
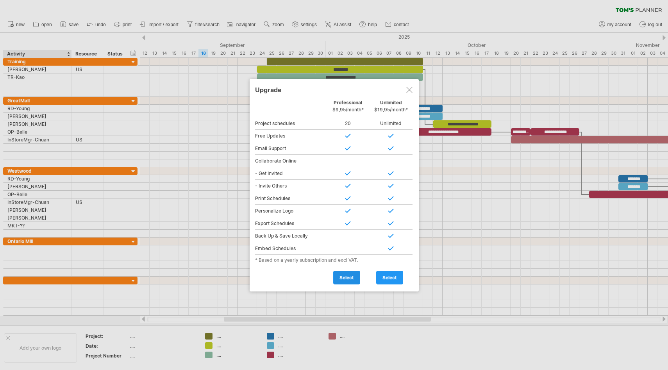
click at [340, 278] on span "select" at bounding box center [347, 278] width 14 height 6
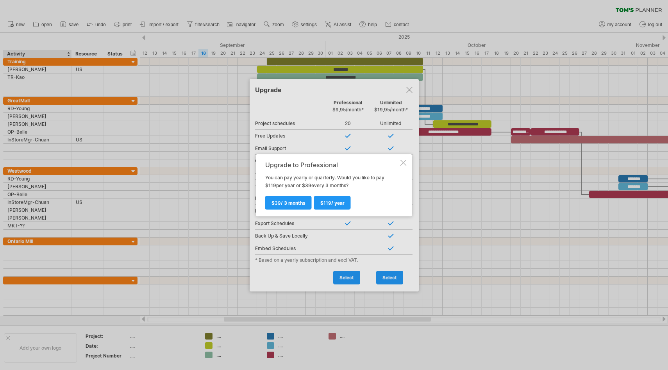
click at [405, 164] on div at bounding box center [404, 162] width 6 height 6
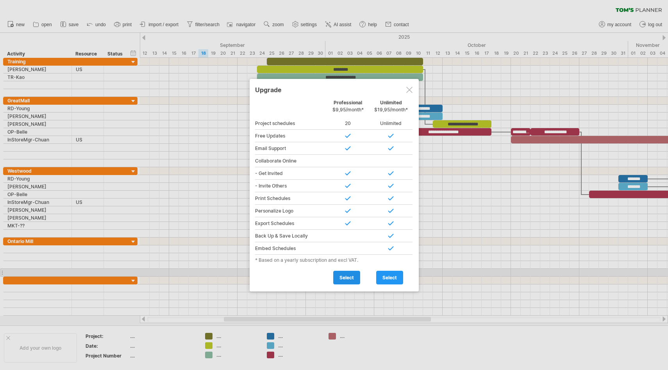
click at [343, 279] on span "select" at bounding box center [347, 278] width 14 height 6
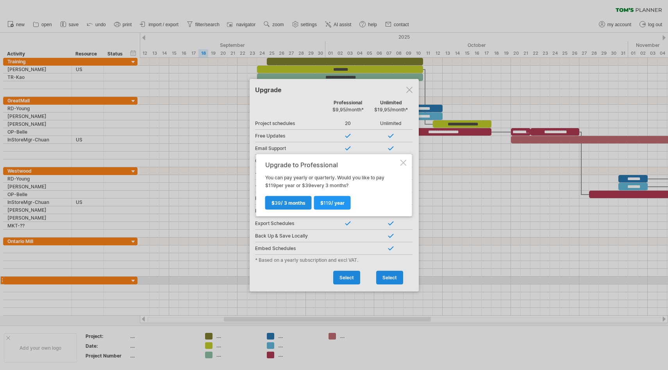
click at [300, 205] on span "$ 39 / 3 months" at bounding box center [289, 203] width 34 height 6
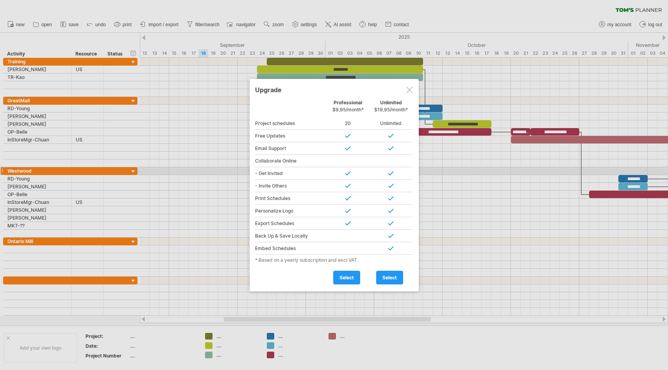
type input "**********"
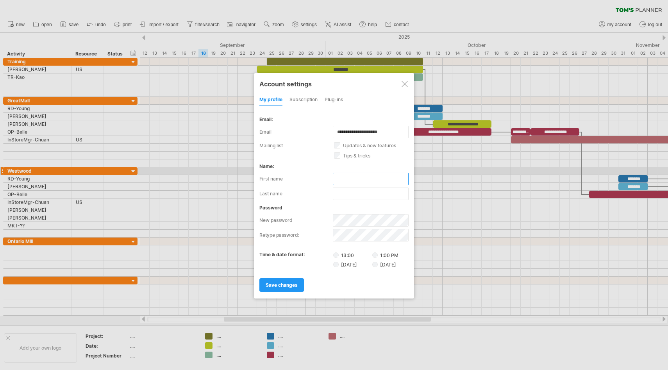
click at [354, 180] on input "text" at bounding box center [371, 179] width 76 height 13
click at [371, 178] on input "****" at bounding box center [371, 179] width 76 height 13
type input "****"
click at [285, 288] on link "save changes" at bounding box center [281, 285] width 45 height 14
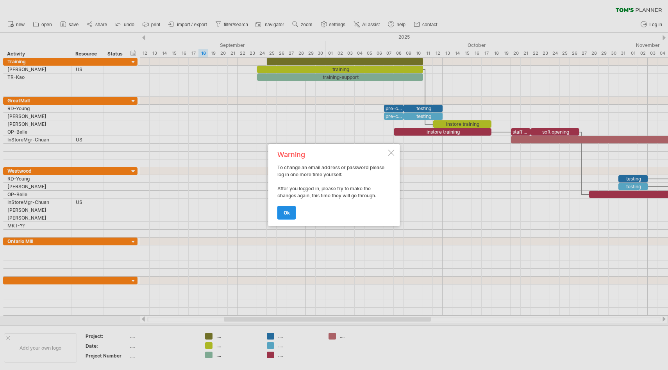
click at [285, 215] on link "ok" at bounding box center [286, 213] width 19 height 14
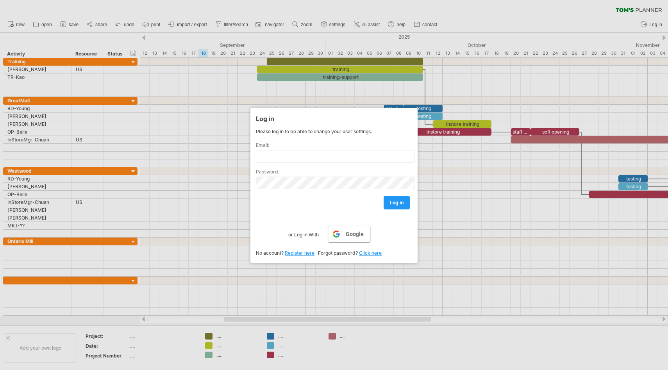
click at [347, 239] on link "Google" at bounding box center [349, 234] width 42 height 16
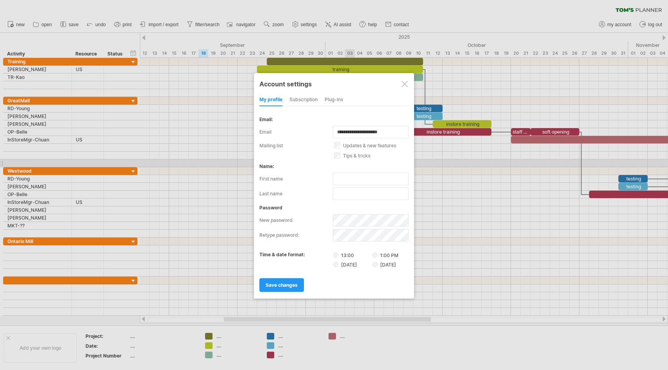
click at [404, 82] on div at bounding box center [405, 84] width 6 height 6
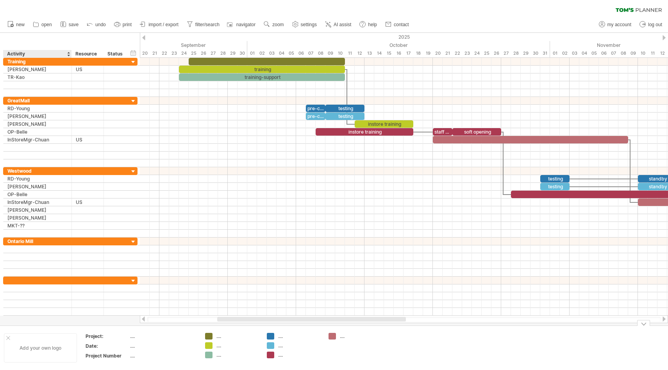
click at [36, 356] on div "Add your own logo" at bounding box center [40, 347] width 73 height 29
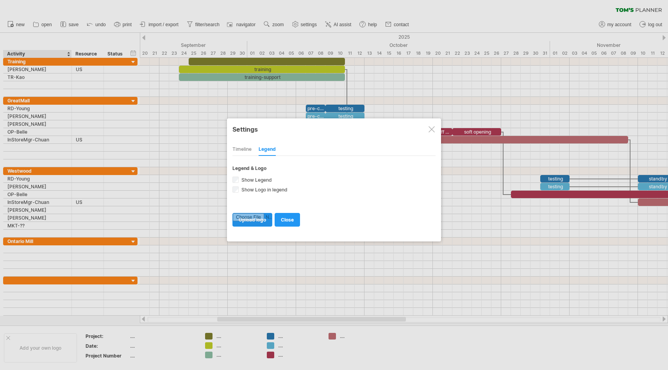
click at [255, 221] on input "file" at bounding box center [252, 219] width 39 height 13
click at [253, 218] on input "file" at bounding box center [252, 219] width 39 height 13
type input "**********"
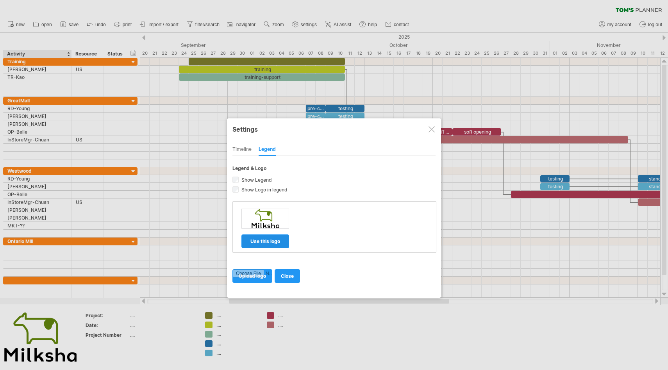
click at [273, 244] on link "use this logo" at bounding box center [266, 241] width 48 height 14
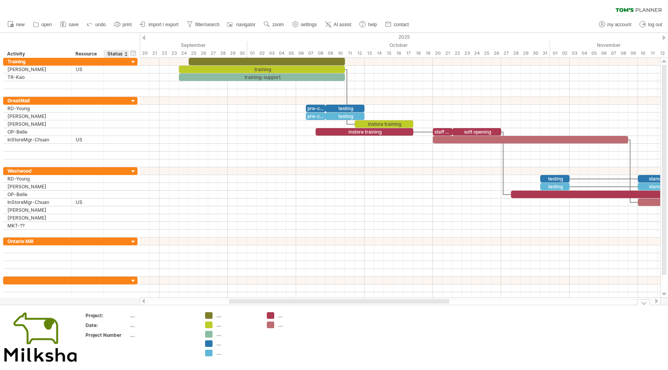
click at [134, 326] on div "...." at bounding box center [163, 325] width 66 height 7
click at [133, 316] on div "...." at bounding box center [163, 315] width 66 height 7
type input "**********"
click at [143, 323] on tbody "**********" at bounding box center [141, 327] width 111 height 29
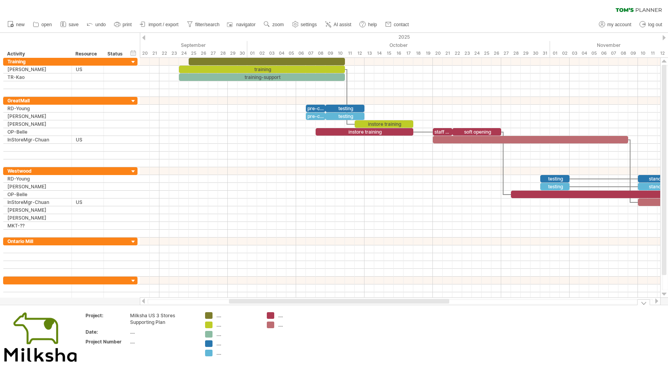
click at [133, 330] on div "...." at bounding box center [163, 332] width 66 height 7
click at [133, 331] on div "...." at bounding box center [163, 332] width 66 height 7
type input "*"
type input "*********"
click at [133, 342] on div "...." at bounding box center [163, 341] width 66 height 7
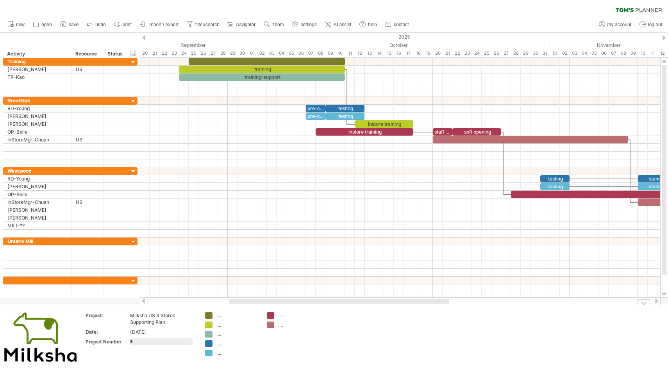
type input "**"
click at [218, 315] on div "...." at bounding box center [238, 315] width 43 height 7
type input "*"
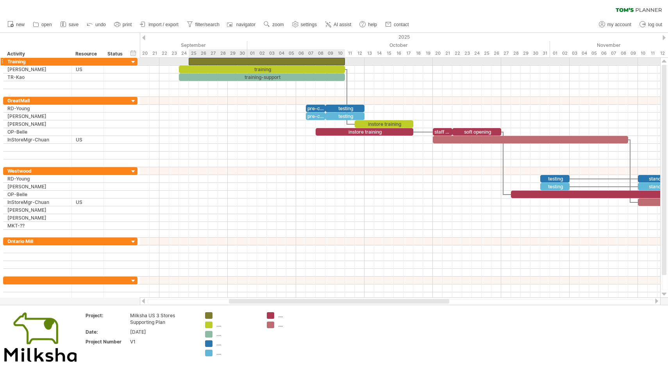
click at [279, 58] on div at bounding box center [267, 61] width 156 height 7
click at [233, 63] on div at bounding box center [267, 61] width 156 height 7
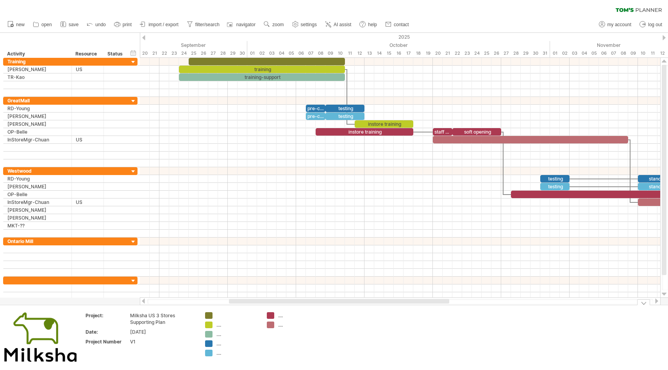
click at [219, 314] on div at bounding box center [238, 315] width 43 height 7
click at [270, 62] on div at bounding box center [267, 61] width 156 height 7
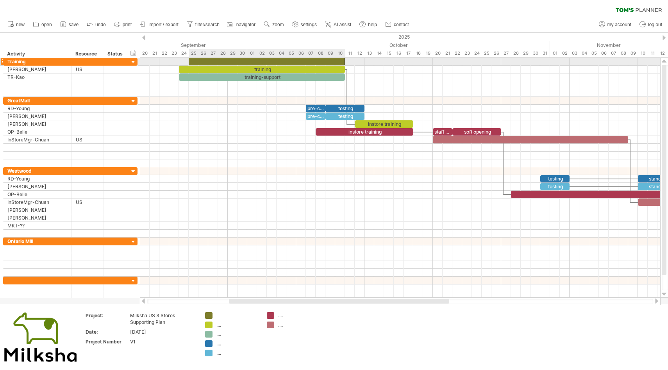
click at [270, 62] on div at bounding box center [267, 61] width 156 height 7
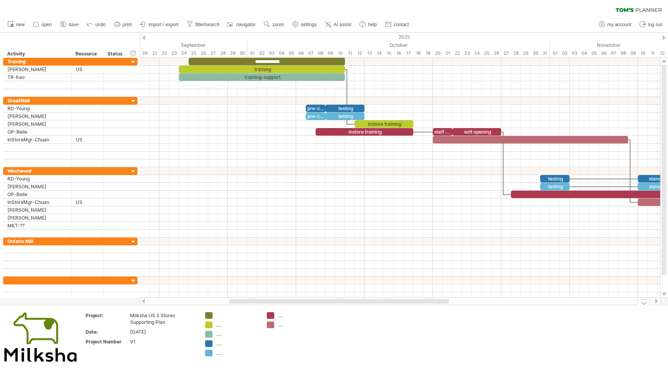
click at [222, 315] on div at bounding box center [238, 315] width 43 height 7
click at [217, 326] on div "...." at bounding box center [238, 325] width 43 height 7
type input "*****"
click at [217, 334] on div "...." at bounding box center [238, 334] width 43 height 7
type input "***"
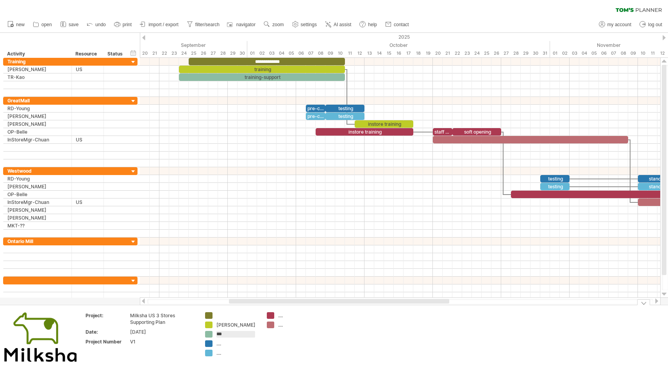
click at [219, 345] on div "...." at bounding box center [238, 343] width 43 height 7
type input "*****"
click at [218, 354] on div "...." at bounding box center [238, 353] width 43 height 7
type input "*"
type input "*****"
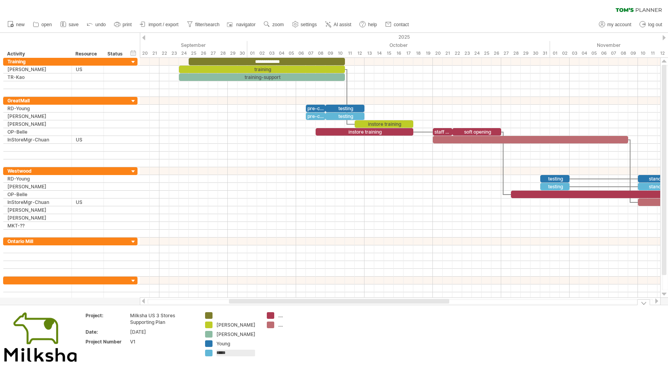
click at [281, 316] on div "...." at bounding box center [299, 315] width 43 height 7
click at [278, 316] on div at bounding box center [299, 315] width 43 height 7
type input "*"
type input "*****"
click at [281, 326] on div "...." at bounding box center [299, 325] width 43 height 7
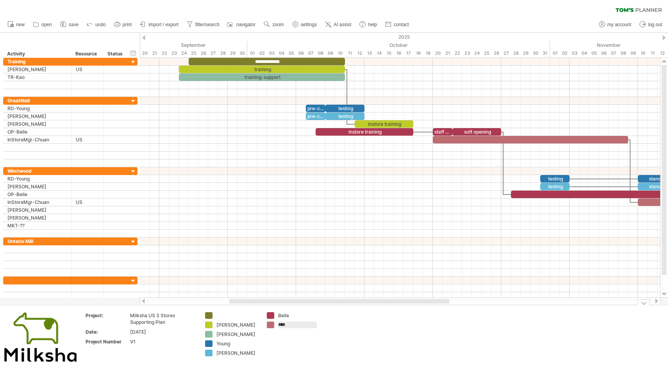
type input "*****"
click at [325, 336] on td at bounding box center [356, 337] width 62 height 51
click at [221, 315] on div at bounding box center [238, 315] width 43 height 7
type input "**********"
click at [323, 345] on td "[PERSON_NAME]" at bounding box center [294, 337] width 62 height 51
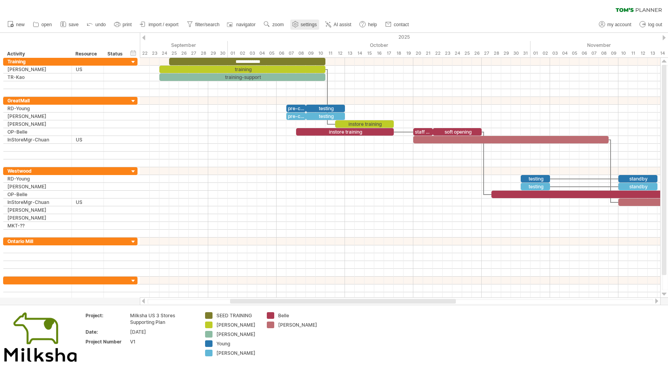
click at [310, 27] on span "settings" at bounding box center [309, 24] width 16 height 5
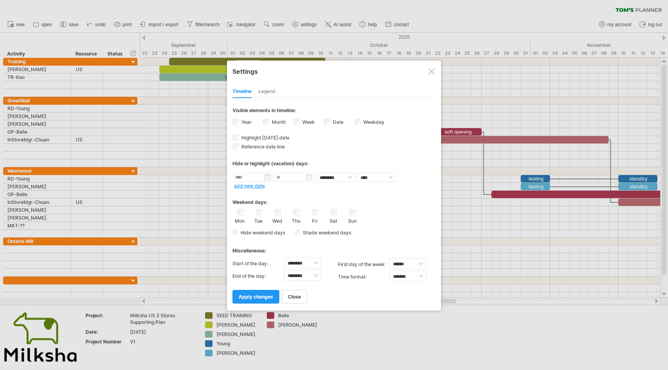
click at [432, 73] on div at bounding box center [432, 71] width 6 height 6
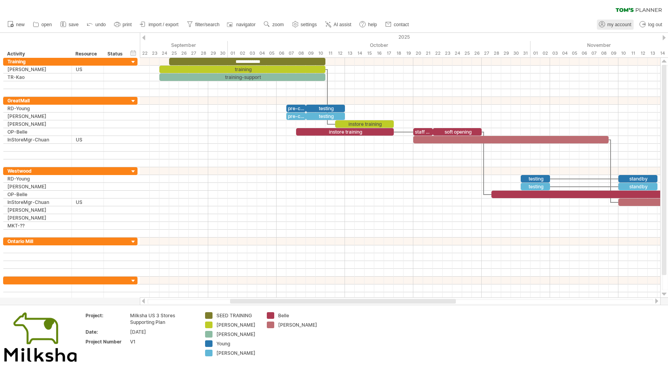
click at [621, 26] on span "my account" at bounding box center [620, 24] width 24 height 5
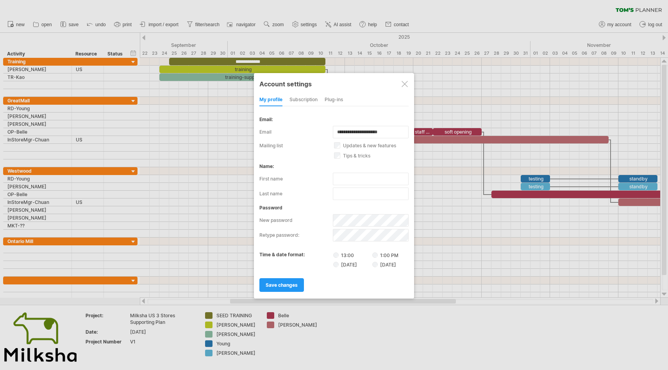
click at [308, 99] on div "subscription" at bounding box center [304, 100] width 28 height 13
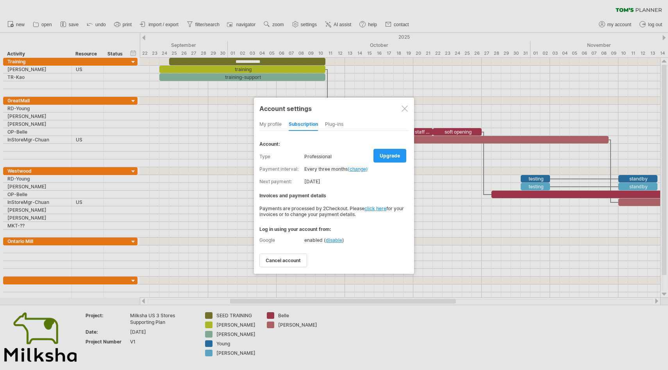
click at [334, 125] on div "Plug-ins" at bounding box center [334, 124] width 18 height 13
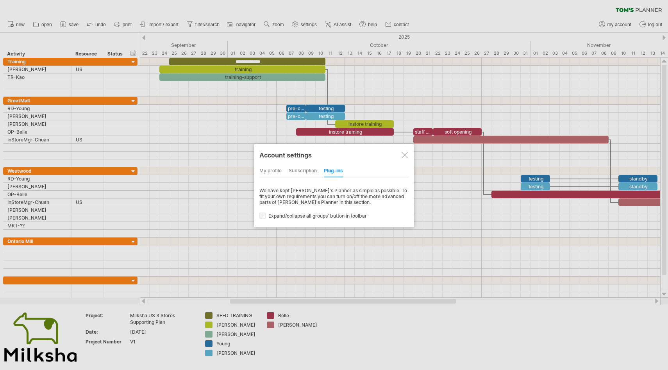
click at [404, 156] on div at bounding box center [405, 155] width 6 height 6
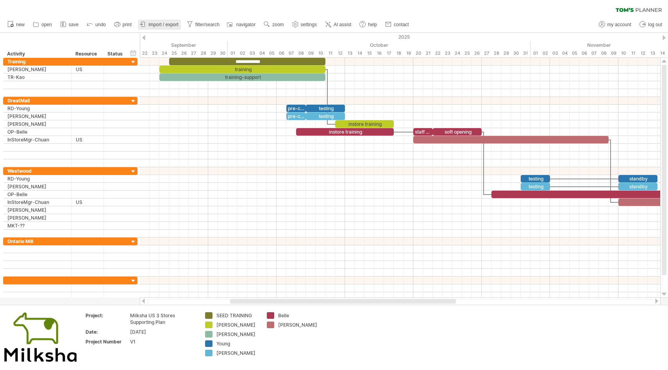
click at [145, 27] on icon at bounding box center [143, 24] width 8 height 8
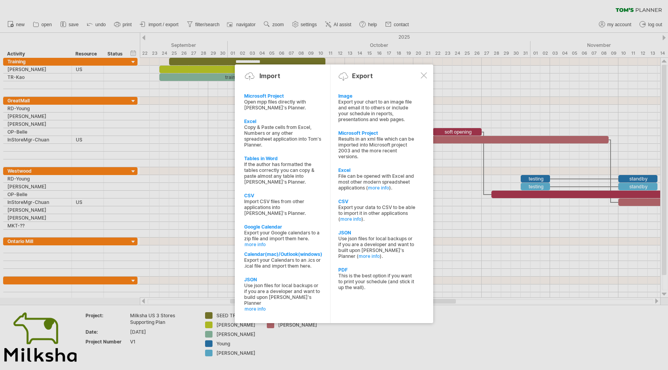
click at [425, 75] on div at bounding box center [424, 75] width 6 height 6
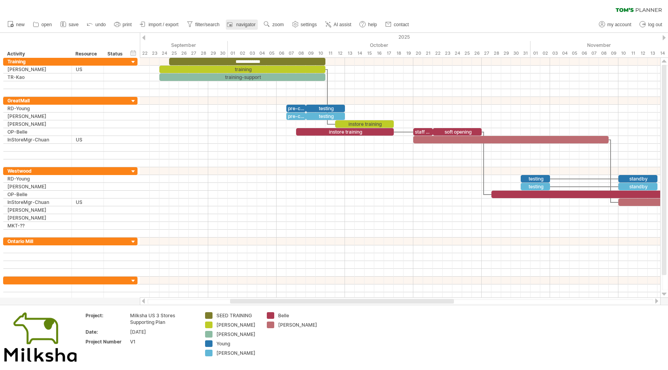
click at [242, 25] on span "navigator" at bounding box center [245, 24] width 19 height 5
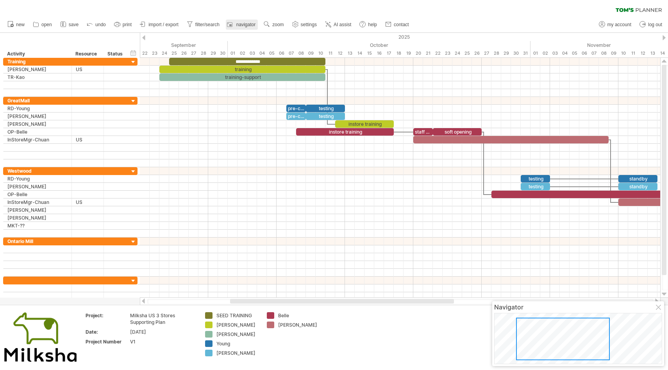
click at [242, 25] on span "navigator" at bounding box center [245, 24] width 19 height 5
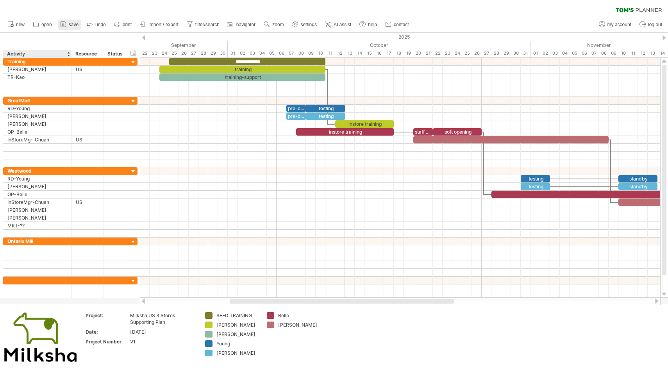
click at [63, 28] on icon at bounding box center [63, 24] width 8 height 8
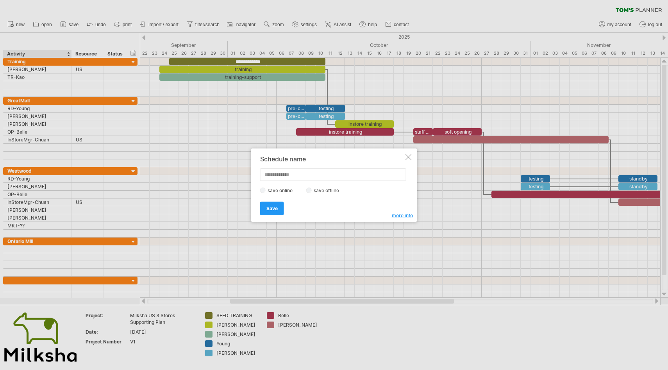
click at [158, 322] on div at bounding box center [334, 185] width 668 height 370
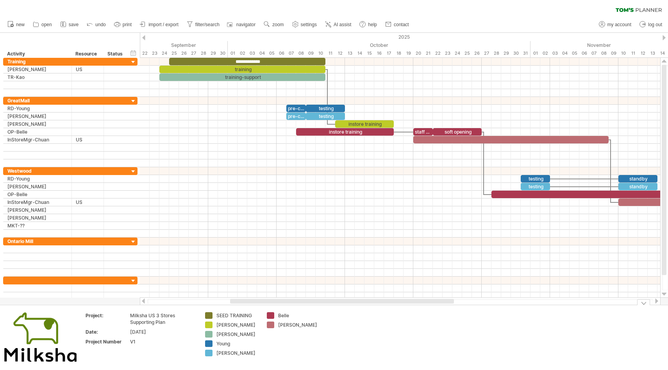
drag, startPoint x: 168, startPoint y: 324, endPoint x: 130, endPoint y: 315, distance: 38.6
click at [130, 315] on div "Milksha US 3 Stores Supporting Plan" at bounding box center [163, 318] width 66 height 13
click at [132, 315] on input "**********" at bounding box center [161, 315] width 63 height 7
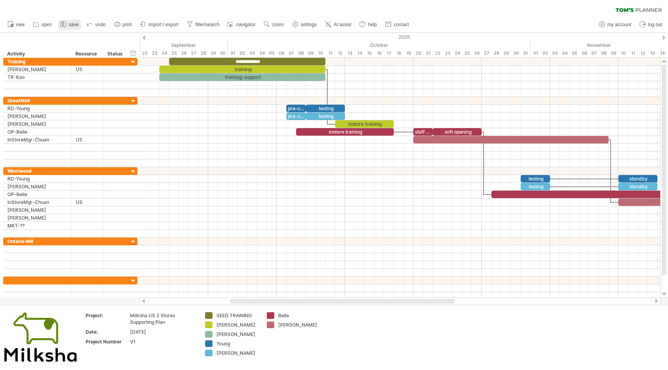
click at [71, 24] on span "save" at bounding box center [74, 24] width 10 height 5
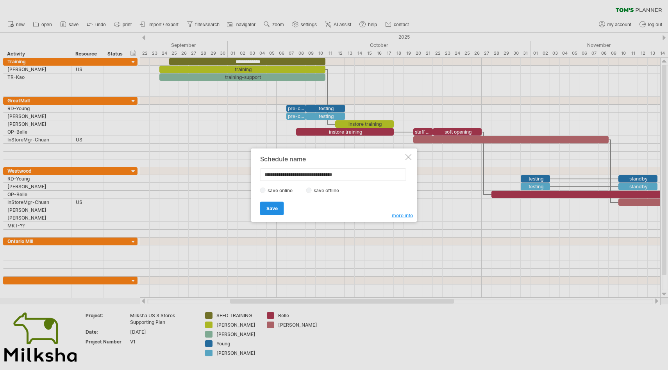
type input "**********"
click at [278, 211] on link "Save" at bounding box center [272, 209] width 24 height 14
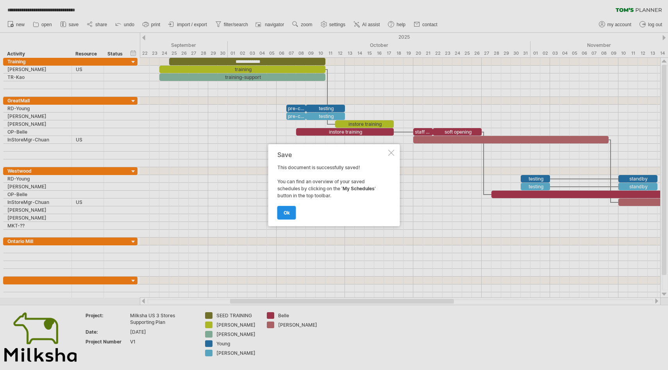
click at [286, 212] on span "ok" at bounding box center [287, 213] width 6 height 6
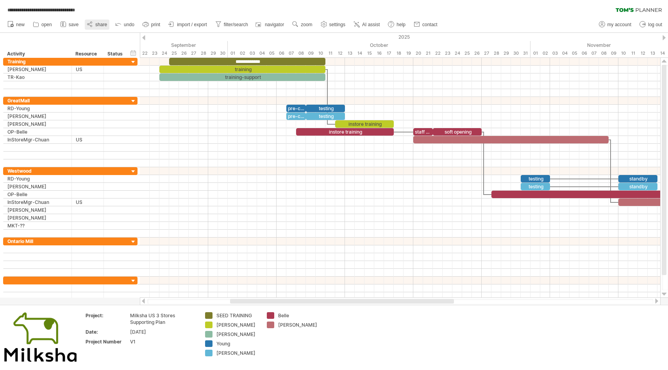
click at [94, 21] on link "share" at bounding box center [97, 25] width 25 height 10
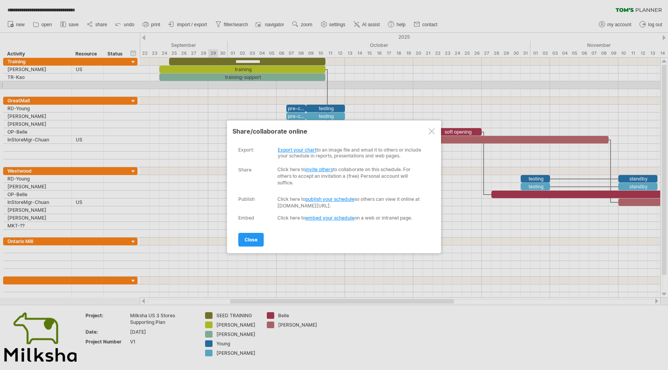
click at [320, 168] on link "invite others" at bounding box center [319, 169] width 27 height 6
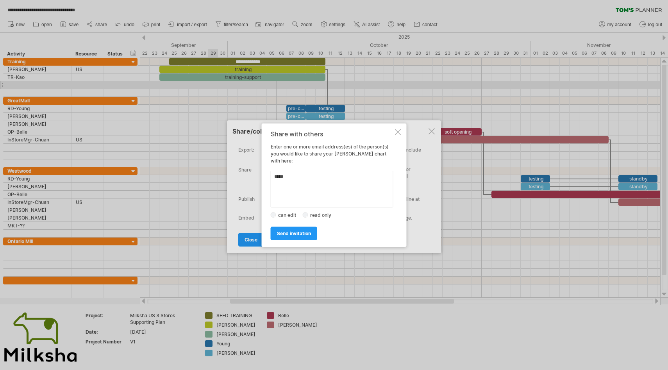
click at [297, 172] on textarea at bounding box center [332, 189] width 123 height 37
drag, startPoint x: 297, startPoint y: 172, endPoint x: 254, endPoint y: 175, distance: 42.3
click at [254, 175] on div "**********" at bounding box center [334, 185] width 668 height 370
paste textarea "**********"
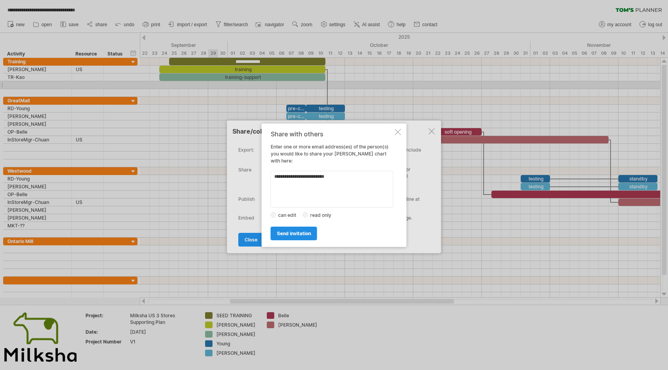
type textarea "**********"
click at [301, 232] on span "send invitation" at bounding box center [294, 234] width 34 height 6
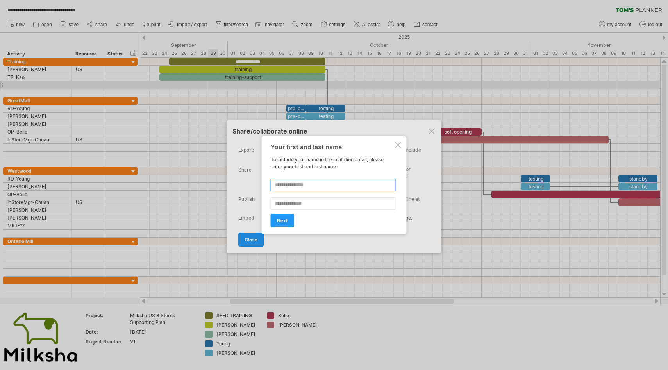
click at [320, 179] on input "text" at bounding box center [333, 185] width 125 height 13
type input "****"
click at [285, 222] on span "next" at bounding box center [282, 221] width 11 height 6
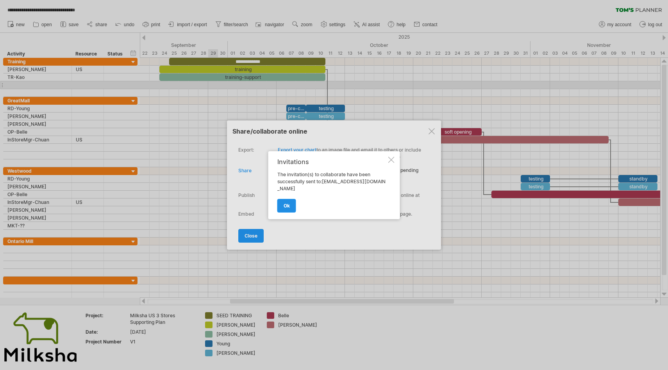
click at [287, 211] on link "ok" at bounding box center [286, 206] width 19 height 14
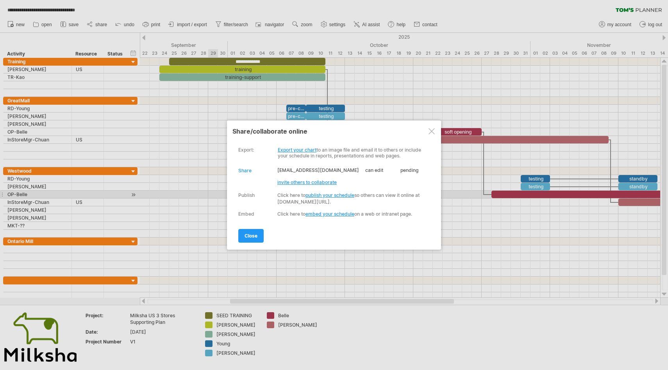
click at [334, 193] on link "publish your schedule" at bounding box center [330, 195] width 49 height 6
select select "*"
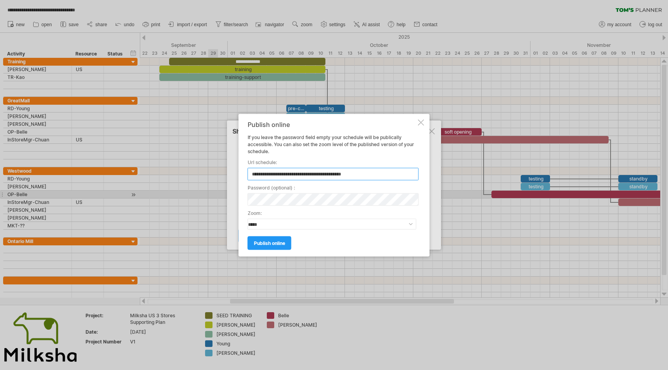
type input "**********"
click at [272, 213] on label "zoom:" at bounding box center [332, 212] width 169 height 7
click at [274, 242] on span "publish online" at bounding box center [269, 243] width 31 height 6
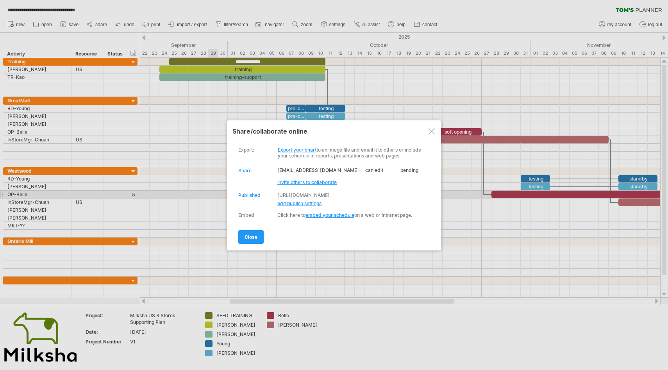
drag, startPoint x: 394, startPoint y: 194, endPoint x: 275, endPoint y: 192, distance: 118.4
click at [275, 192] on div "Publish Published [URL][DOMAIN_NAME] Click here to publish your schedule so oth…" at bounding box center [332, 199] width 188 height 14
click at [287, 195] on link "[URL][DOMAIN_NAME]" at bounding box center [303, 195] width 52 height 6
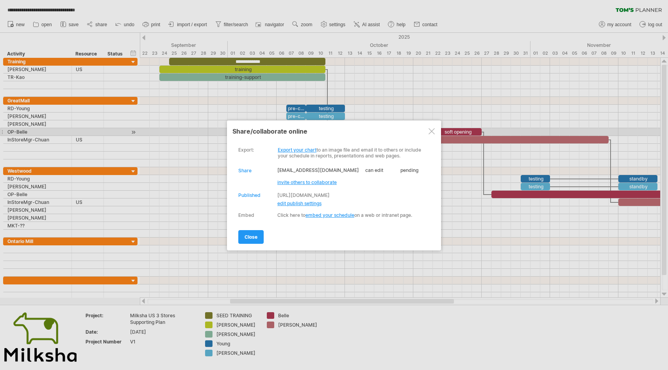
click at [434, 134] on div at bounding box center [432, 131] width 6 height 6
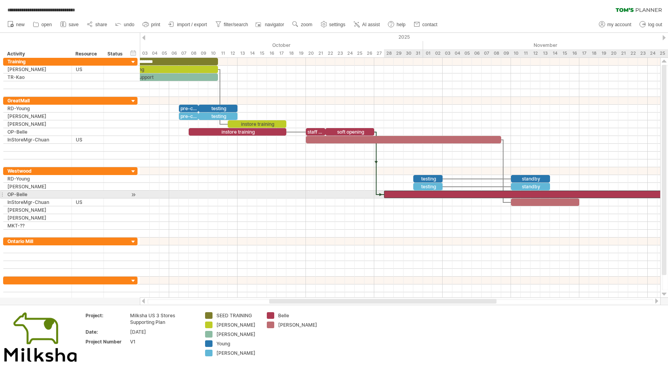
click at [500, 194] on div at bounding box center [618, 194] width 469 height 7
click at [456, 193] on div at bounding box center [618, 194] width 469 height 7
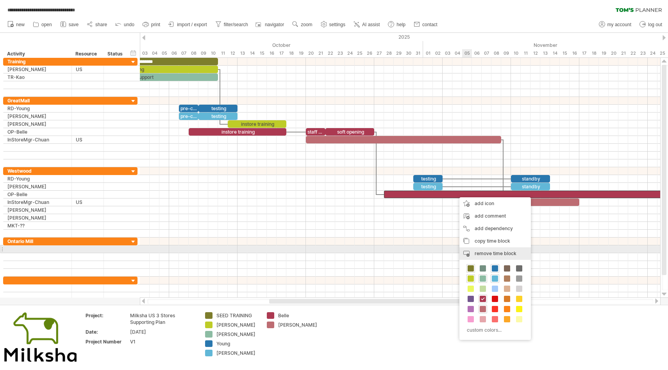
click at [479, 249] on div "remove time block remove selected items" at bounding box center [496, 253] width 72 height 13
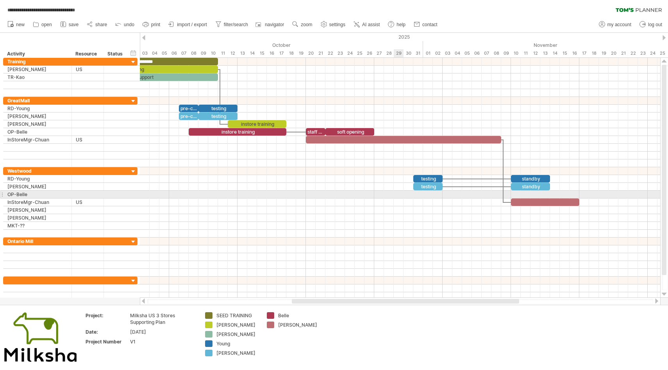
click at [399, 195] on div at bounding box center [400, 195] width 521 height 8
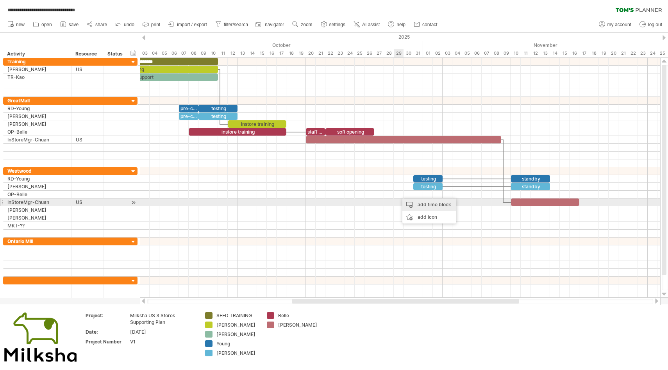
click at [412, 204] on div "add time block" at bounding box center [430, 205] width 54 height 13
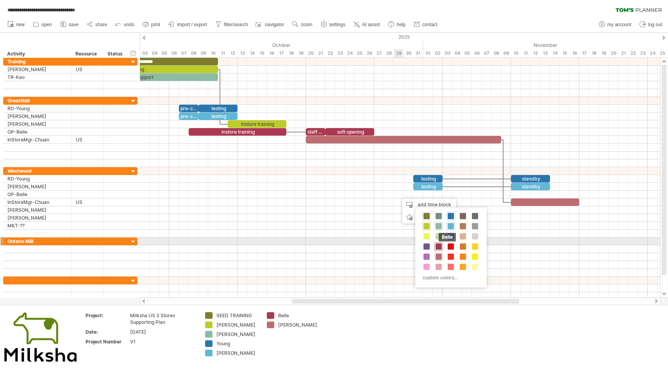
click at [440, 245] on span at bounding box center [439, 246] width 6 height 6
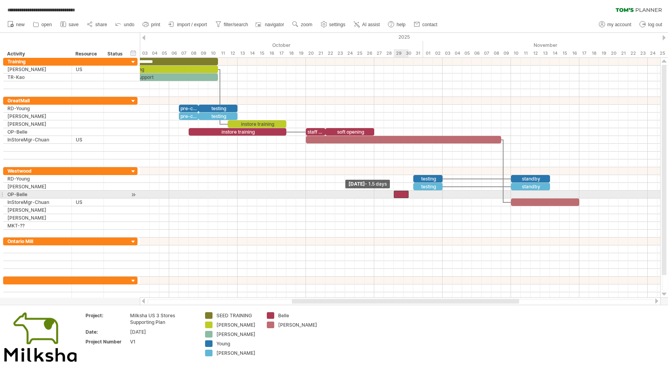
click at [396, 194] on div at bounding box center [401, 194] width 15 height 7
click at [412, 196] on div at bounding box center [404, 194] width 20 height 7
click at [404, 194] on div at bounding box center [404, 194] width 20 height 7
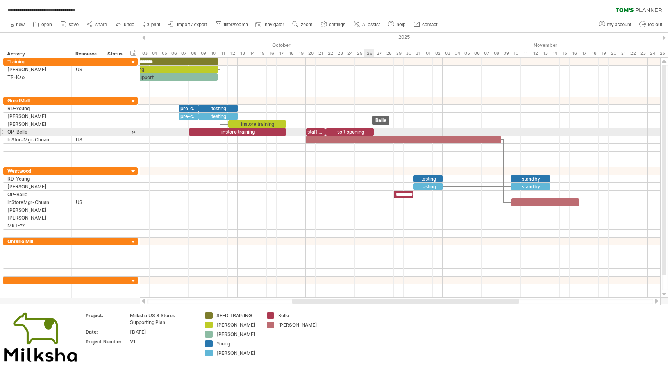
click at [372, 131] on div "soft opening" at bounding box center [350, 131] width 49 height 7
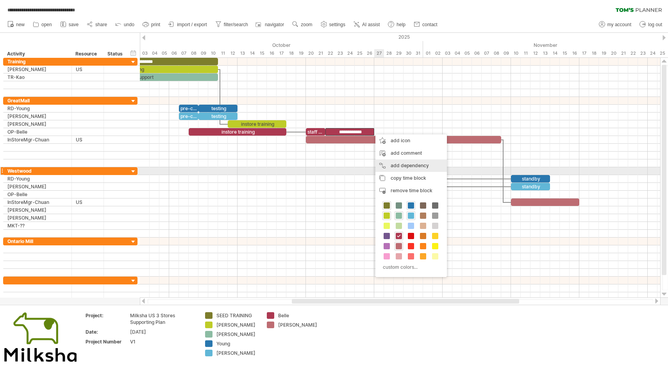
click at [394, 168] on div "add dependency You can use dependencies when you require tasks to be done in a …" at bounding box center [412, 165] width 72 height 13
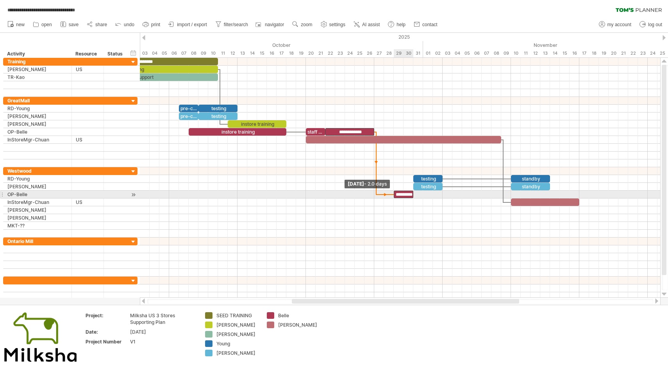
click at [394, 195] on span at bounding box center [393, 194] width 3 height 7
click at [447, 195] on div at bounding box center [400, 195] width 521 height 8
click at [444, 195] on div at bounding box center [400, 195] width 521 height 8
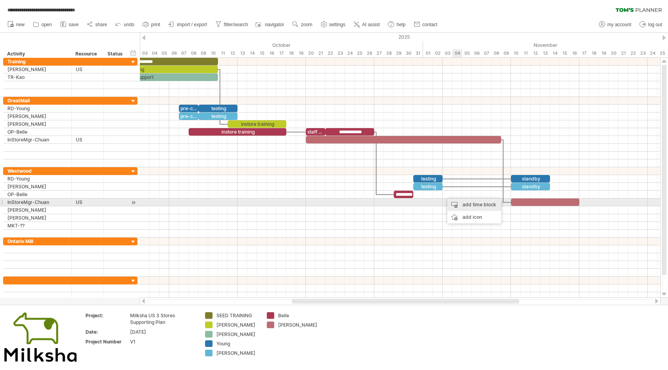
click at [462, 204] on div "add time block" at bounding box center [474, 205] width 54 height 13
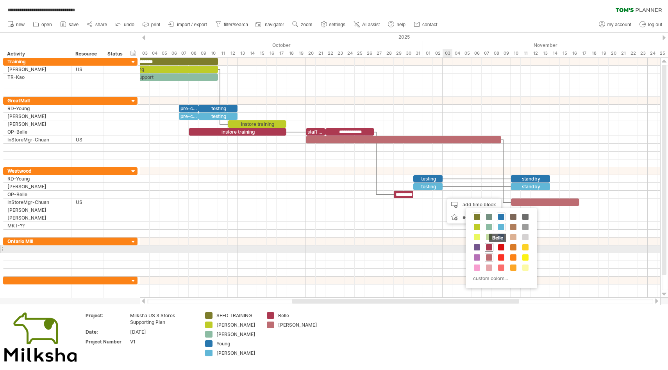
click at [487, 248] on span at bounding box center [489, 247] width 6 height 6
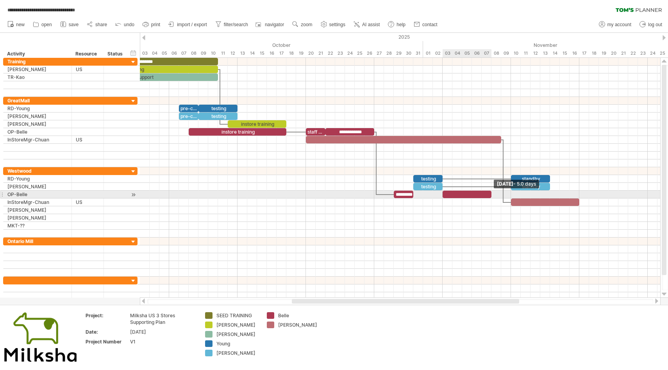
drag, startPoint x: 453, startPoint y: 193, endPoint x: 490, endPoint y: 194, distance: 37.5
click at [490, 194] on span at bounding box center [491, 194] width 3 height 7
click at [474, 194] on div at bounding box center [467, 194] width 49 height 7
click at [410, 195] on div "*********" at bounding box center [404, 194] width 20 height 7
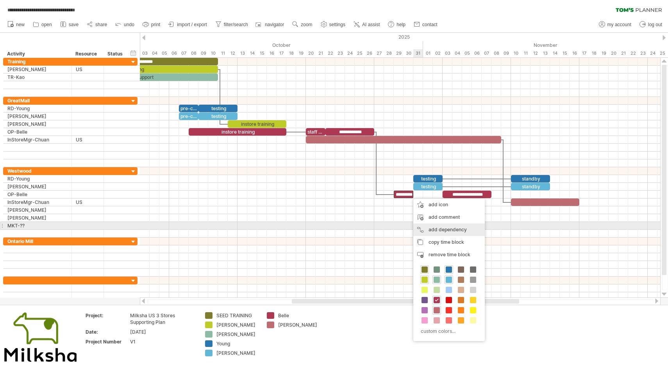
click at [436, 228] on div "add dependency You can use dependencies when you require tasks to be done in a …" at bounding box center [449, 230] width 72 height 13
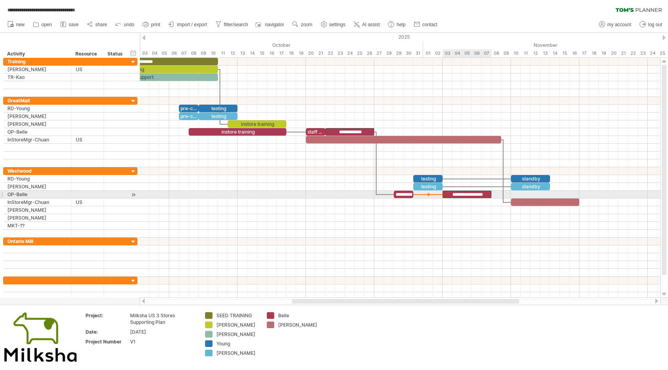
click at [445, 193] on div "**********" at bounding box center [467, 194] width 49 height 7
click at [515, 194] on div at bounding box center [400, 195] width 521 height 8
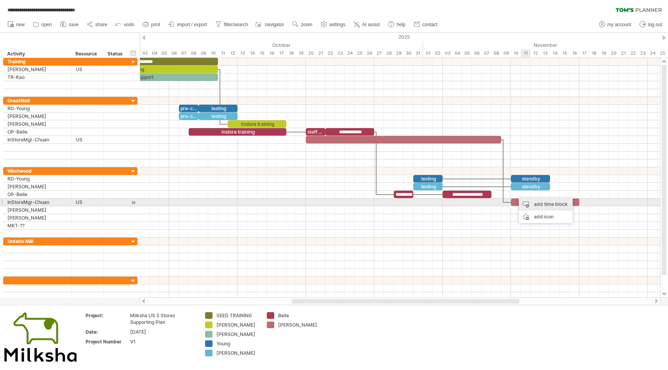
click at [528, 202] on div "add time block" at bounding box center [546, 204] width 54 height 13
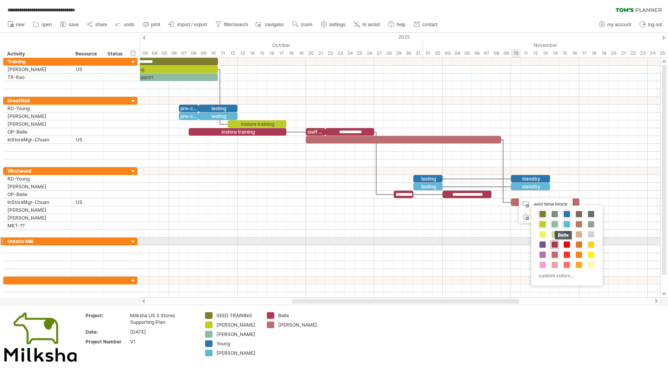
click at [556, 243] on span at bounding box center [555, 245] width 6 height 6
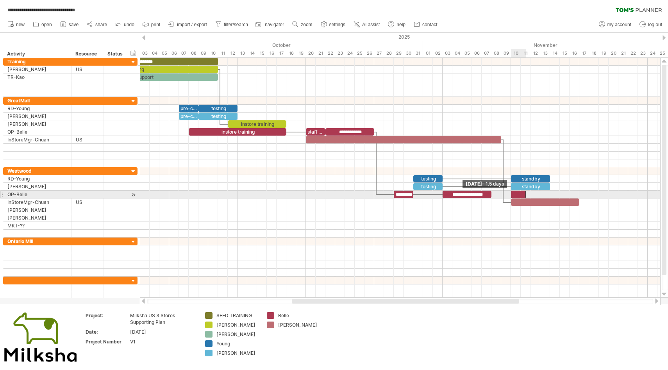
click at [512, 194] on span at bounding box center [511, 194] width 3 height 7
drag, startPoint x: 525, startPoint y: 195, endPoint x: 531, endPoint y: 195, distance: 5.9
click at [531, 195] on span at bounding box center [530, 194] width 3 height 7
click at [521, 195] on div at bounding box center [521, 194] width 20 height 7
click at [486, 194] on div "**********" at bounding box center [467, 194] width 49 height 7
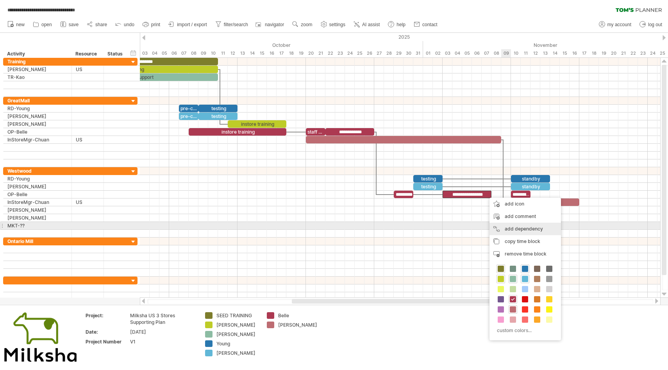
click at [510, 227] on div "add dependency You can use dependencies when you require tasks to be done in a …" at bounding box center [526, 229] width 72 height 13
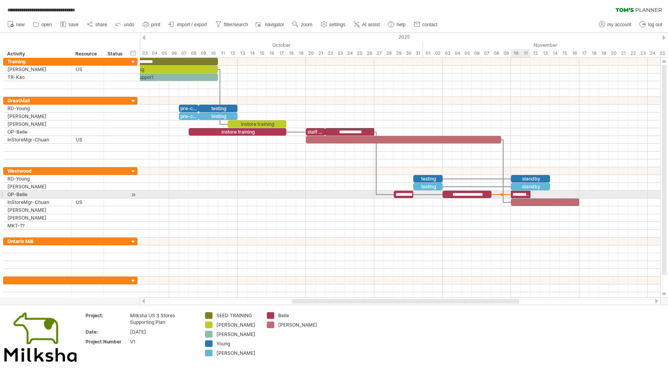
click at [514, 194] on div "**********" at bounding box center [521, 194] width 20 height 7
click at [534, 193] on div at bounding box center [400, 195] width 521 height 8
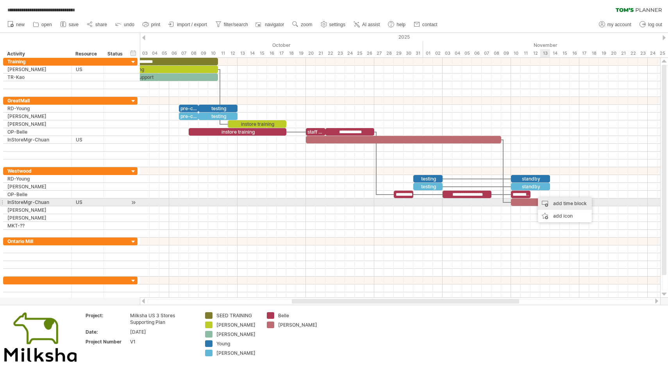
click at [553, 205] on div "add time block" at bounding box center [565, 203] width 54 height 13
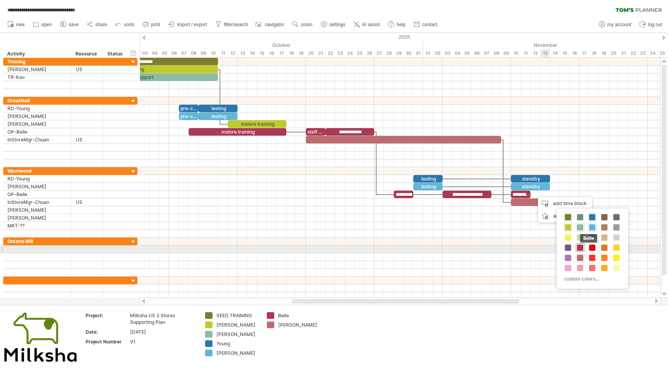
click at [580, 248] on span at bounding box center [580, 248] width 6 height 6
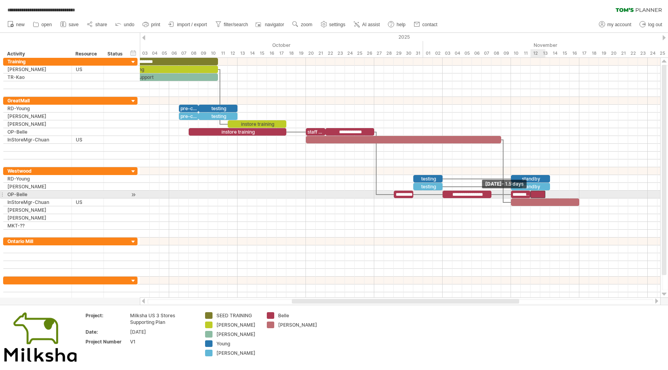
click at [533, 195] on div at bounding box center [538, 194] width 15 height 7
click at [537, 195] on div at bounding box center [538, 194] width 15 height 7
click at [539, 194] on div at bounding box center [538, 194] width 15 height 7
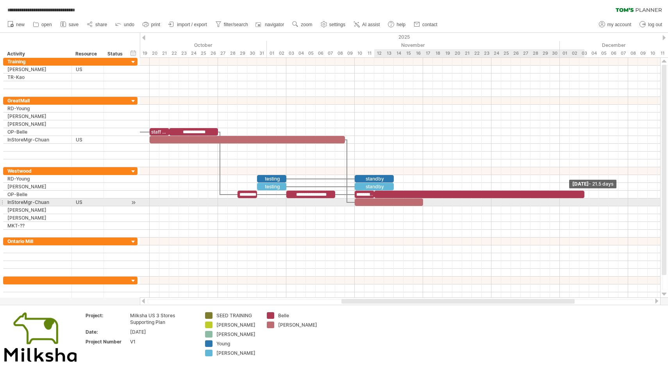
drag, startPoint x: 388, startPoint y: 193, endPoint x: 584, endPoint y: 206, distance: 197.0
click at [584, 206] on div "**********" at bounding box center [400, 178] width 521 height 240
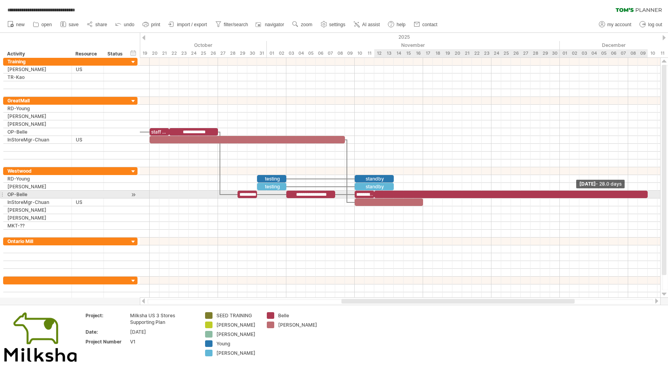
drag, startPoint x: 583, startPoint y: 193, endPoint x: 648, endPoint y: 193, distance: 65.7
click at [648, 193] on span at bounding box center [647, 194] width 3 height 7
click at [431, 194] on div at bounding box center [511, 194] width 274 height 7
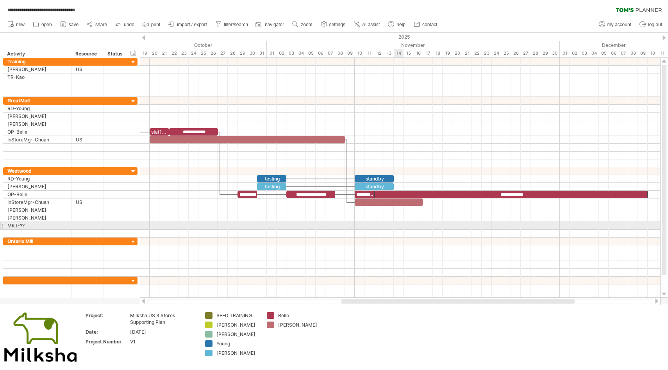
click at [403, 227] on div at bounding box center [400, 226] width 521 height 8
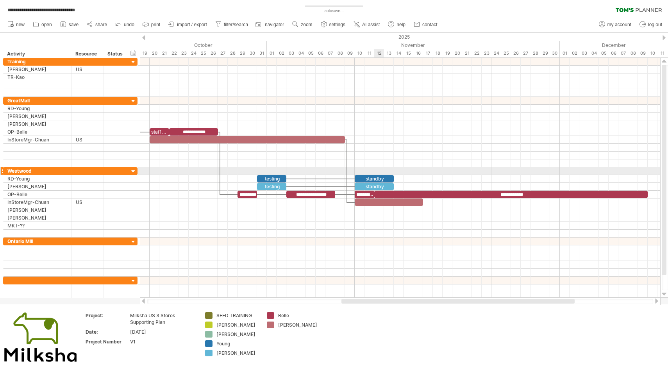
click at [375, 171] on div at bounding box center [400, 171] width 521 height 8
click at [377, 170] on div at bounding box center [400, 171] width 521 height 8
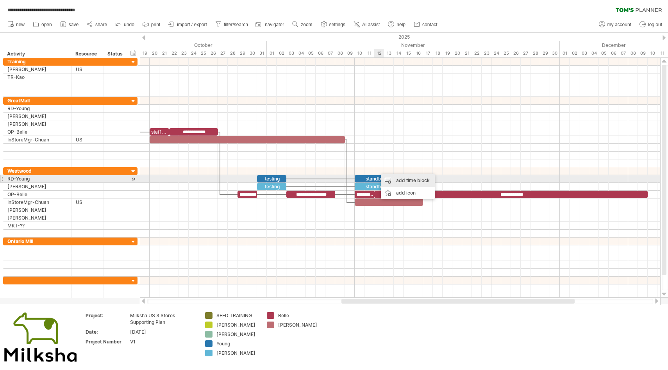
click at [389, 181] on div "add time block" at bounding box center [408, 180] width 54 height 13
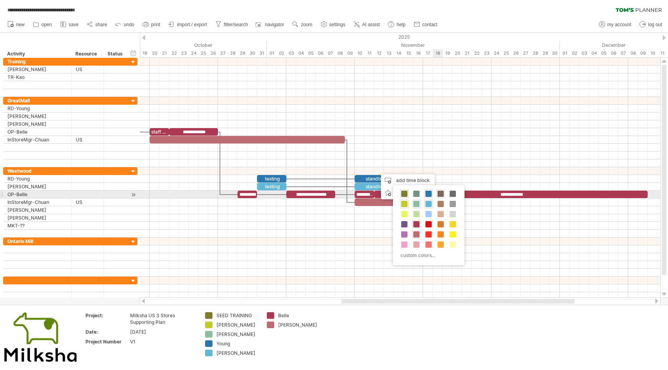
click at [442, 195] on span at bounding box center [441, 194] width 6 height 6
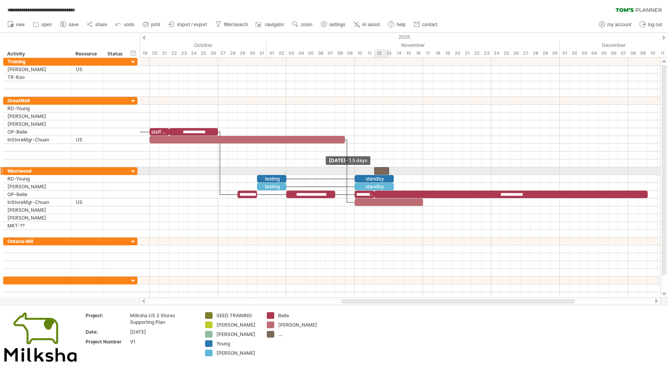
drag, startPoint x: 380, startPoint y: 172, endPoint x: 376, endPoint y: 172, distance: 4.3
click at [376, 172] on span at bounding box center [374, 170] width 3 height 7
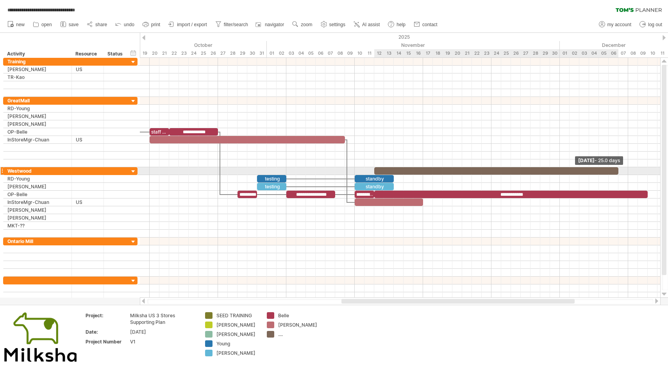
drag, startPoint x: 388, startPoint y: 172, endPoint x: 621, endPoint y: 170, distance: 233.3
click at [619, 170] on div at bounding box center [496, 170] width 244 height 7
drag, startPoint x: 623, startPoint y: 170, endPoint x: 646, endPoint y: 170, distance: 23.1
click at [646, 170] on span at bounding box center [647, 170] width 3 height 7
click at [501, 172] on div at bounding box center [511, 170] width 274 height 7
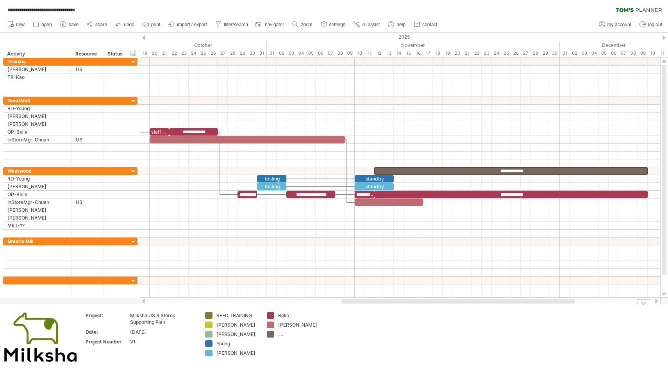
click at [279, 334] on div "...." at bounding box center [299, 334] width 43 height 7
type input "**********"
drag, startPoint x: 272, startPoint y: 335, endPoint x: 208, endPoint y: 320, distance: 65.2
drag, startPoint x: 209, startPoint y: 315, endPoint x: 274, endPoint y: 347, distance: 72.4
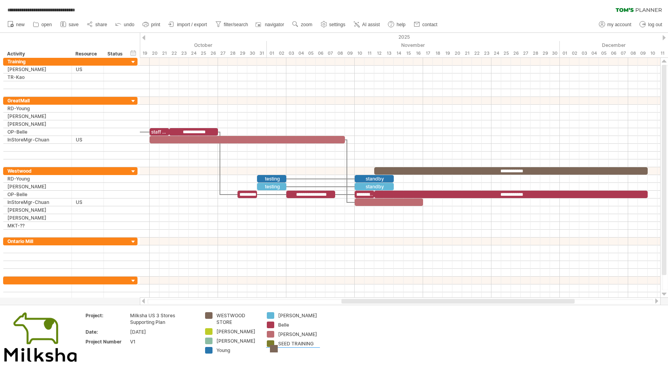
drag, startPoint x: 208, startPoint y: 314, endPoint x: 273, endPoint y: 347, distance: 72.7
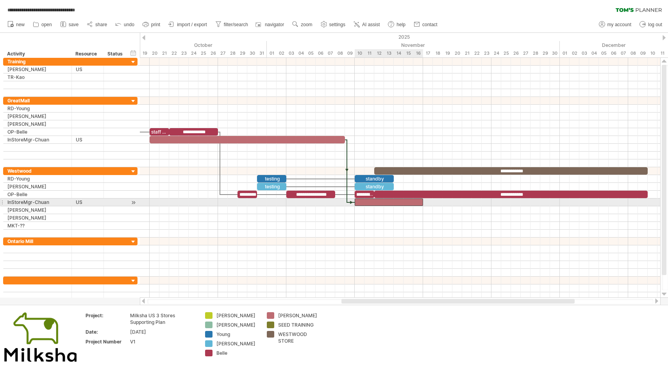
click at [405, 204] on div at bounding box center [389, 202] width 68 height 7
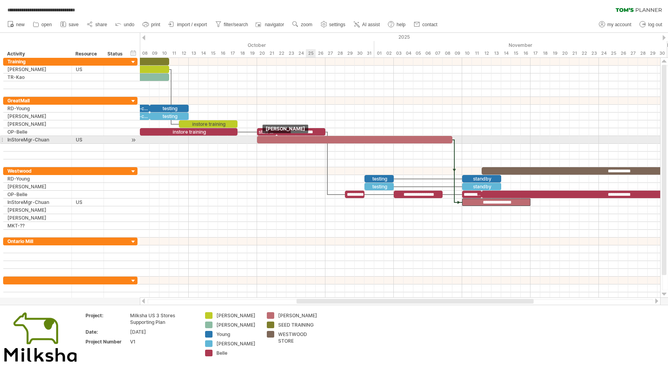
click at [314, 140] on div at bounding box center [354, 139] width 195 height 7
click at [28, 141] on div "InStoreMgr-Chuan" at bounding box center [37, 139] width 60 height 7
click at [14, 140] on input "**********" at bounding box center [37, 139] width 60 height 7
type input "**********"
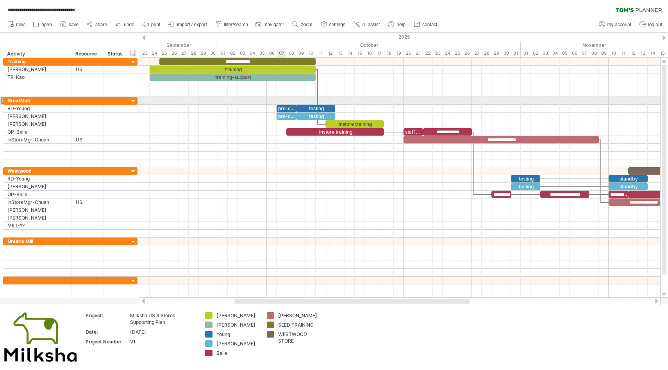
click at [279, 101] on div at bounding box center [400, 101] width 521 height 8
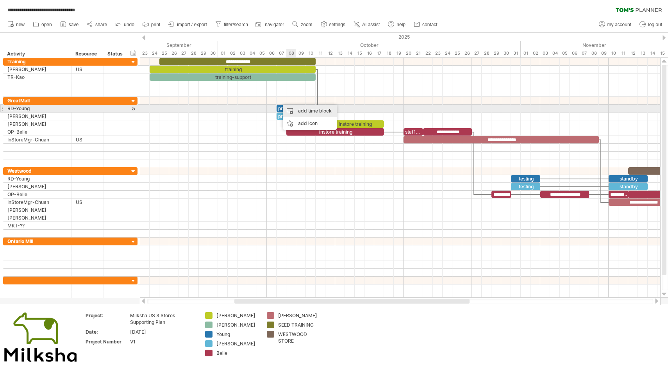
click at [301, 109] on div "add time block" at bounding box center [310, 111] width 54 height 13
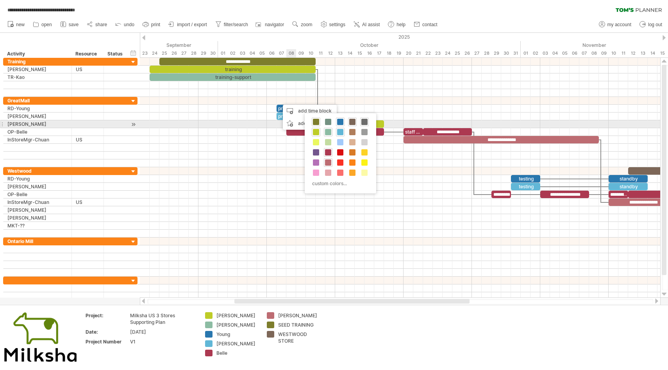
click at [367, 123] on span at bounding box center [364, 122] width 6 height 6
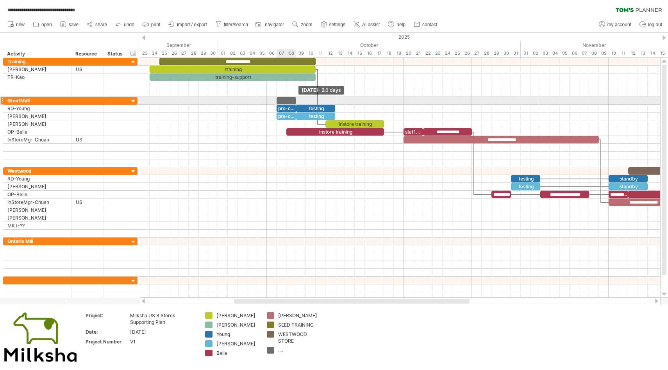
drag, startPoint x: 285, startPoint y: 100, endPoint x: 295, endPoint y: 101, distance: 10.2
click at [295, 101] on span at bounding box center [296, 100] width 3 height 7
click at [288, 101] on div at bounding box center [287, 100] width 20 height 7
click at [300, 100] on div at bounding box center [400, 101] width 521 height 8
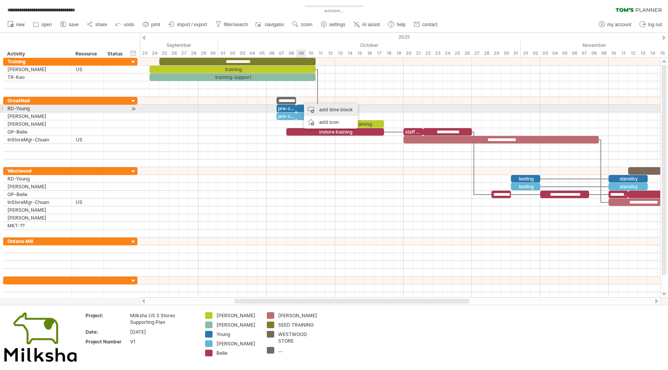
click at [315, 110] on div "add time block" at bounding box center [331, 110] width 54 height 13
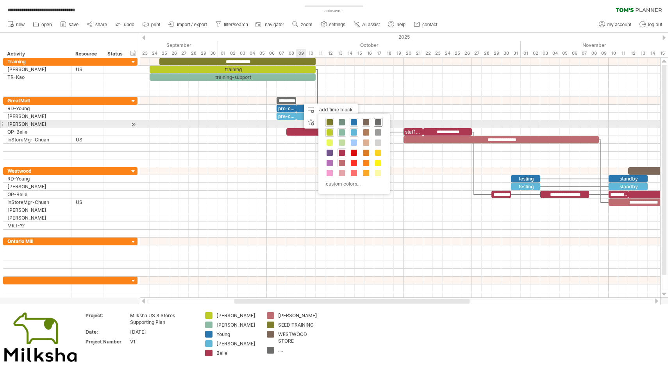
click at [379, 122] on span at bounding box center [378, 122] width 6 height 6
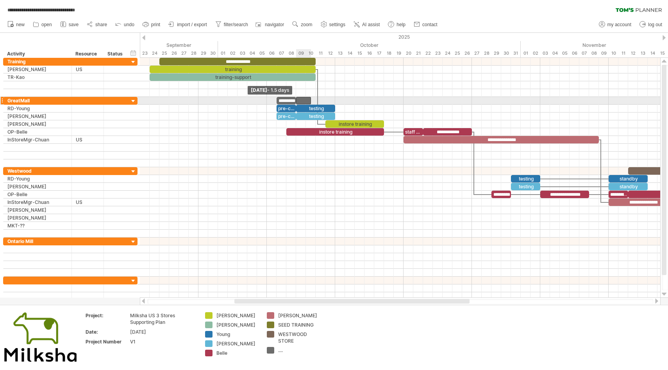
click at [299, 100] on div at bounding box center [303, 100] width 15 height 7
drag, startPoint x: 310, startPoint y: 100, endPoint x: 333, endPoint y: 102, distance: 23.1
click at [333, 102] on div at bounding box center [315, 100] width 39 height 7
click at [323, 100] on div at bounding box center [315, 100] width 39 height 7
click at [339, 100] on div at bounding box center [400, 101] width 521 height 8
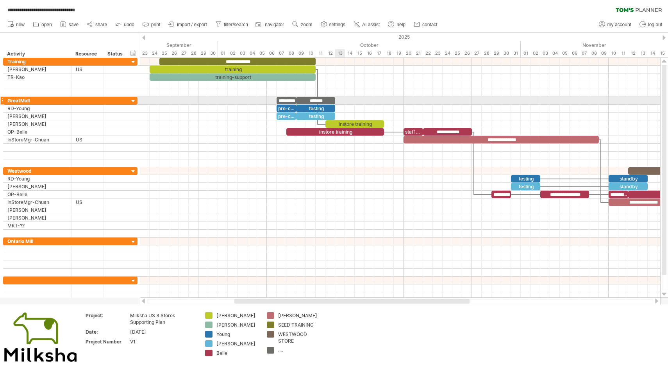
click at [340, 102] on div at bounding box center [400, 101] width 521 height 8
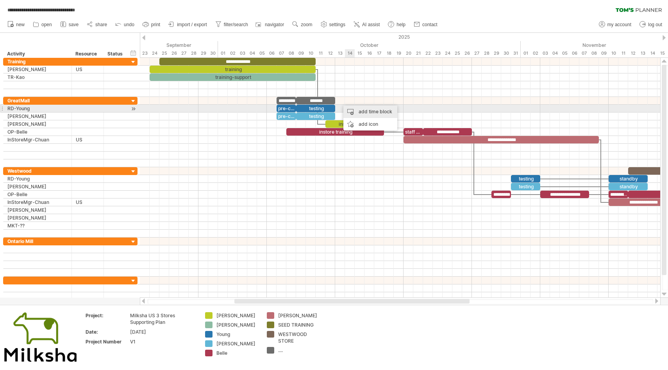
click at [354, 109] on div "add time block" at bounding box center [371, 112] width 54 height 13
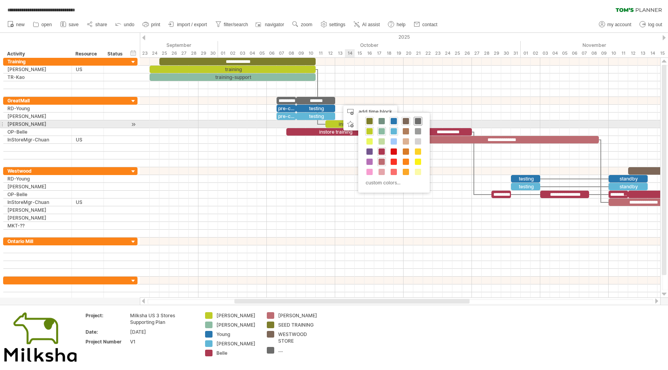
click at [419, 121] on span at bounding box center [418, 121] width 6 height 6
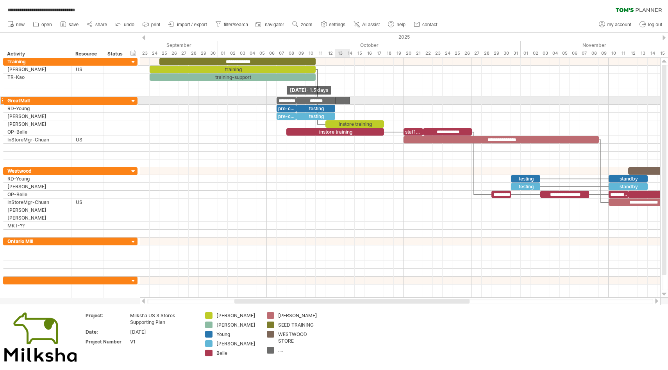
click at [337, 99] on div at bounding box center [342, 100] width 15 height 7
drag, startPoint x: 350, startPoint y: 99, endPoint x: 421, endPoint y: 102, distance: 71.6
click at [421, 102] on div at bounding box center [379, 100] width 88 height 7
click at [403, 101] on div at bounding box center [379, 100] width 88 height 7
click at [426, 100] on div at bounding box center [400, 101] width 521 height 8
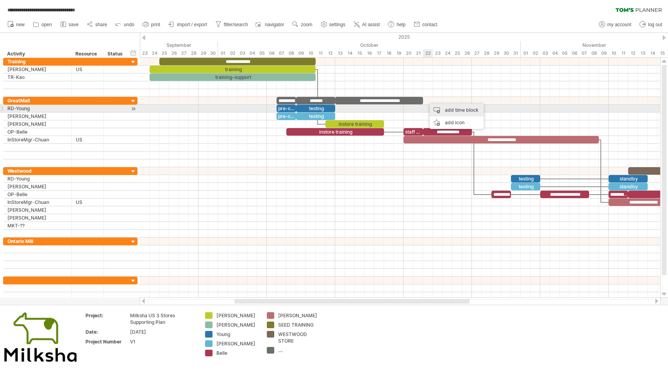
click at [445, 108] on div "add time block" at bounding box center [457, 110] width 54 height 13
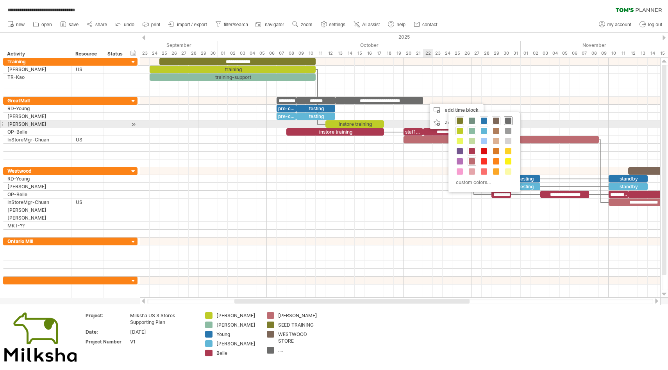
click at [508, 121] on span at bounding box center [508, 121] width 6 height 6
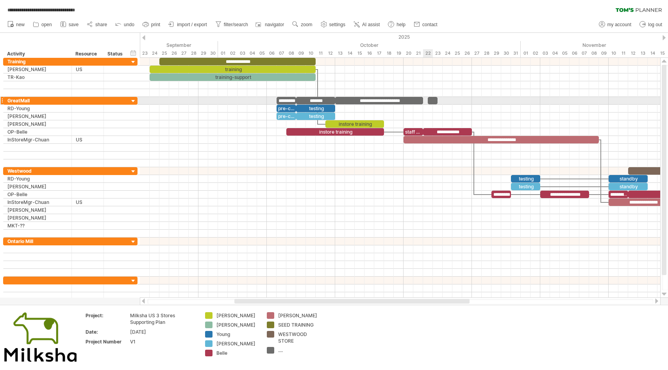
click at [433, 100] on div at bounding box center [433, 100] width 10 height 7
click at [424, 100] on span at bounding box center [423, 100] width 3 height 7
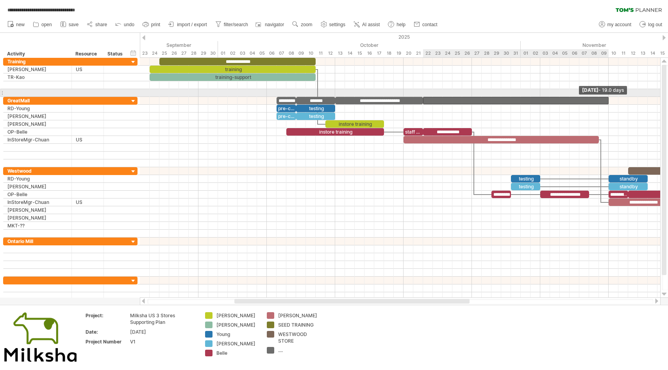
drag, startPoint x: 438, startPoint y: 100, endPoint x: 608, endPoint y: 95, distance: 170.5
click at [608, 95] on div "**********" at bounding box center [400, 178] width 521 height 240
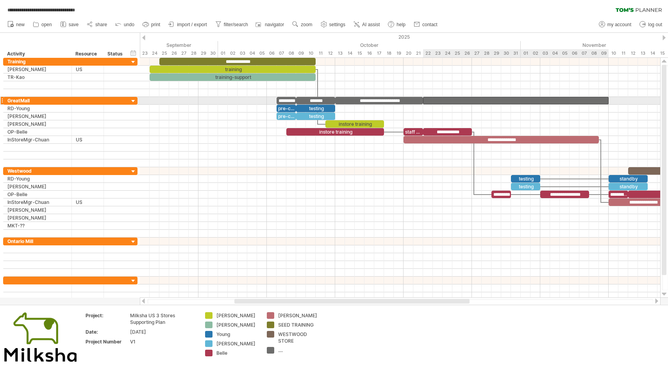
click at [558, 101] on div at bounding box center [516, 100] width 186 height 7
click at [282, 352] on div "...." at bounding box center [299, 350] width 43 height 7
type input "**********"
click at [337, 335] on td at bounding box center [356, 337] width 62 height 51
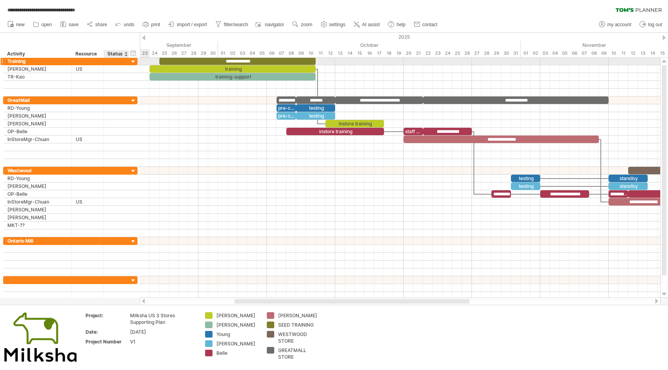
click at [132, 60] on div at bounding box center [133, 61] width 7 height 7
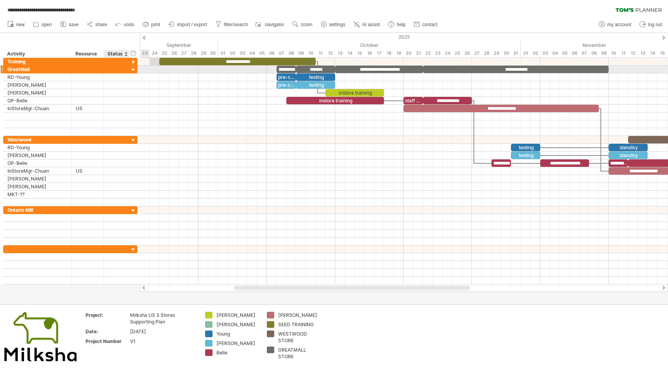
click at [134, 69] on div at bounding box center [133, 69] width 7 height 7
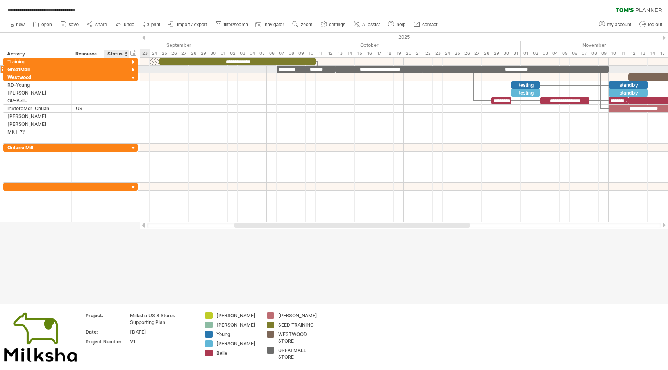
click at [134, 69] on div at bounding box center [133, 69] width 7 height 7
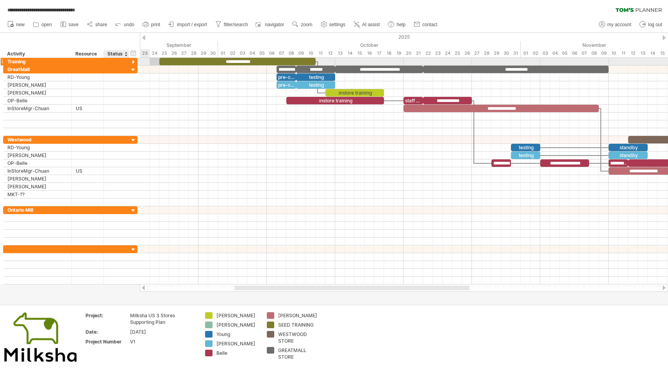
click at [133, 59] on div at bounding box center [133, 62] width 7 height 7
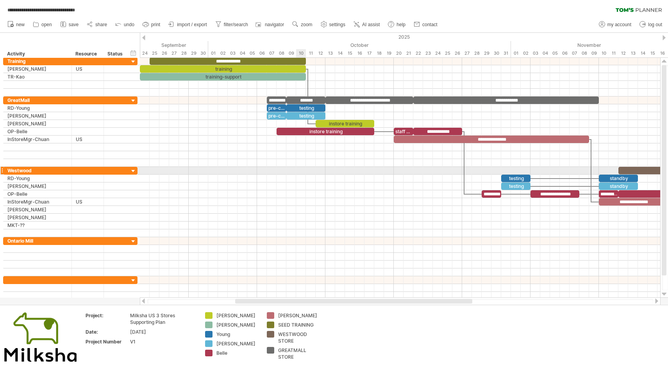
click at [301, 172] on div at bounding box center [400, 171] width 521 height 8
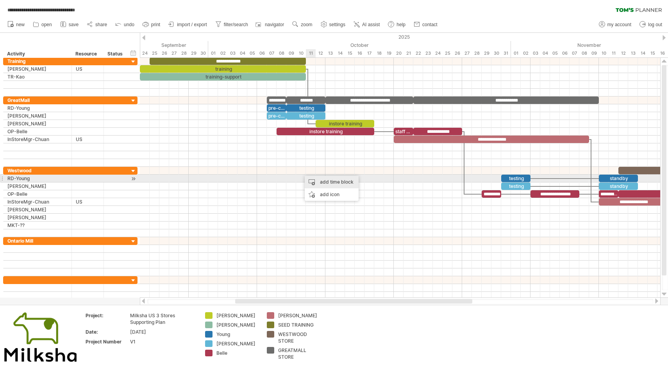
click at [314, 179] on div "add time block" at bounding box center [332, 182] width 54 height 13
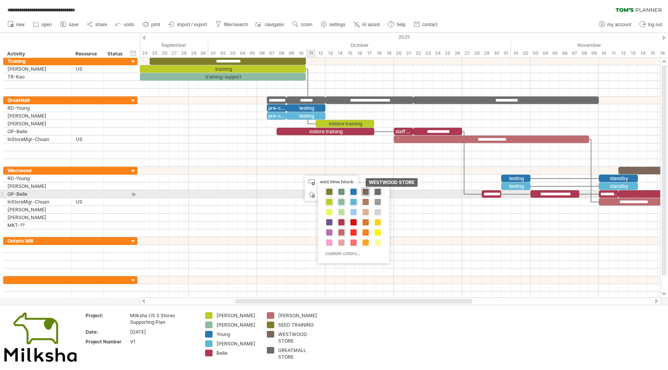
click at [367, 192] on span at bounding box center [366, 192] width 6 height 6
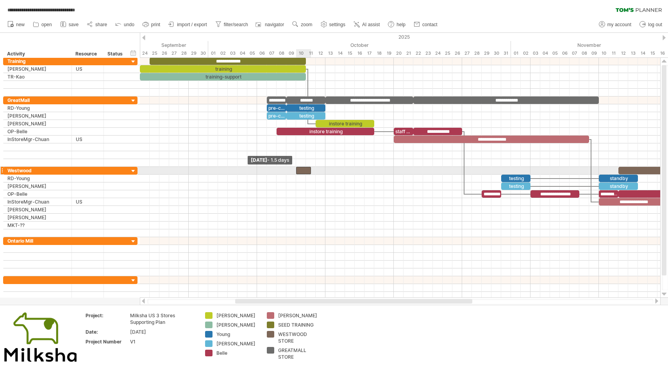
click at [299, 170] on div at bounding box center [303, 170] width 15 height 7
click at [306, 170] on span at bounding box center [305, 170] width 3 height 7
click at [301, 170] on div at bounding box center [301, 170] width 10 height 7
click at [485, 170] on div at bounding box center [400, 171] width 521 height 8
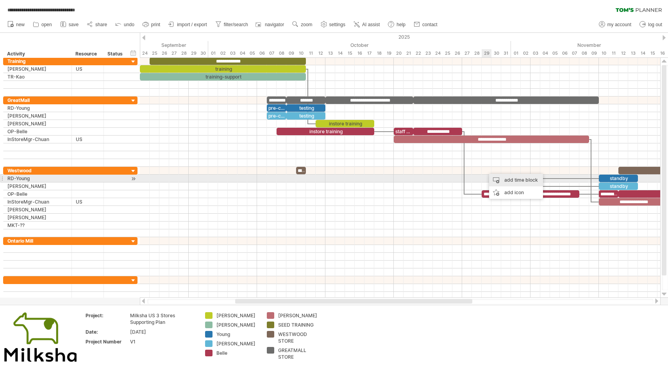
click at [497, 178] on div "add time block" at bounding box center [516, 180] width 54 height 13
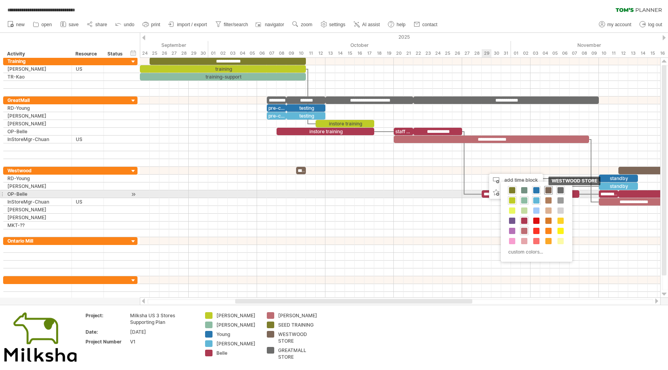
click at [549, 191] on span at bounding box center [549, 190] width 6 height 6
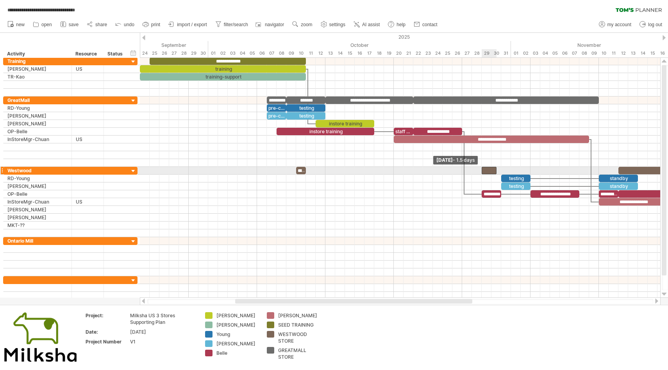
click at [482, 170] on span at bounding box center [481, 170] width 3 height 7
drag, startPoint x: 496, startPoint y: 170, endPoint x: 501, endPoint y: 170, distance: 4.7
click at [501, 170] on span at bounding box center [501, 170] width 3 height 7
click at [492, 170] on div at bounding box center [492, 170] width 20 height 7
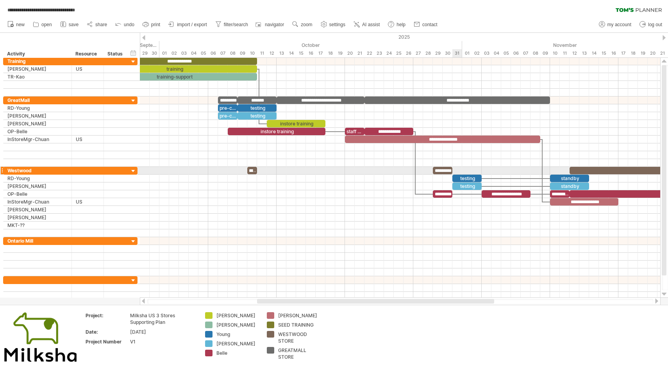
click at [458, 170] on div at bounding box center [400, 171] width 521 height 8
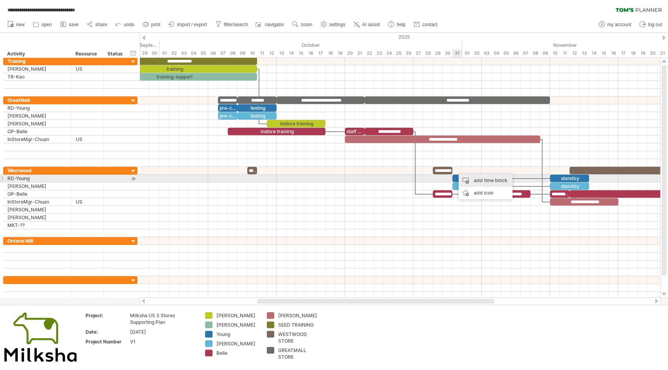
click at [471, 179] on div "add time block" at bounding box center [486, 180] width 54 height 13
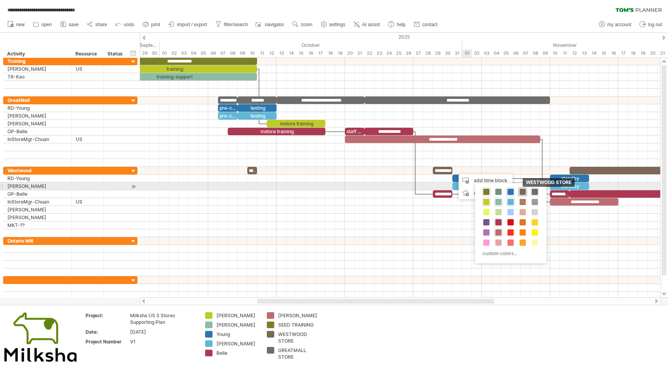
click at [525, 190] on span at bounding box center [523, 192] width 6 height 6
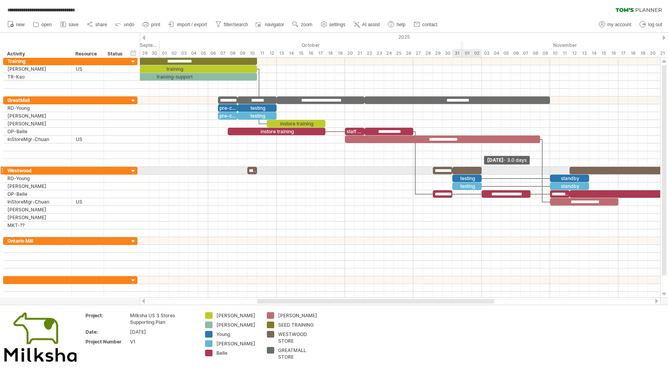
drag, startPoint x: 462, startPoint y: 170, endPoint x: 480, endPoint y: 170, distance: 18.0
click at [480, 170] on span at bounding box center [481, 170] width 3 height 7
click at [472, 170] on div at bounding box center [467, 170] width 29 height 7
click at [486, 169] on div at bounding box center [400, 171] width 521 height 8
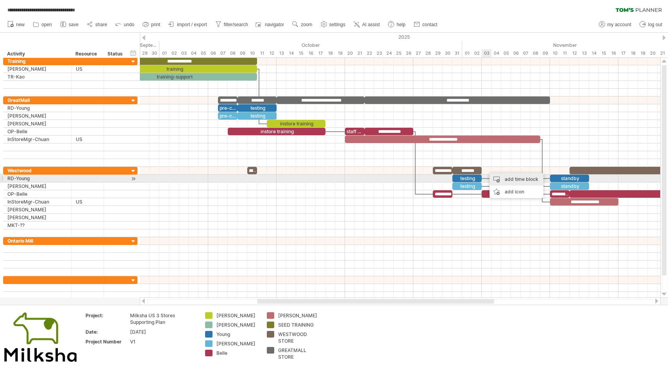
click at [499, 175] on div "add time block" at bounding box center [517, 179] width 54 height 13
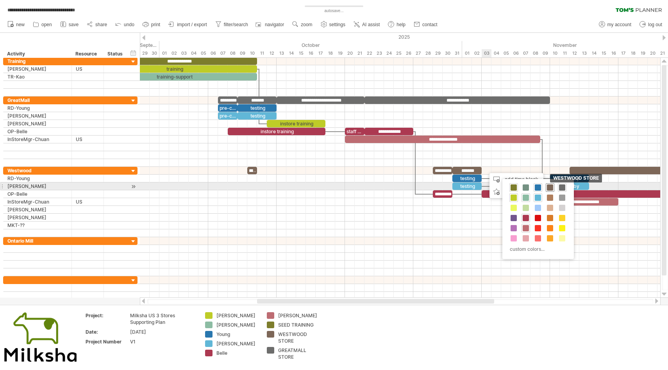
click at [551, 188] on span at bounding box center [550, 187] width 6 height 6
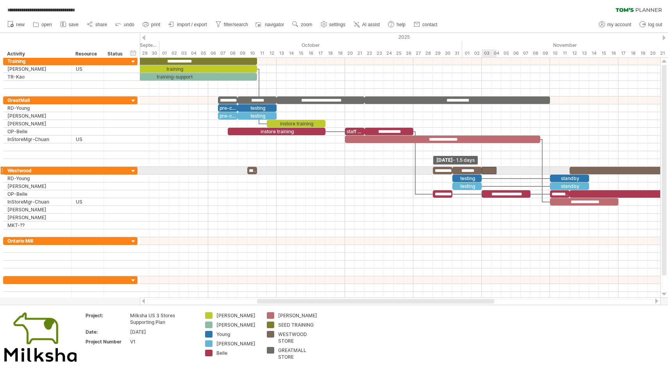
click at [484, 170] on div at bounding box center [489, 170] width 15 height 7
drag, startPoint x: 496, startPoint y: 170, endPoint x: 569, endPoint y: 170, distance: 72.7
click at [569, 170] on span at bounding box center [569, 170] width 3 height 7
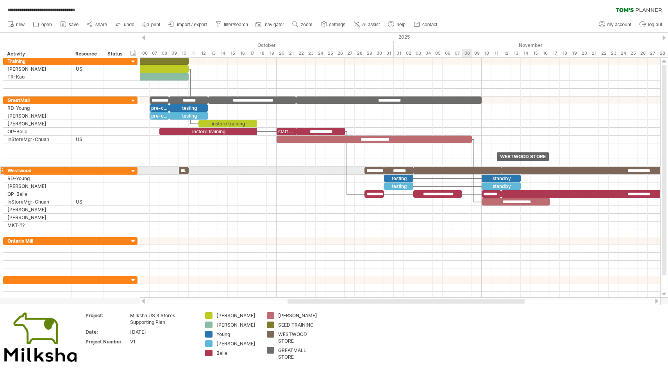
click at [466, 172] on div at bounding box center [457, 170] width 88 height 7
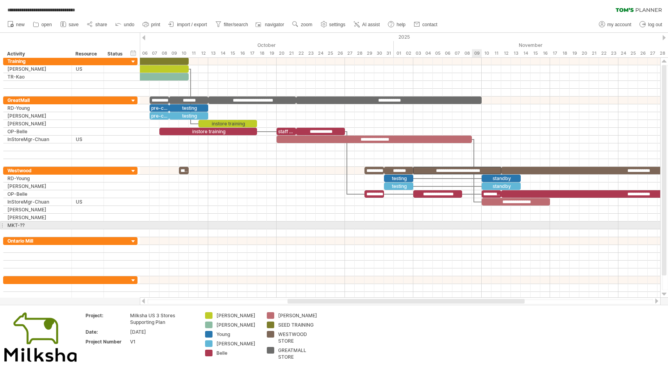
click at [475, 224] on div at bounding box center [400, 226] width 521 height 8
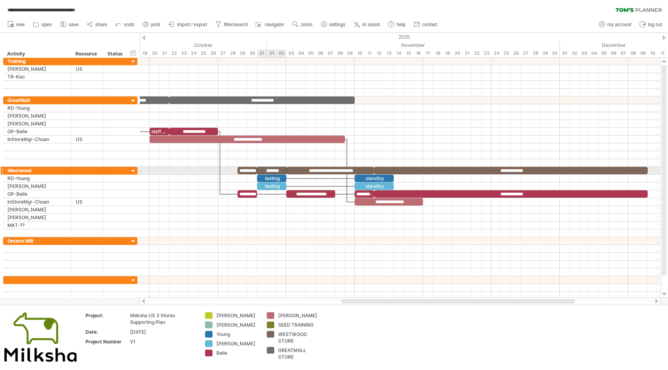
click at [280, 171] on div "*******" at bounding box center [271, 170] width 29 height 7
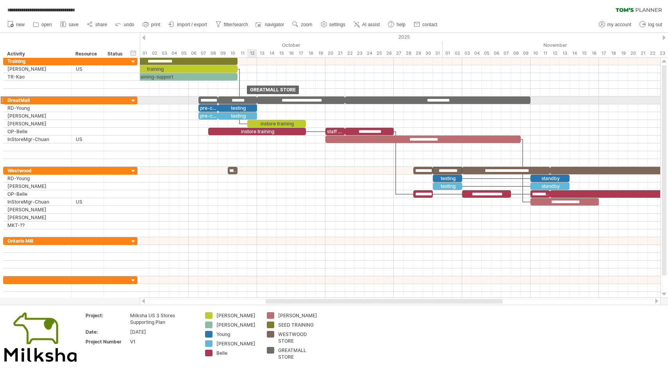
click at [247, 98] on div "*******" at bounding box center [237, 100] width 39 height 7
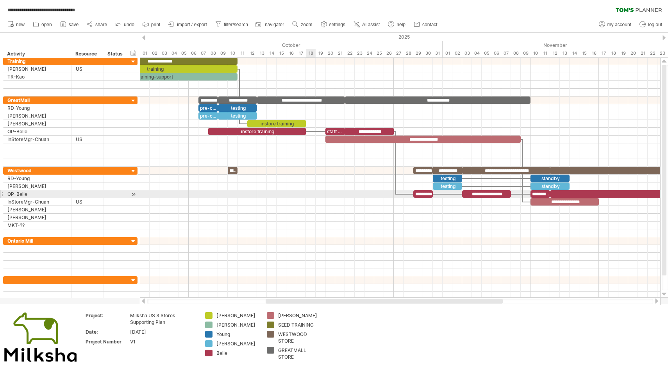
click at [311, 194] on div at bounding box center [400, 194] width 521 height 8
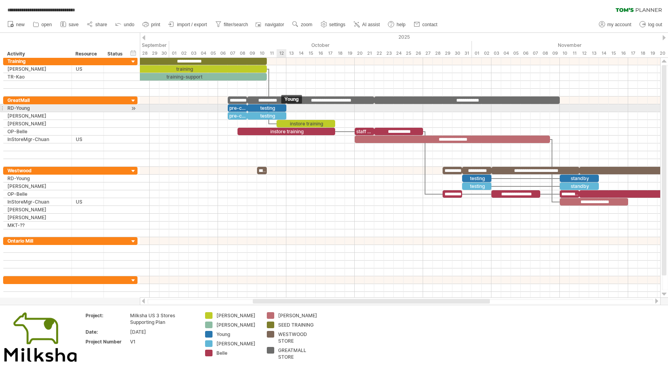
click at [281, 107] on div "testing" at bounding box center [266, 107] width 39 height 7
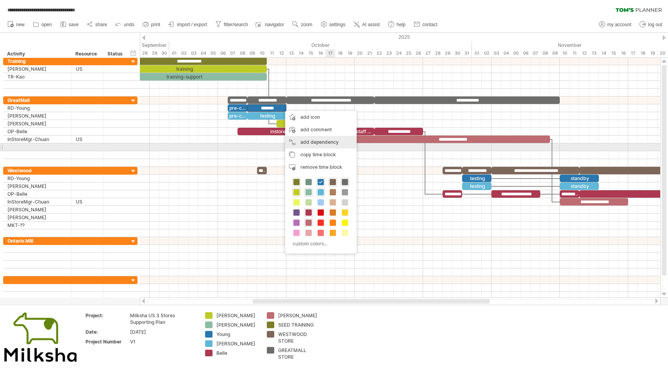
click at [333, 145] on div "add dependency You can use dependencies when you require tasks to be done in a …" at bounding box center [321, 142] width 72 height 13
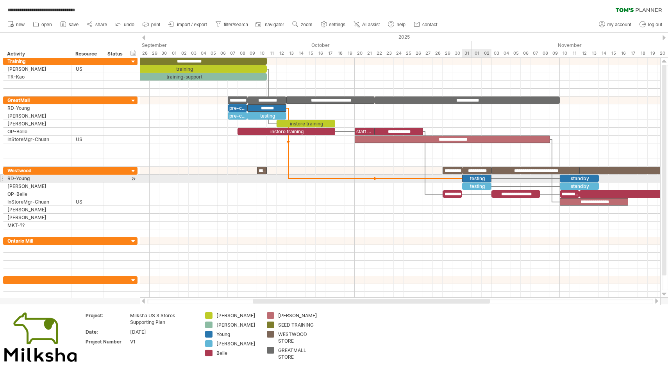
click at [464, 178] on div "testing" at bounding box center [476, 178] width 29 height 7
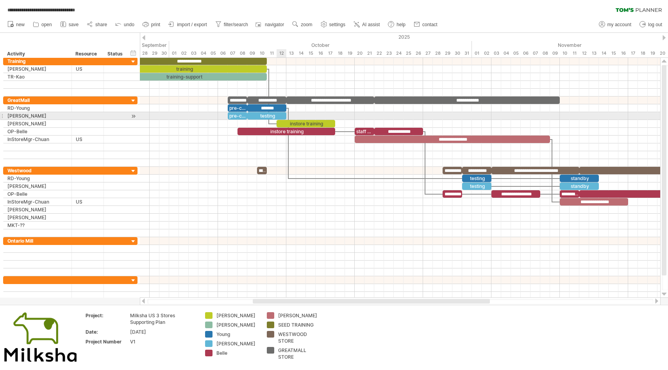
click at [280, 115] on div "testing" at bounding box center [266, 115] width 39 height 7
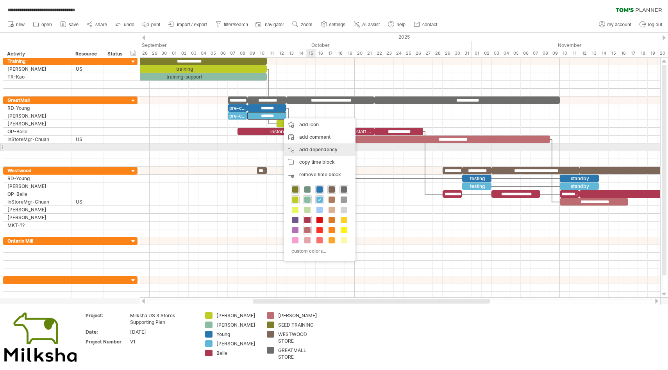
click at [318, 149] on div "add dependency You can use dependencies when you require tasks to be done in a …" at bounding box center [320, 149] width 72 height 13
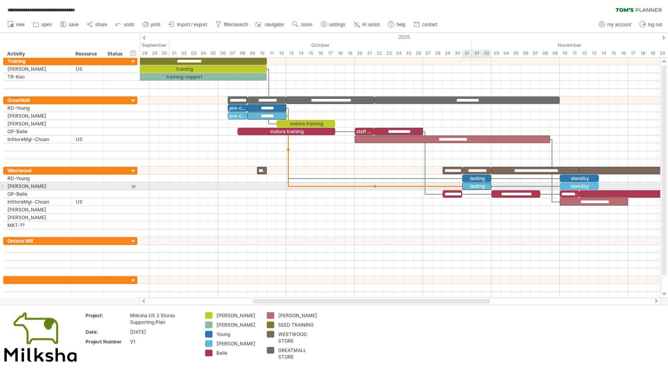
click at [464, 186] on div "testing" at bounding box center [476, 186] width 29 height 7
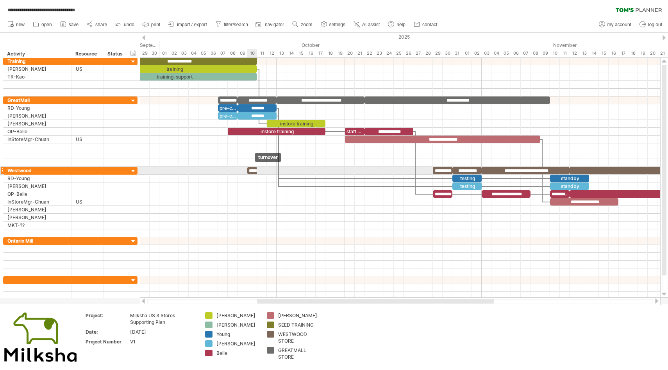
click at [253, 171] on div "********" at bounding box center [252, 170] width 10 height 7
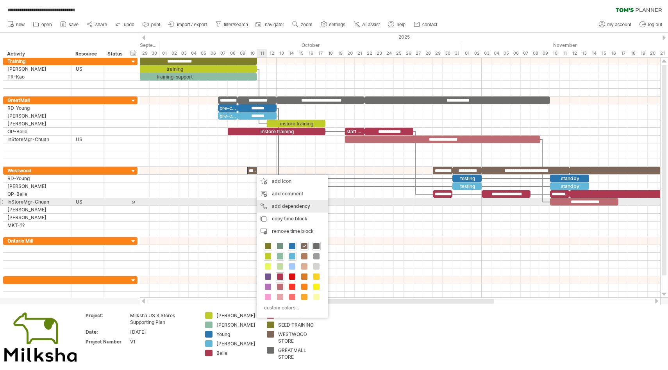
click at [282, 205] on div "add dependency You can use dependencies when you require tasks to be done in a …" at bounding box center [293, 206] width 72 height 13
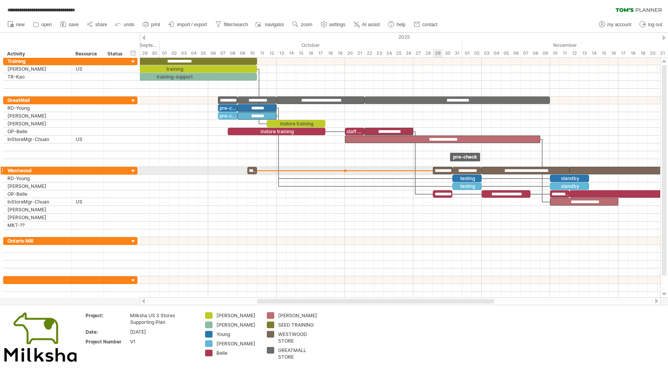
click at [437, 170] on div "*********" at bounding box center [443, 170] width 20 height 7
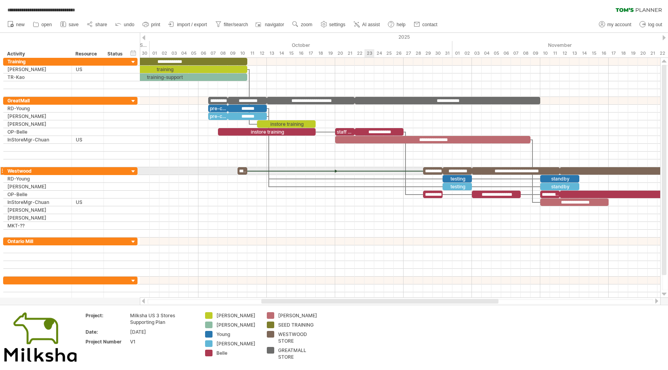
click at [370, 172] on div at bounding box center [335, 171] width 177 height 2
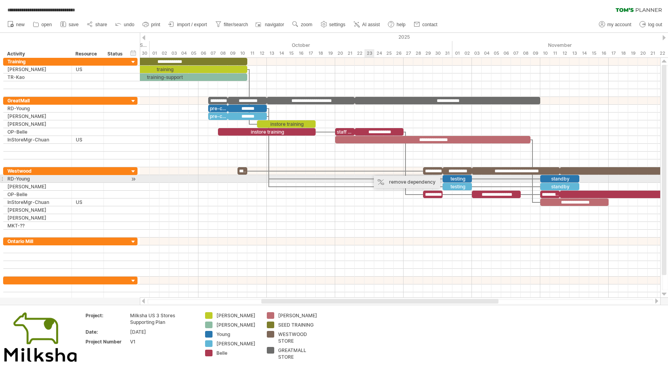
click at [385, 182] on div "remove dependency" at bounding box center [407, 182] width 66 height 13
